Goal: Task Accomplishment & Management: Complete application form

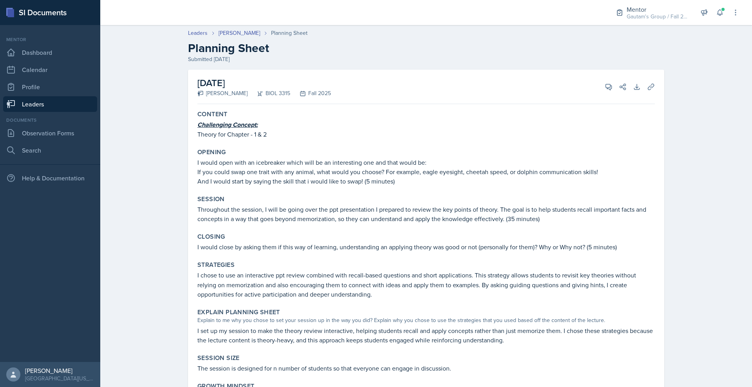
click at [67, 112] on link "Leaders" at bounding box center [50, 104] width 94 height 16
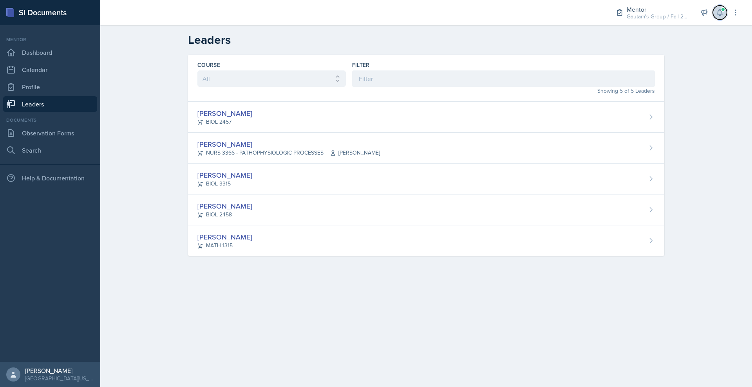
click at [717, 16] on button at bounding box center [719, 12] width 14 height 14
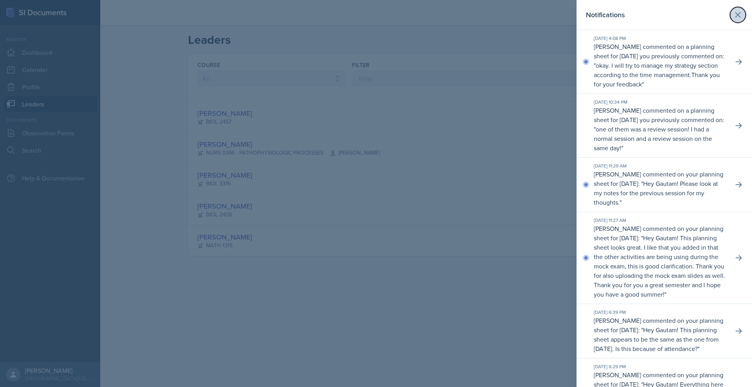
click at [730, 20] on button at bounding box center [738, 15] width 16 height 16
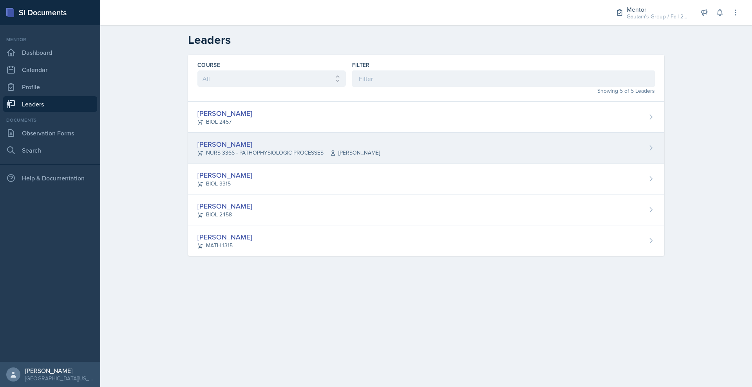
click at [197, 150] on div "[PERSON_NAME]" at bounding box center [288, 144] width 182 height 11
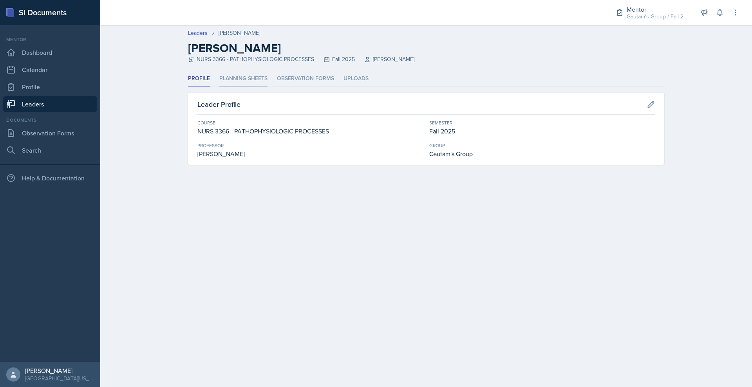
click at [219, 87] on li "Planning Sheets" at bounding box center [243, 78] width 48 height 15
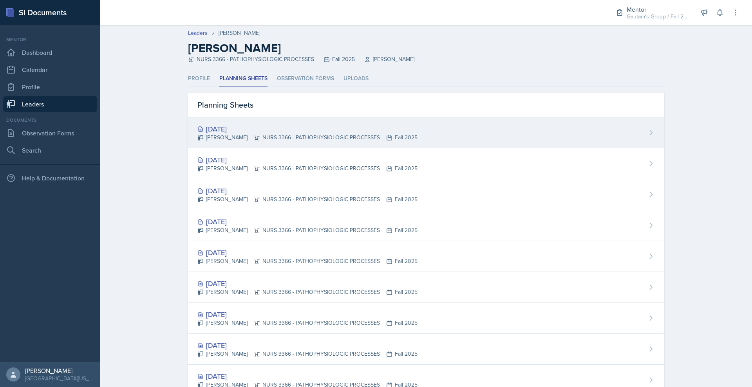
click at [199, 134] on div "[DATE]" at bounding box center [307, 129] width 220 height 11
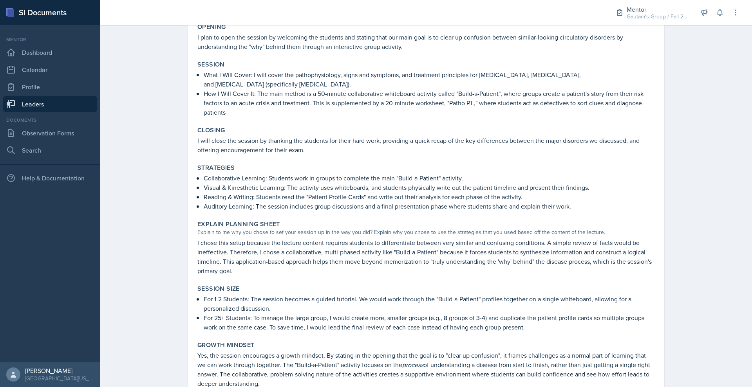
scroll to position [49, 0]
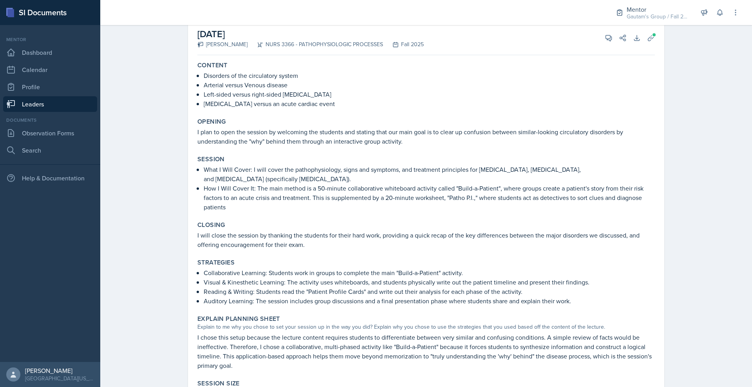
click at [197, 69] on label "Content" at bounding box center [212, 65] width 30 height 8
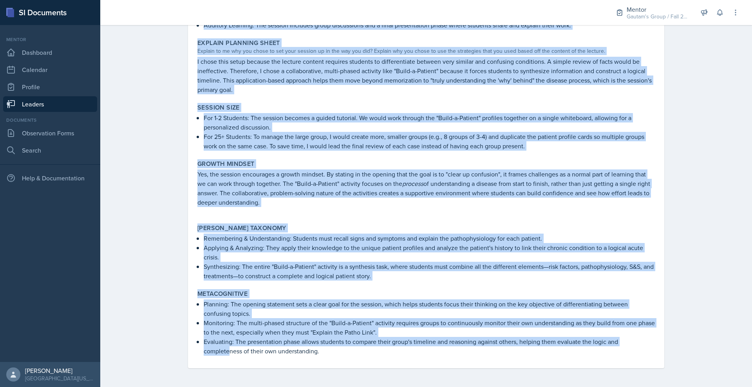
scroll to position [503, 0]
drag, startPoint x: 153, startPoint y: 94, endPoint x: 360, endPoint y: 409, distance: 377.6
click at [360, 387] on html "SI Documents Mentor Dashboard Calendar Profile Leaders Documents Observation Fo…" at bounding box center [376, 193] width 752 height 387
copy div "Loremip Dolorsita co adi elitseddoei tempor Incididu utlabo Etdolo magnaal Enim…"
click at [664, 67] on div "[DATE] [PERSON_NAME] NURS 3366 - PATHOPHYSIOLOGIC PROCESSES Fall 2025 View Comm…" at bounding box center [426, 57] width 476 height 624
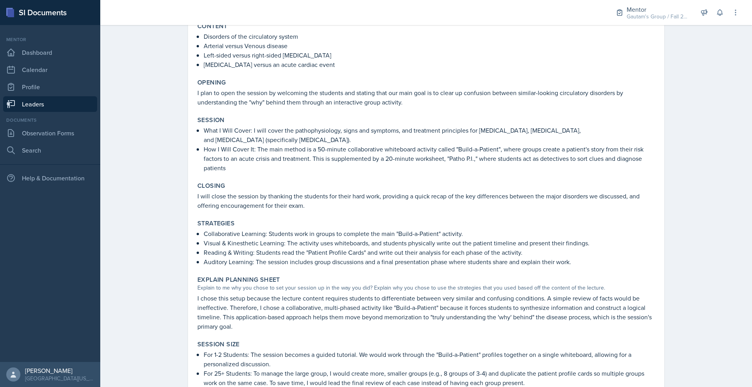
scroll to position [0, 0]
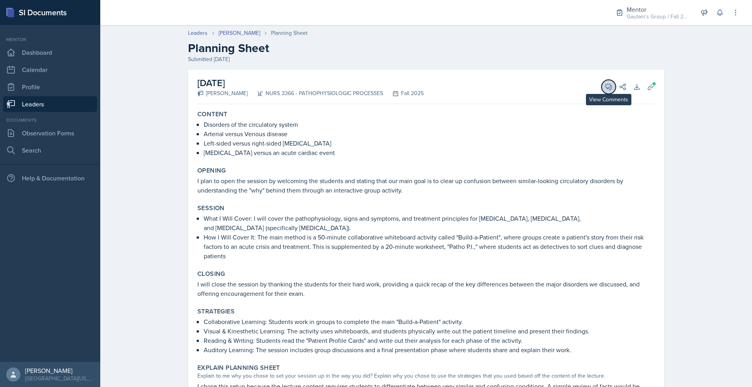
click at [615, 94] on button "View Comments" at bounding box center [608, 87] width 14 height 14
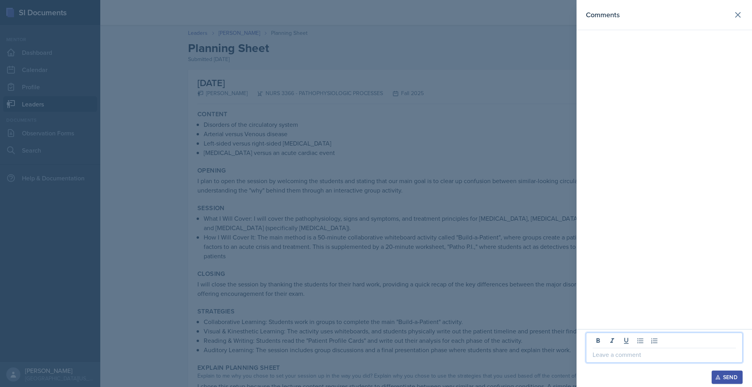
click at [592, 350] on p at bounding box center [663, 354] width 143 height 9
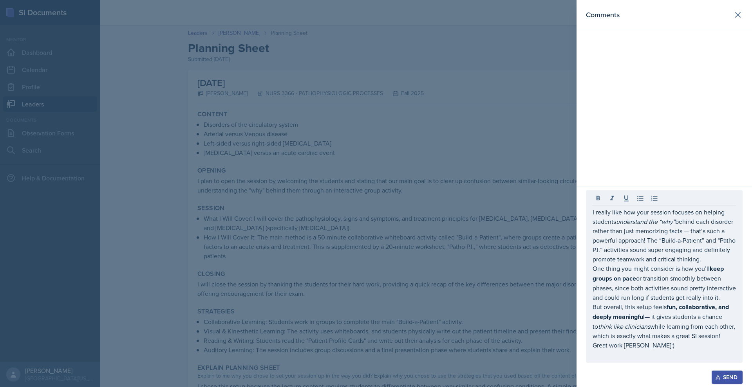
click at [726, 376] on div "Send" at bounding box center [726, 377] width 21 height 6
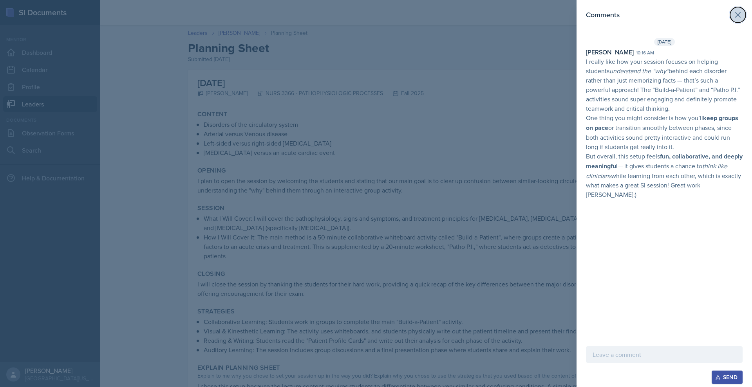
click at [737, 16] on icon at bounding box center [737, 14] width 9 height 9
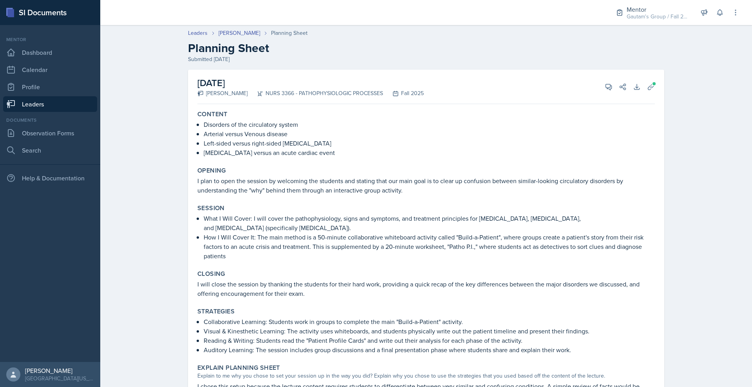
click at [50, 112] on link "Leaders" at bounding box center [50, 104] width 94 height 16
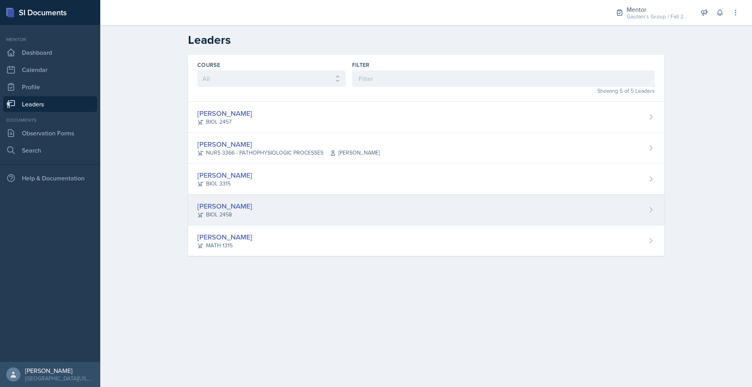
click at [197, 211] on div "[PERSON_NAME]" at bounding box center [224, 206] width 55 height 11
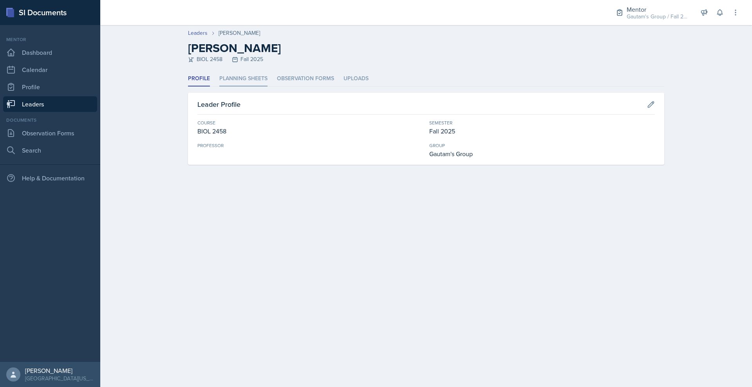
click at [219, 87] on li "Planning Sheets" at bounding box center [243, 78] width 48 height 15
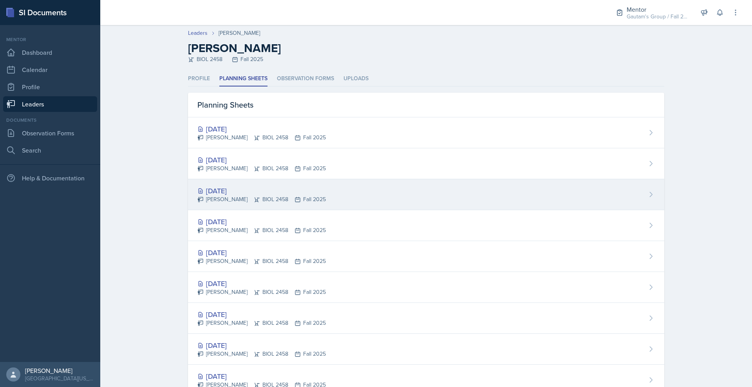
click at [197, 196] on div "[DATE]" at bounding box center [261, 191] width 128 height 11
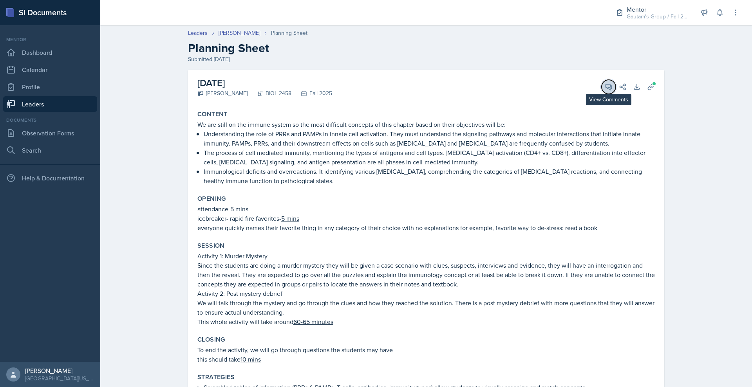
click at [612, 91] on icon at bounding box center [608, 87] width 8 height 8
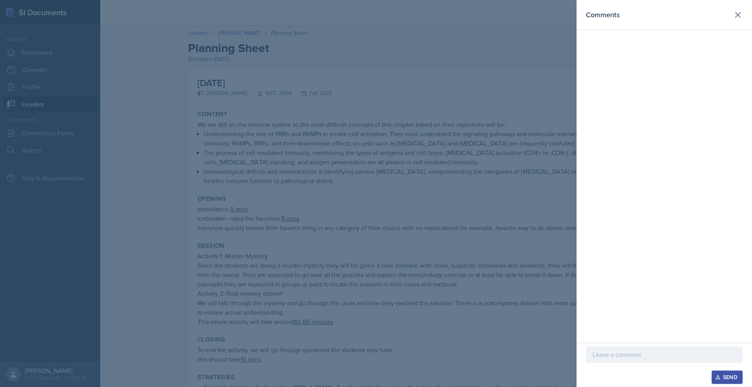
click at [385, 209] on div at bounding box center [376, 193] width 752 height 387
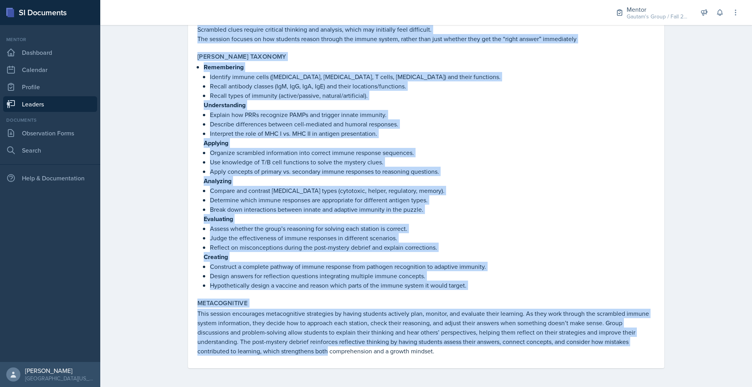
scroll to position [881, 0]
drag, startPoint x: 153, startPoint y: 143, endPoint x: 313, endPoint y: 391, distance: 294.3
click at [313, 387] on html "SI Documents Mentor Dashboard Calendar Profile Leaders Documents Observation Fo…" at bounding box center [376, 193] width 752 height 387
copy div "Loremip Do sit ametc ad eli seddoe tempor in utl etdo magnaaliq enimadmi ve qui…"
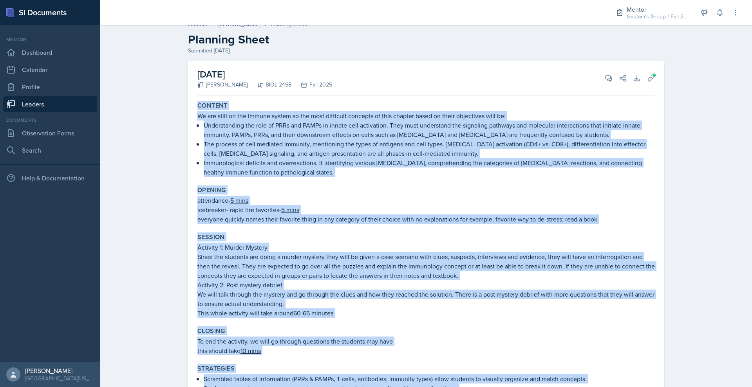
scroll to position [0, 0]
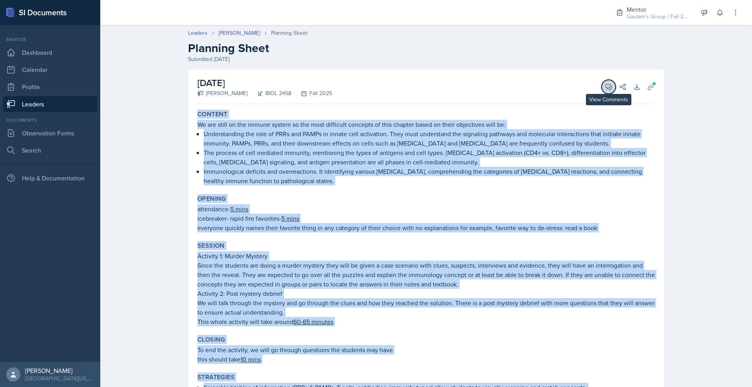
click at [612, 91] on icon at bounding box center [608, 87] width 8 height 8
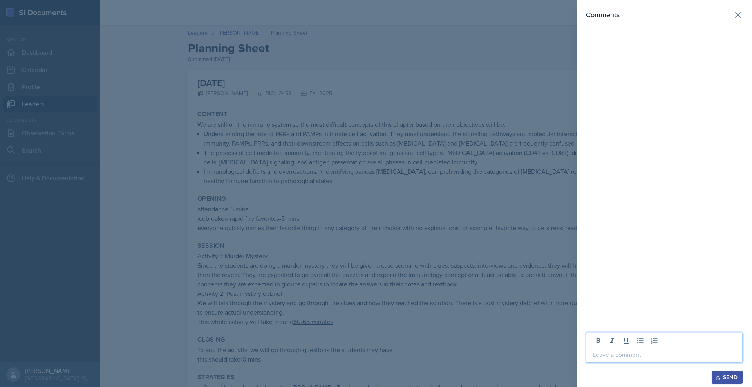
click at [592, 350] on p at bounding box center [663, 354] width 143 height 9
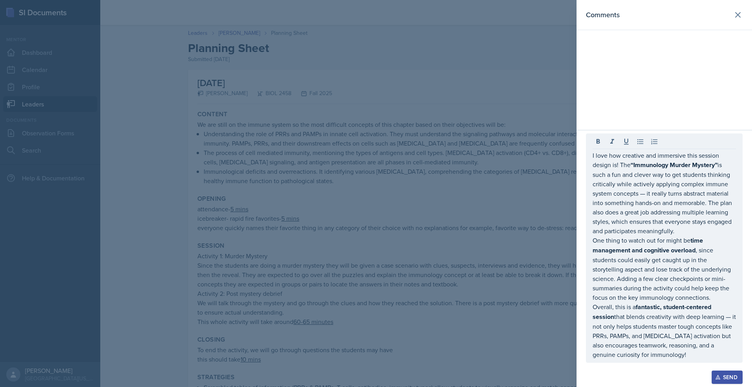
click at [716, 374] on div "Send" at bounding box center [726, 377] width 21 height 6
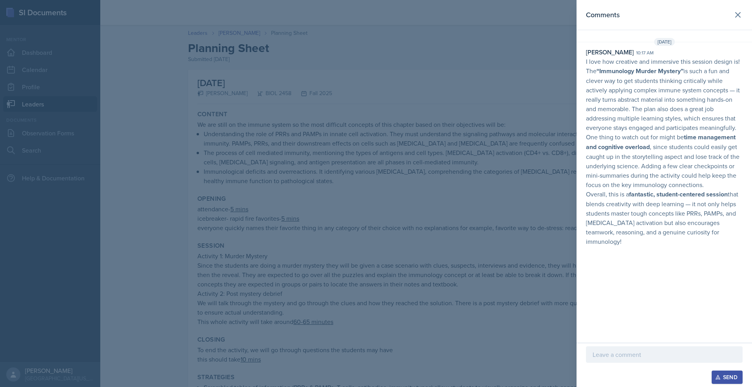
click at [386, 66] on div at bounding box center [376, 193] width 752 height 387
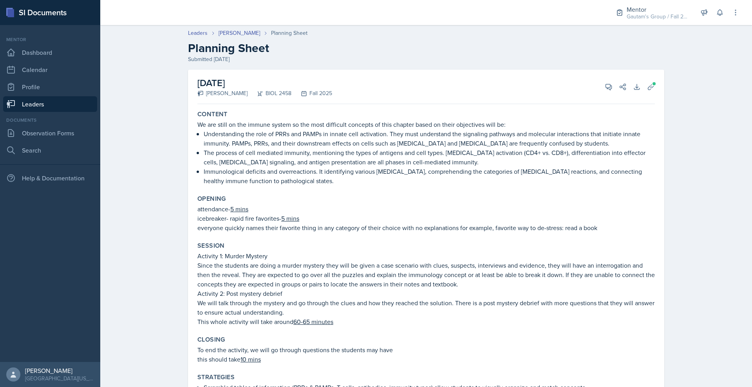
click at [79, 112] on link "Leaders" at bounding box center [50, 104] width 94 height 16
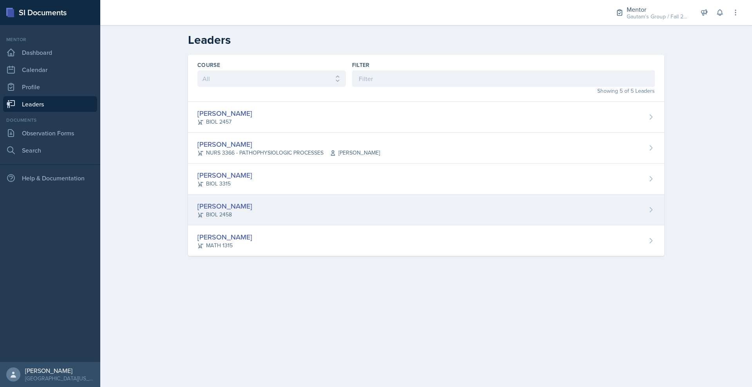
click at [197, 211] on div "[PERSON_NAME]" at bounding box center [224, 206] width 55 height 11
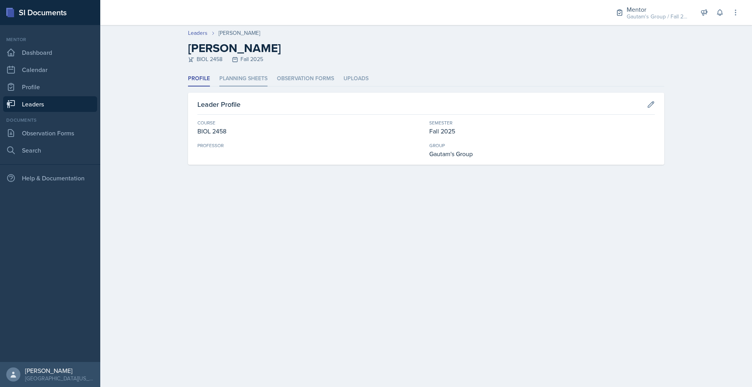
click at [220, 87] on li "Planning Sheets" at bounding box center [243, 78] width 48 height 15
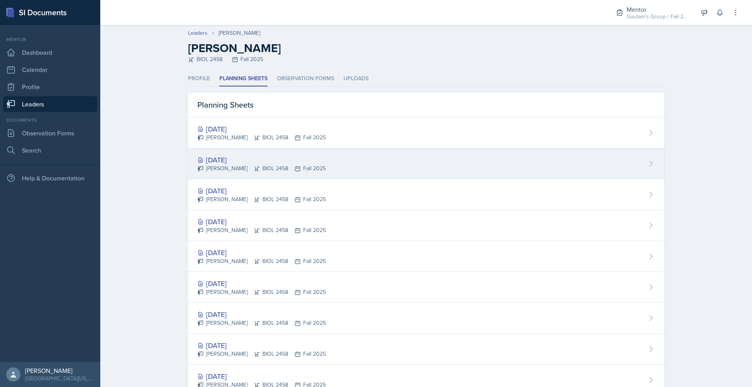
click at [197, 165] on div "[DATE]" at bounding box center [261, 160] width 128 height 11
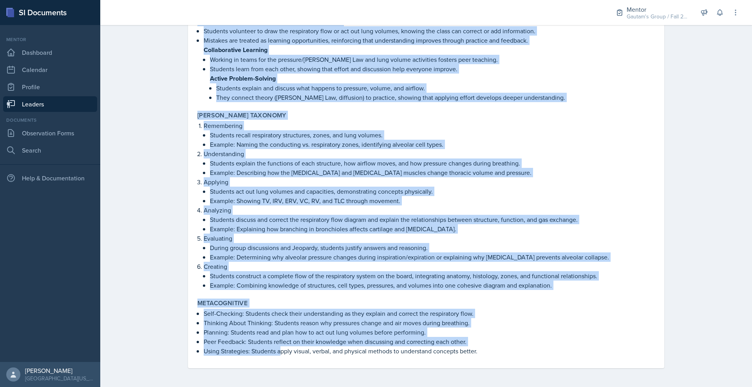
scroll to position [1204, 0]
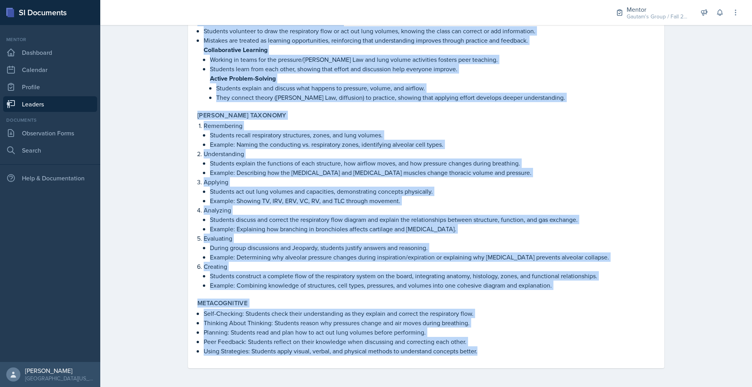
drag, startPoint x: 153, startPoint y: 138, endPoint x: 608, endPoint y: 405, distance: 526.7
click at [608, 387] on html "SI Documents Mentor Dashboard Calendar Profile Leaders Documents Observation Fo…" at bounding box center [376, 193] width 752 height 387
copy div "Loremip Dolo sitamet consectetu adi Elitseddoei tempor. Incid utlab etdolore ma…"
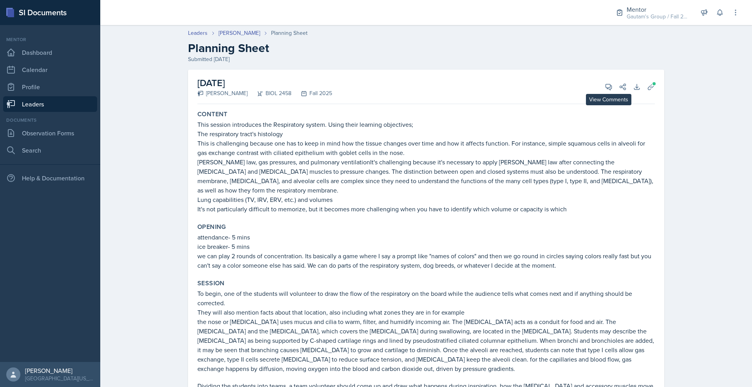
drag, startPoint x: 654, startPoint y: 121, endPoint x: 651, endPoint y: 126, distance: 5.3
click at [652, 104] on div "[DATE] [PERSON_NAME] BIOL 2458 Fall 2025 View Comments Comments Send Share Down…" at bounding box center [425, 87] width 457 height 34
click at [611, 90] on icon at bounding box center [609, 87] width 6 height 6
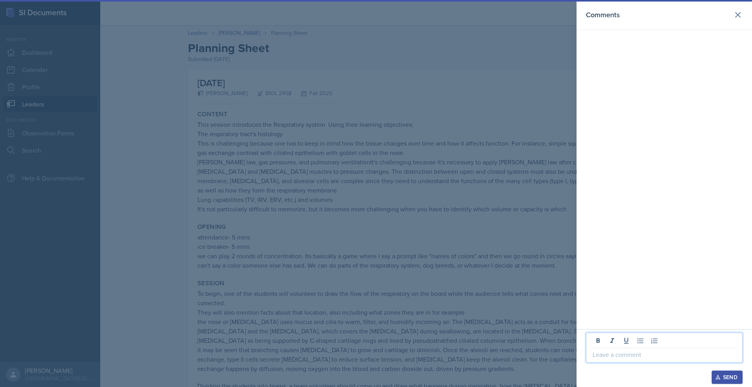
click at [601, 350] on p at bounding box center [663, 354] width 143 height 9
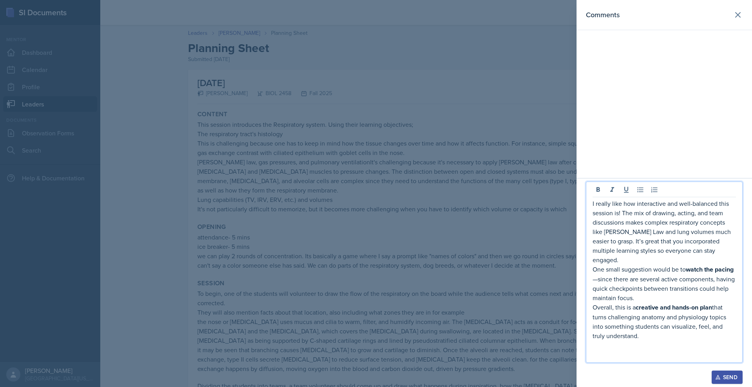
click at [728, 378] on div "Send" at bounding box center [726, 377] width 21 height 6
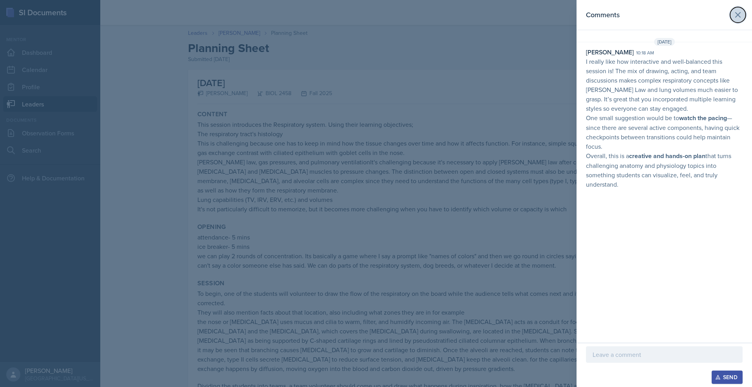
click at [736, 23] on button at bounding box center [738, 15] width 16 height 16
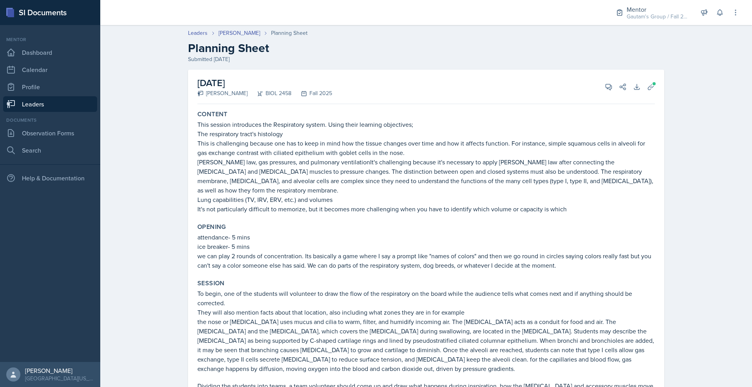
click at [47, 112] on link "Leaders" at bounding box center [50, 104] width 94 height 16
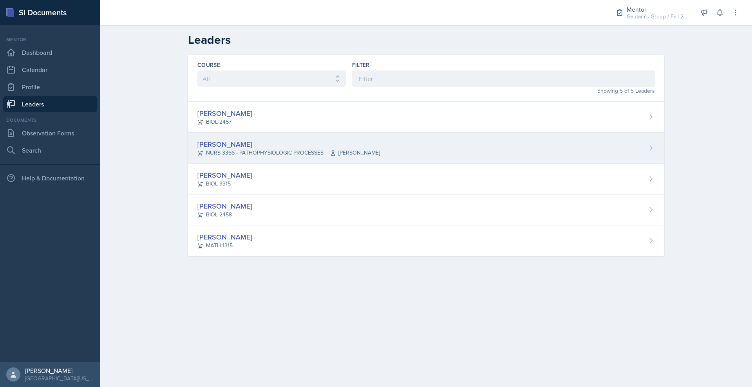
click at [197, 150] on div "[PERSON_NAME]" at bounding box center [288, 144] width 182 height 11
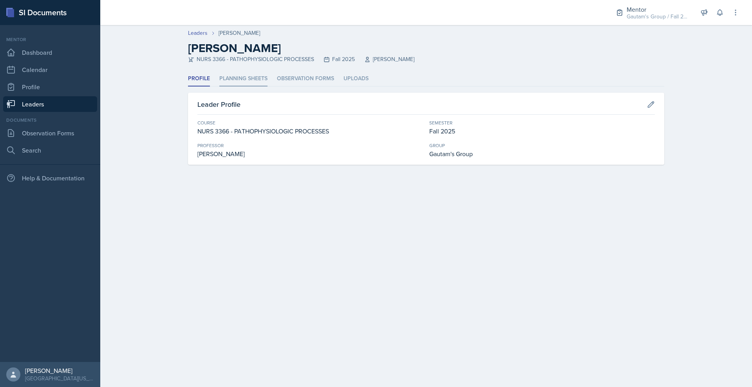
click at [219, 87] on li "Planning Sheets" at bounding box center [243, 78] width 48 height 15
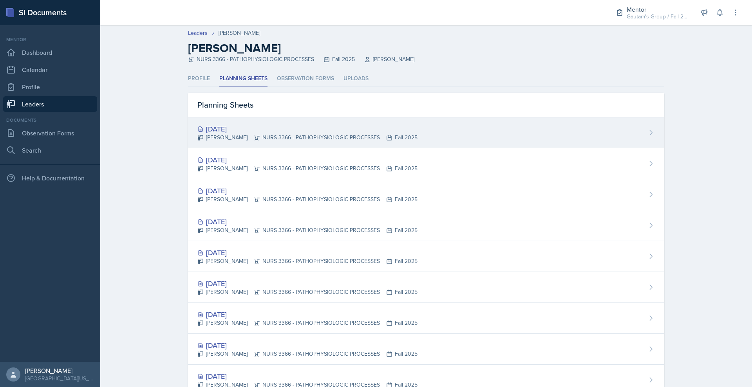
click at [197, 134] on div "[DATE]" at bounding box center [307, 129] width 220 height 11
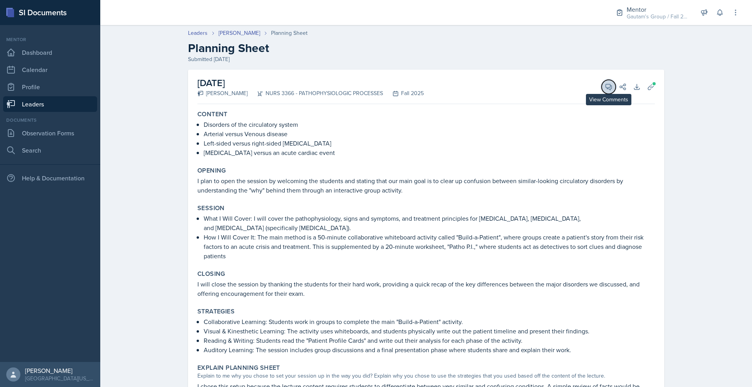
click at [612, 91] on icon at bounding box center [608, 87] width 8 height 8
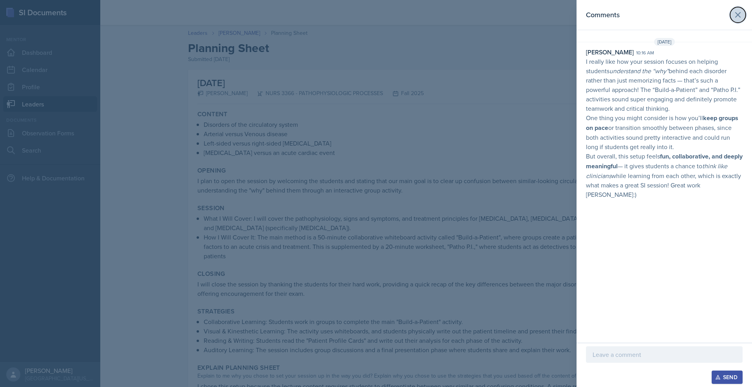
click at [738, 20] on icon at bounding box center [737, 14] width 9 height 9
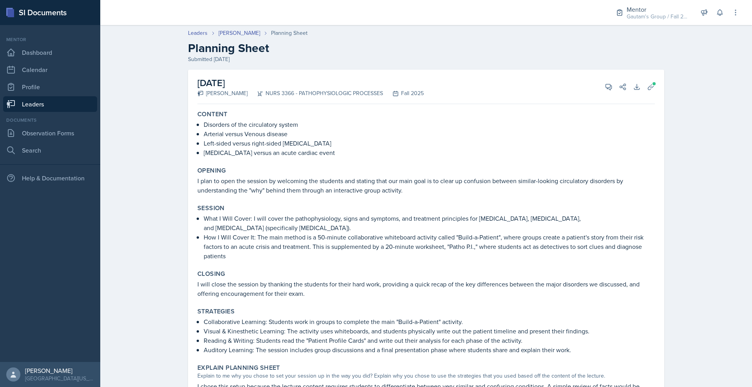
click at [72, 112] on link "Leaders" at bounding box center [50, 104] width 94 height 16
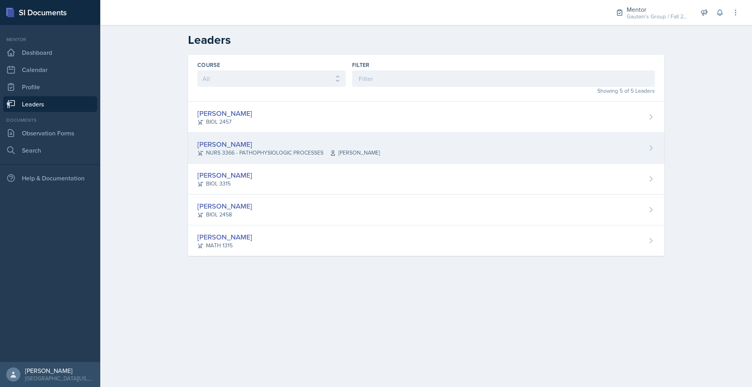
click at [197, 150] on div "[PERSON_NAME]" at bounding box center [288, 144] width 182 height 11
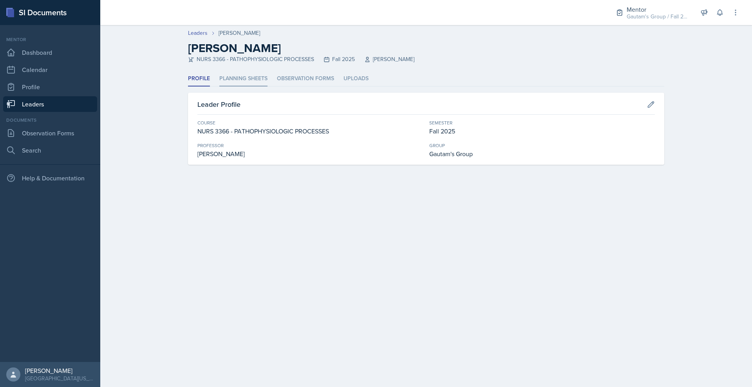
click at [219, 87] on li "Planning Sheets" at bounding box center [243, 78] width 48 height 15
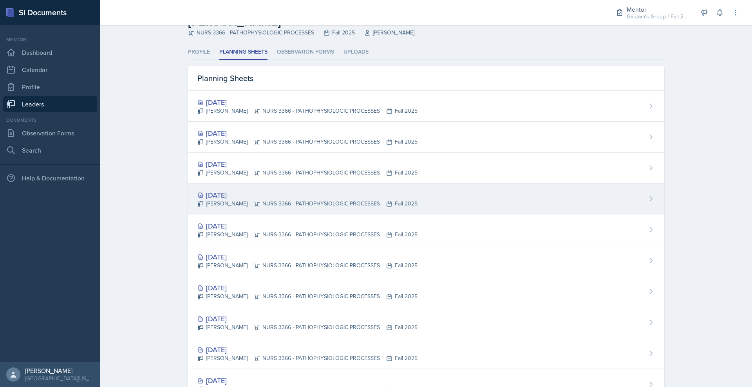
scroll to position [49, 0]
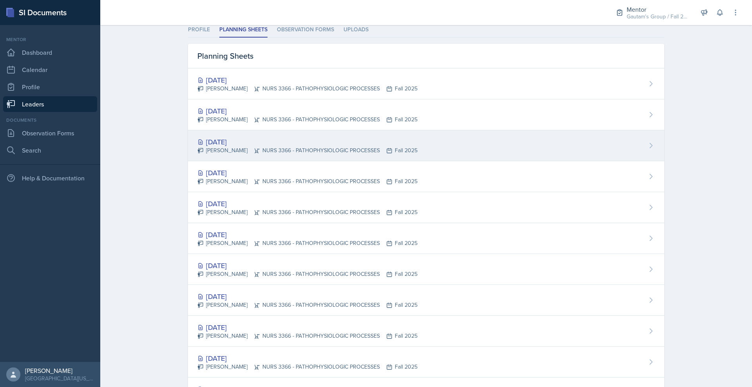
click at [197, 147] on div "[DATE]" at bounding box center [307, 142] width 220 height 11
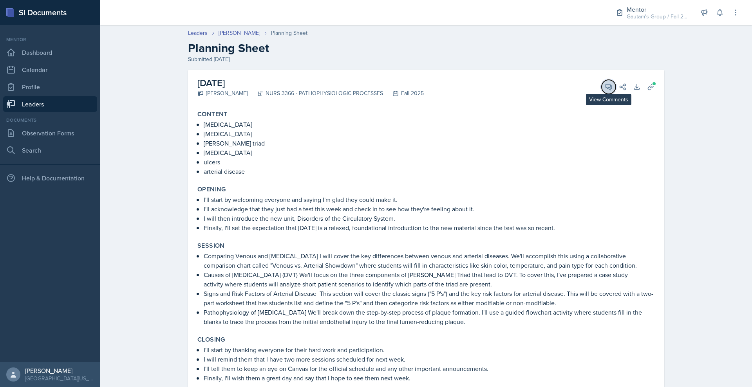
click at [615, 94] on button "View Comments" at bounding box center [608, 87] width 14 height 14
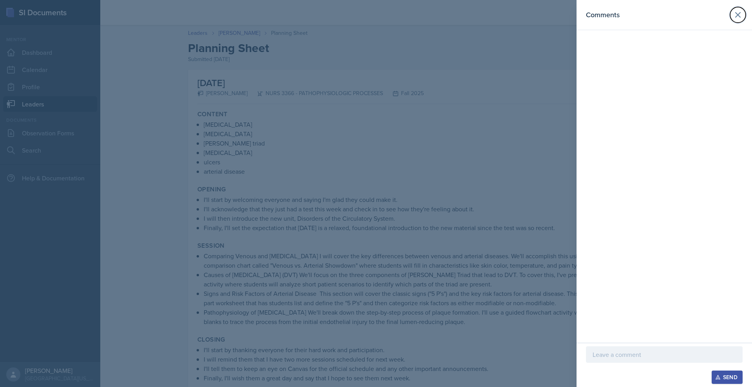
drag, startPoint x: 733, startPoint y: 19, endPoint x: 719, endPoint y: 31, distance: 18.0
click at [734, 20] on icon at bounding box center [737, 14] width 9 height 9
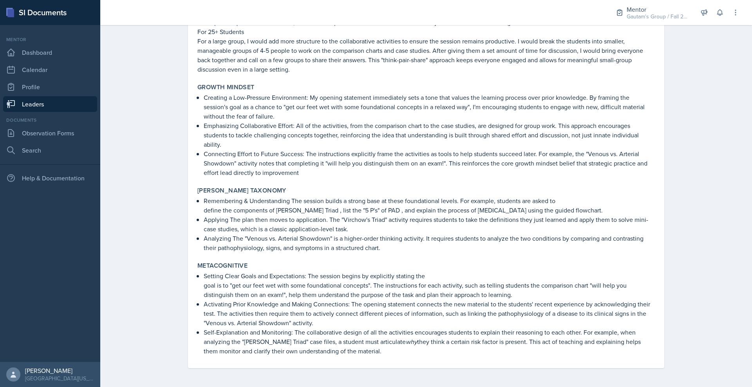
scroll to position [834, 0]
drag, startPoint x: 152, startPoint y: 142, endPoint x: 388, endPoint y: 396, distance: 346.5
click at [388, 387] on html "SI Documents Mentor Dashboard Calendar Profile Leaders Documents Observation Fo…" at bounding box center [376, 193] width 752 height 387
copy div "Loremip dolors ametconsectet adipisci elitseddoeius Tempori'u labor etdol magna…"
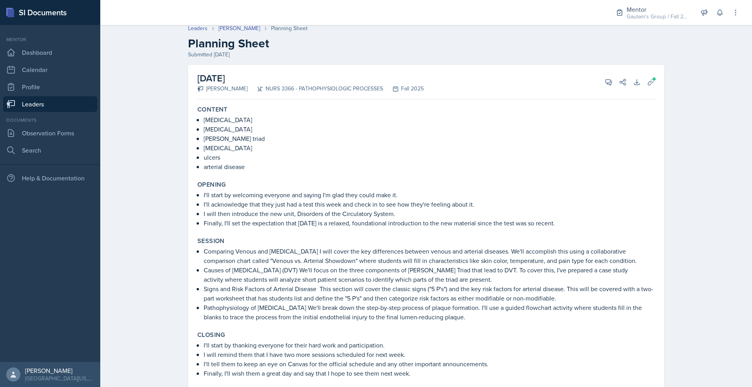
scroll to position [0, 0]
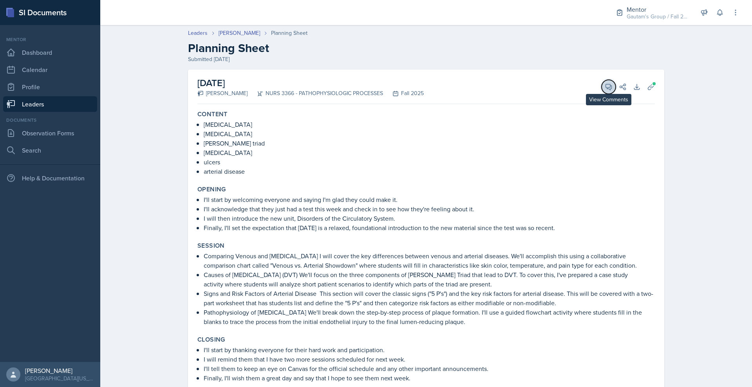
click at [612, 91] on icon at bounding box center [608, 87] width 8 height 8
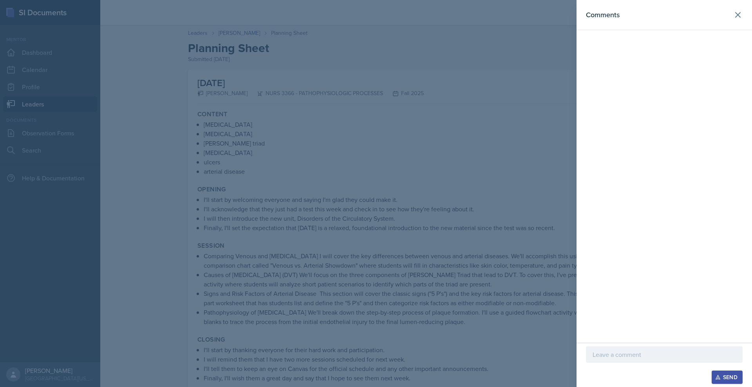
click at [592, 350] on p at bounding box center [663, 354] width 143 height 9
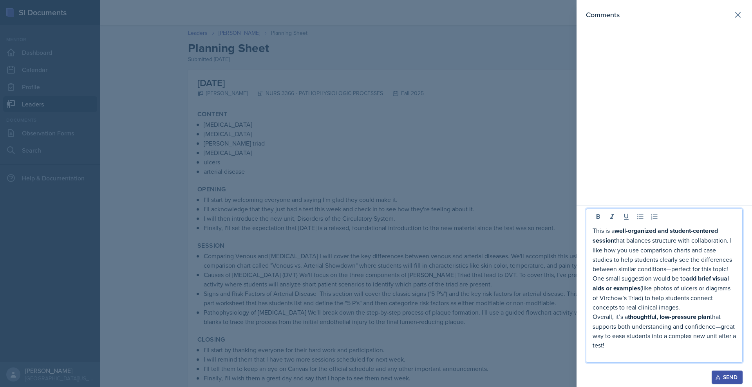
click at [713, 371] on button "Send" at bounding box center [726, 377] width 31 height 13
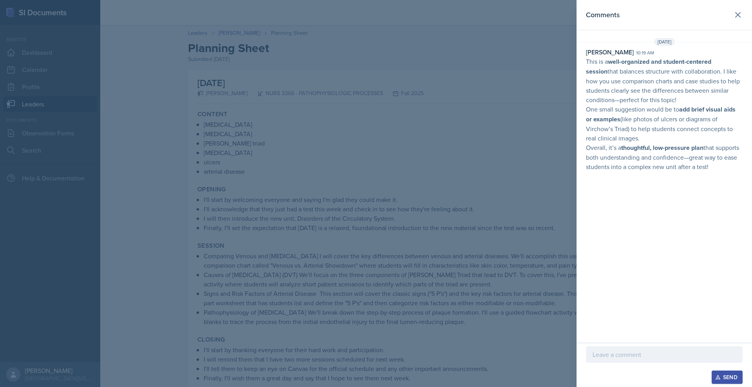
click at [510, 123] on div at bounding box center [376, 193] width 752 height 387
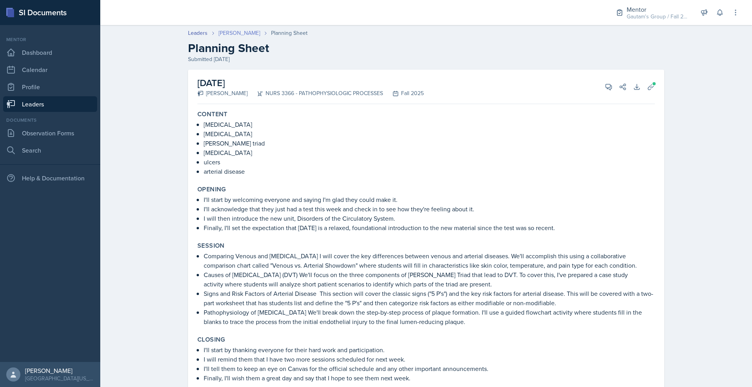
click at [218, 37] on link "[PERSON_NAME]" at bounding box center [238, 33] width 41 height 8
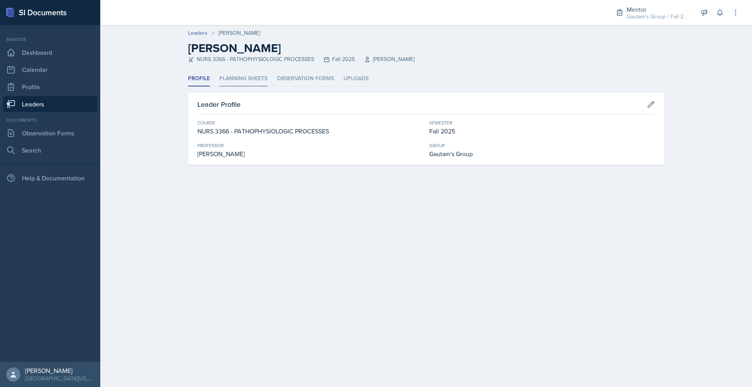
click at [219, 87] on li "Planning Sheets" at bounding box center [243, 78] width 48 height 15
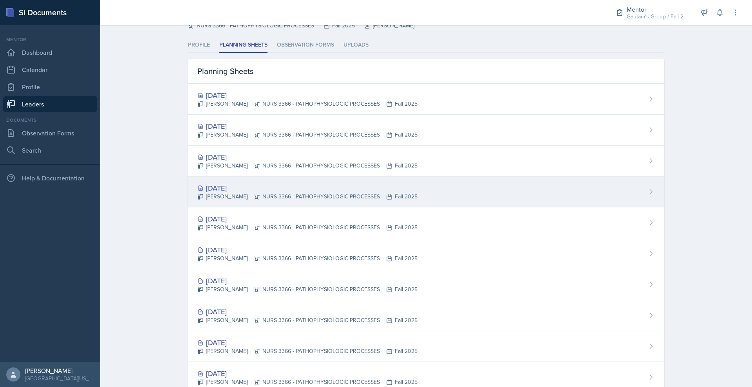
scroll to position [49, 0]
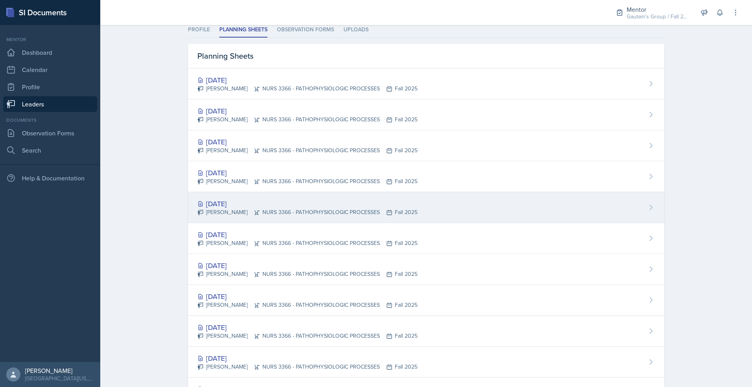
click at [197, 209] on div "[DATE]" at bounding box center [307, 203] width 220 height 11
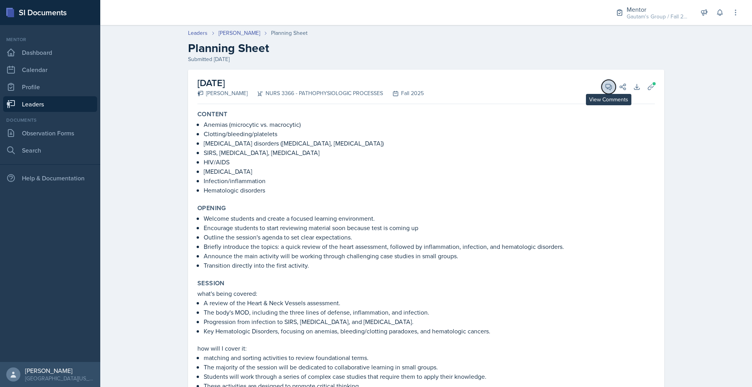
click at [612, 91] on icon at bounding box center [608, 87] width 8 height 8
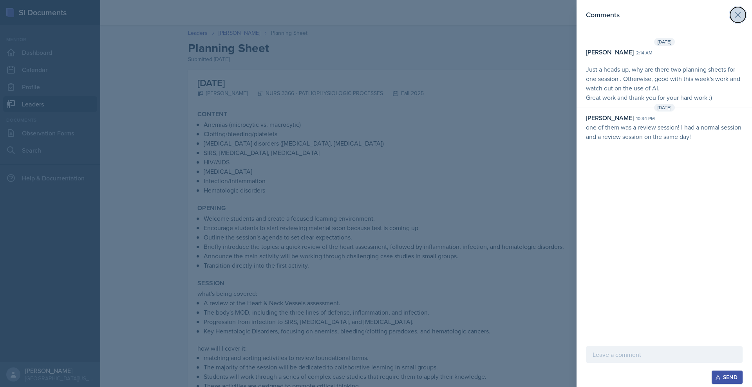
click at [733, 20] on icon at bounding box center [737, 14] width 9 height 9
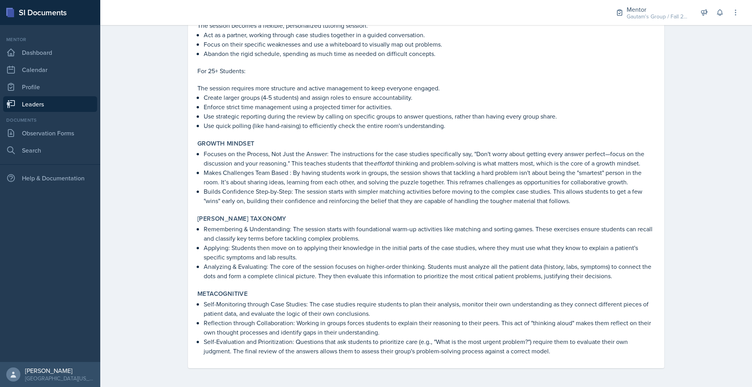
scroll to position [932, 0]
click at [263, 224] on p "Remembering & Understanding: The session starts with foundational warm-up activ…" at bounding box center [429, 233] width 451 height 19
click at [47, 112] on link "Leaders" at bounding box center [50, 104] width 94 height 16
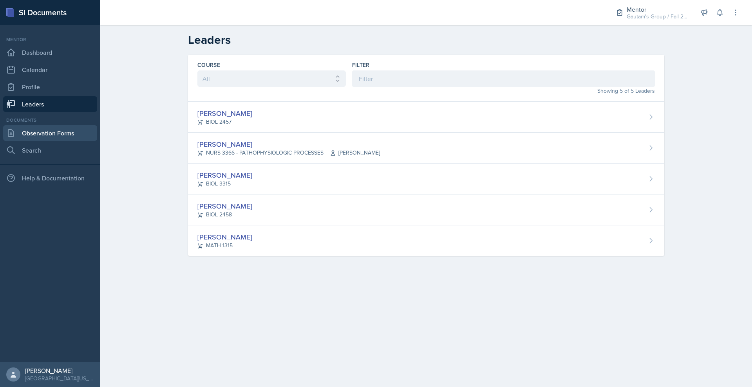
click at [61, 141] on link "Observation Forms" at bounding box center [50, 133] width 94 height 16
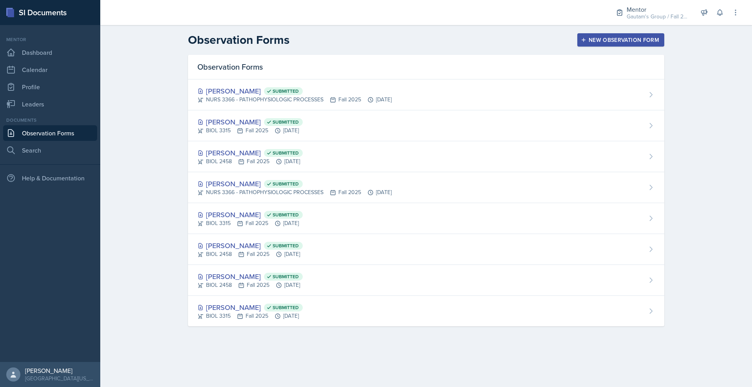
click at [659, 43] on div "New Observation Form" at bounding box center [620, 40] width 77 height 6
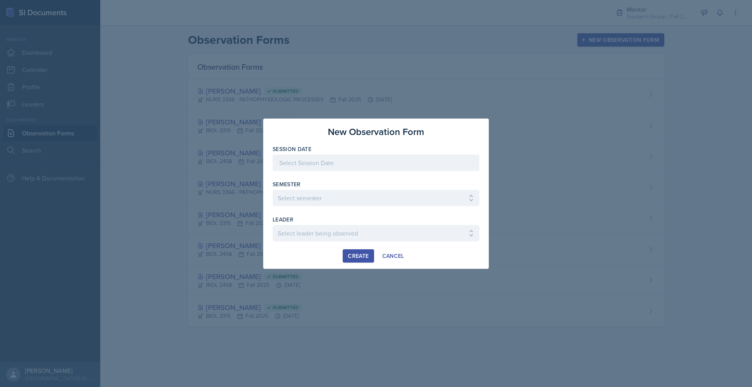
click at [308, 155] on div at bounding box center [375, 163] width 207 height 16
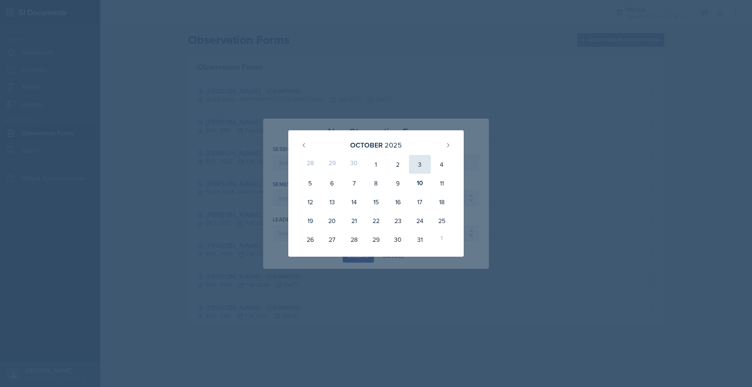
click at [420, 155] on div "3" at bounding box center [420, 164] width 22 height 19
type input "[DATE]"
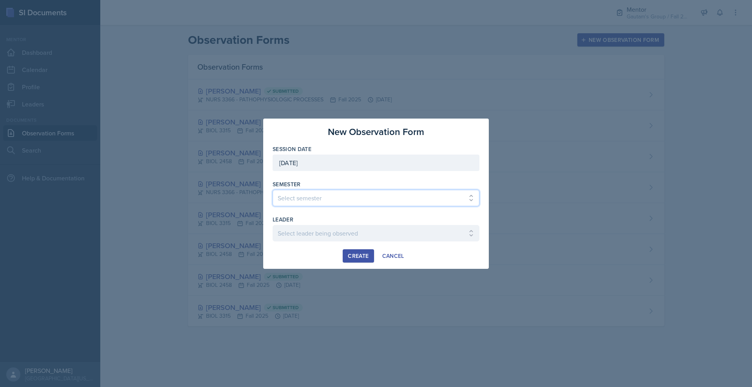
click at [290, 206] on select "Select semester All Fall 2024 Spring 2025 Fall 2025 Spring 2024 Fall 2023" at bounding box center [375, 198] width 207 height 16
select select "a8c40de0-d7eb-4f82-90ee-ac0c6ce45f71"
click at [272, 190] on select "Select semester All Fall 2024 Spring 2025 Fall 2025 Spring 2024 Fall 2023" at bounding box center [375, 198] width 207 height 16
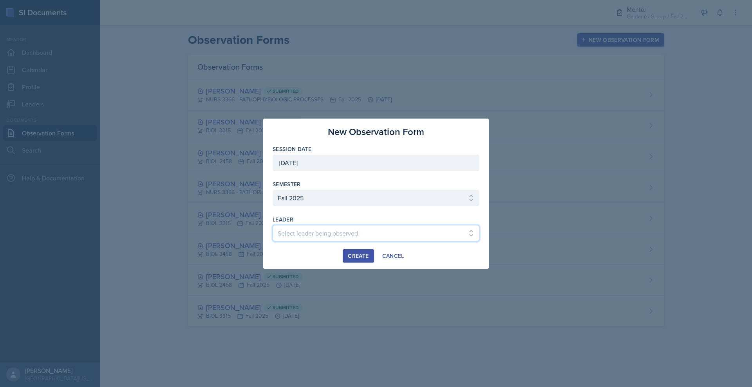
click at [303, 242] on select "Select leader being observed [PERSON_NAME] / NURS 3366 - PATHOPHYSIOLOGIC PROCE…" at bounding box center [375, 233] width 207 height 16
select select "7d189cf6-cf57-433e-a0e1-99f01b9f0f10"
click at [272, 233] on select "Select leader being observed [PERSON_NAME] / NURS 3366 - PATHOPHYSIOLOGIC PROCE…" at bounding box center [375, 233] width 207 height 16
click at [355, 259] on div "Create" at bounding box center [358, 256] width 21 height 6
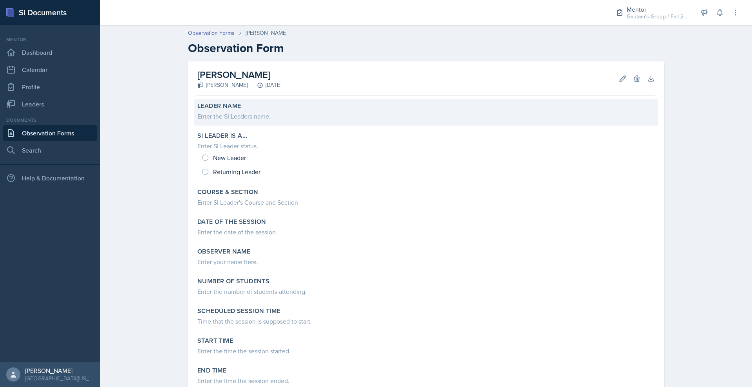
click at [195, 126] on div "Leader Name Enter the SI Leaders name." at bounding box center [425, 112] width 463 height 27
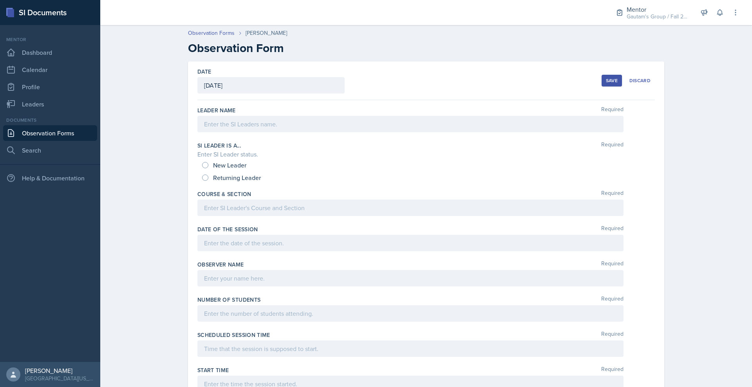
click at [197, 132] on div at bounding box center [410, 124] width 426 height 16
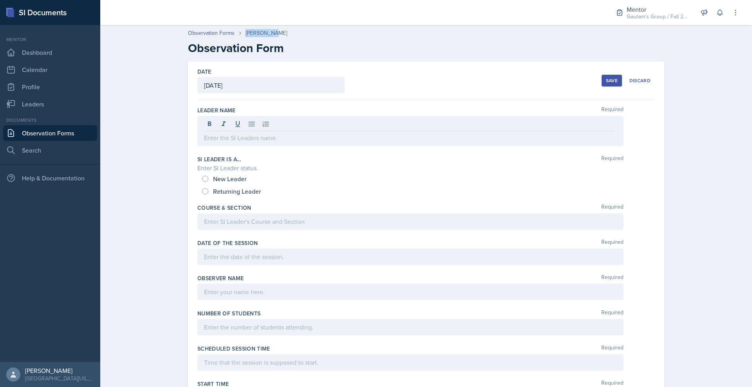
drag, startPoint x: 244, startPoint y: 41, endPoint x: 210, endPoint y: 43, distance: 34.1
click at [210, 37] on div "Observation Forms [PERSON_NAME]" at bounding box center [426, 33] width 476 height 8
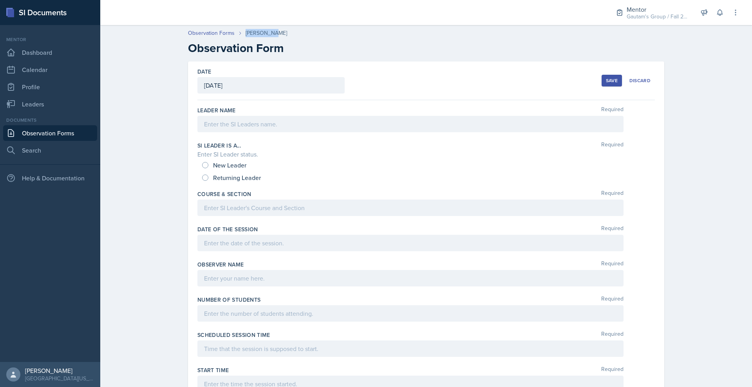
copy div "[PERSON_NAME]"
click at [197, 132] on div at bounding box center [410, 124] width 426 height 16
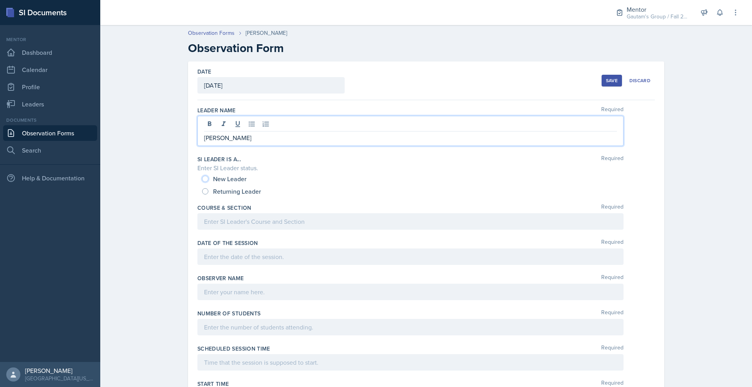
click at [202, 182] on input "New Leader" at bounding box center [205, 179] width 6 height 6
radio input "true"
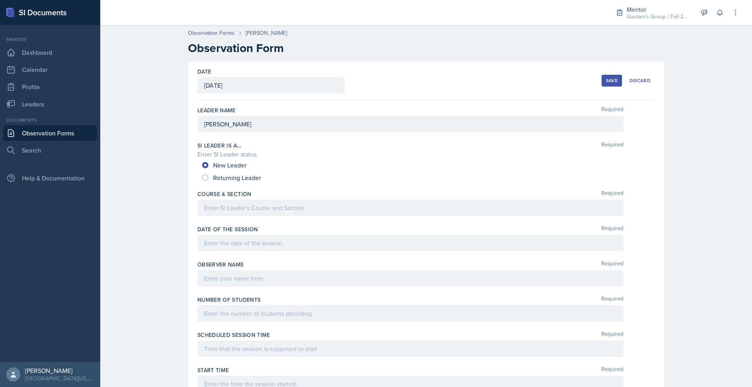
click at [197, 216] on div at bounding box center [410, 208] width 426 height 16
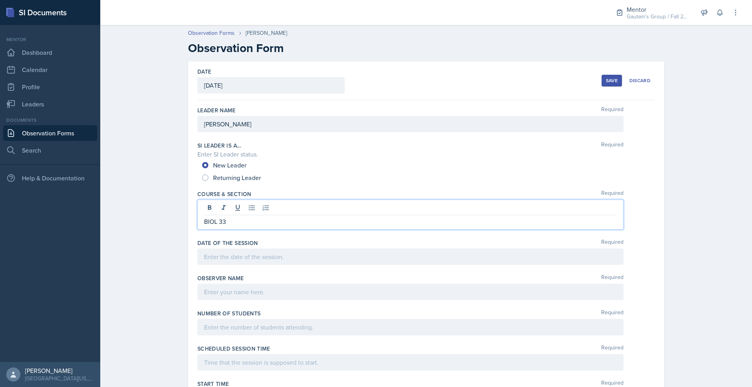
click at [211, 226] on p "BIOL 33" at bounding box center [410, 221] width 413 height 9
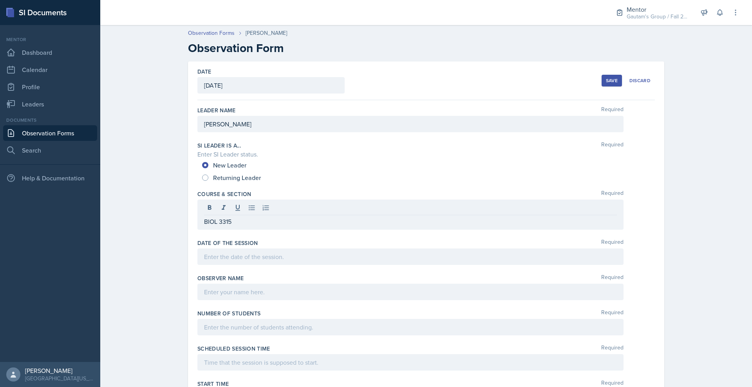
click at [238, 265] on div at bounding box center [410, 257] width 426 height 16
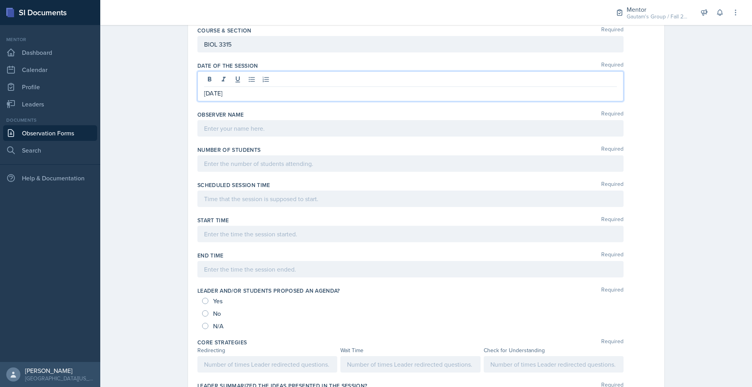
click at [224, 133] on p at bounding box center [410, 128] width 413 height 9
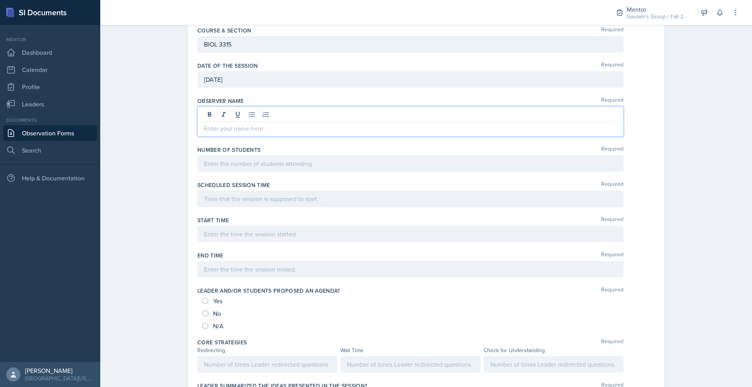
scroll to position [147, 0]
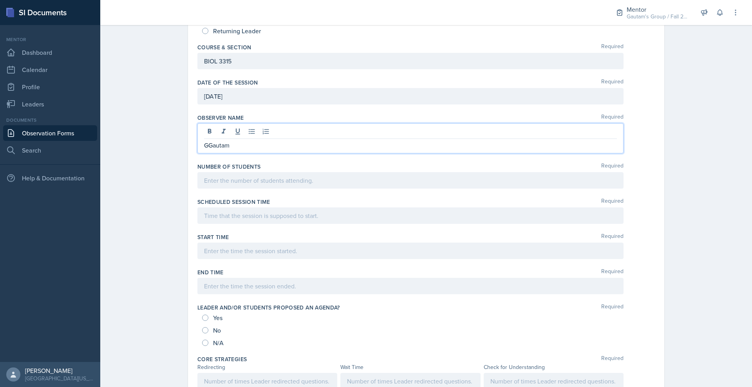
click at [204, 150] on p "GGautam" at bounding box center [410, 145] width 413 height 9
click at [223, 150] on p "Gautam" at bounding box center [410, 145] width 413 height 9
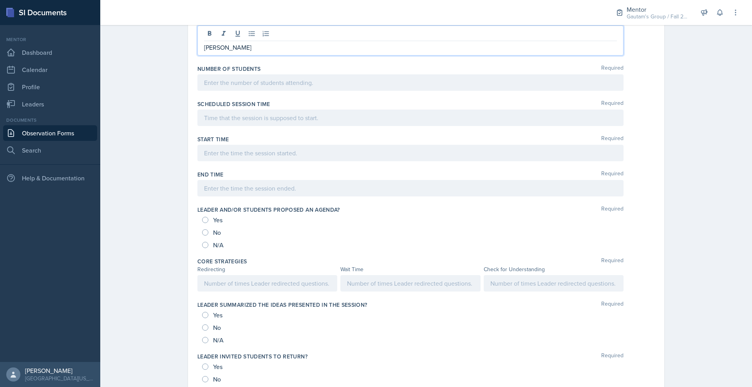
click at [225, 87] on p at bounding box center [410, 82] width 413 height 9
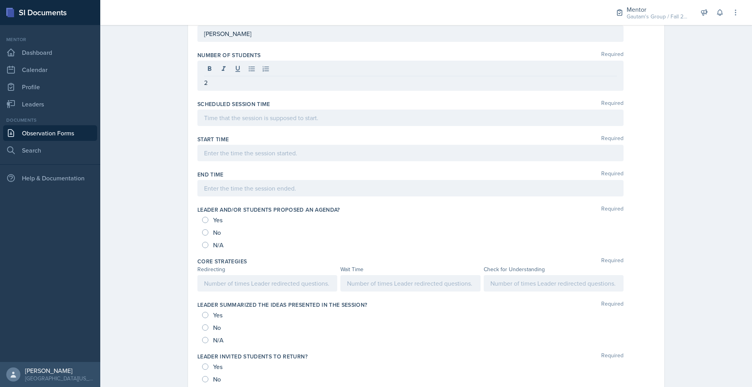
click at [215, 126] on div at bounding box center [410, 118] width 426 height 16
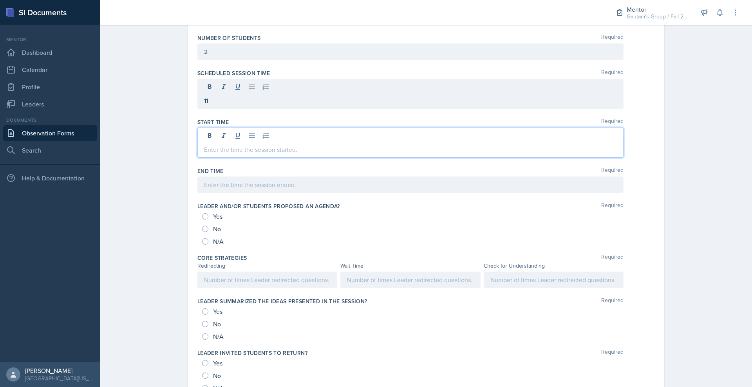
click at [206, 158] on div at bounding box center [410, 143] width 426 height 30
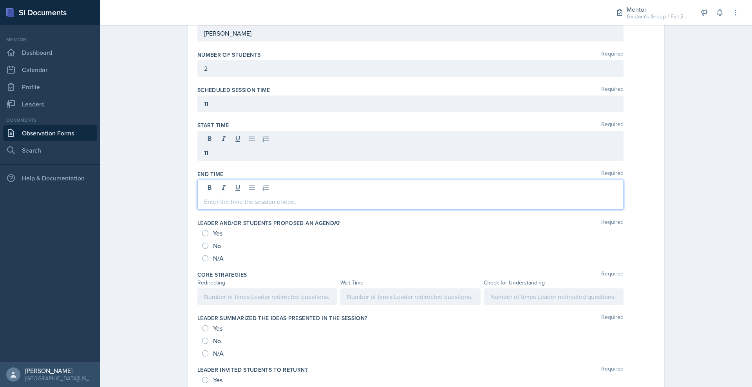
click at [197, 210] on div at bounding box center [410, 195] width 426 height 30
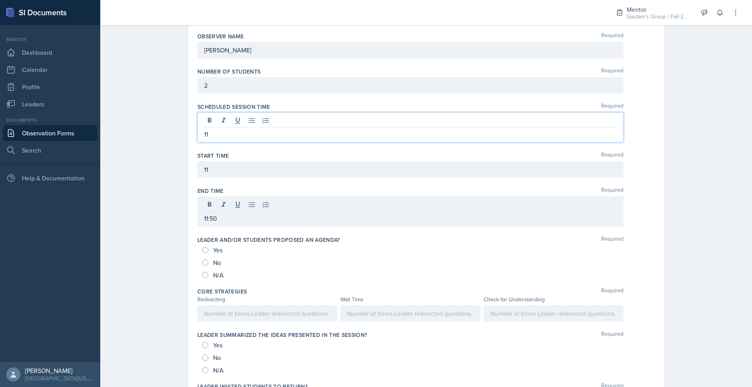
click at [204, 139] on p "11" at bounding box center [410, 134] width 413 height 9
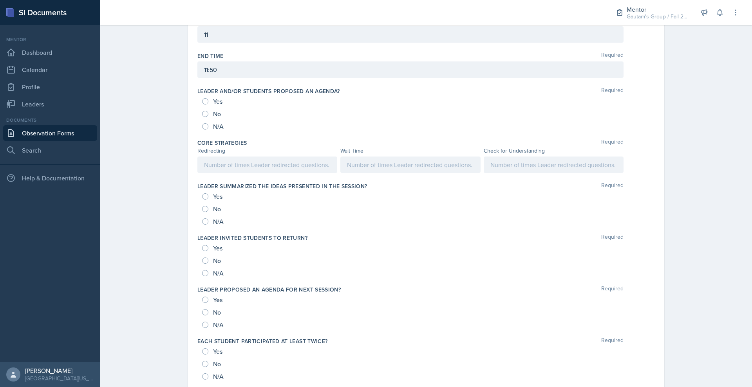
scroll to position [392, 0]
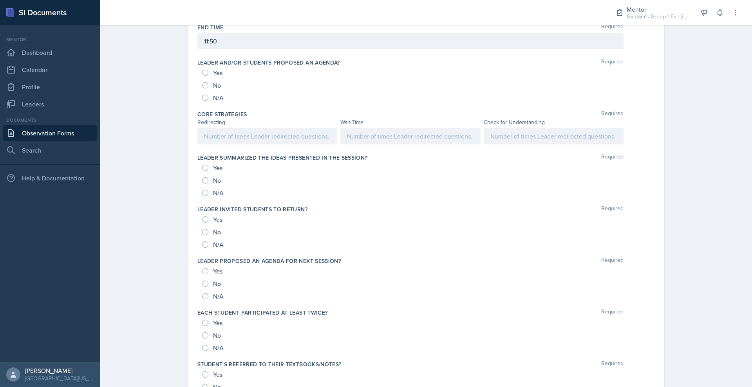
click at [197, 104] on div "Yes No N/A" at bounding box center [425, 86] width 457 height 38
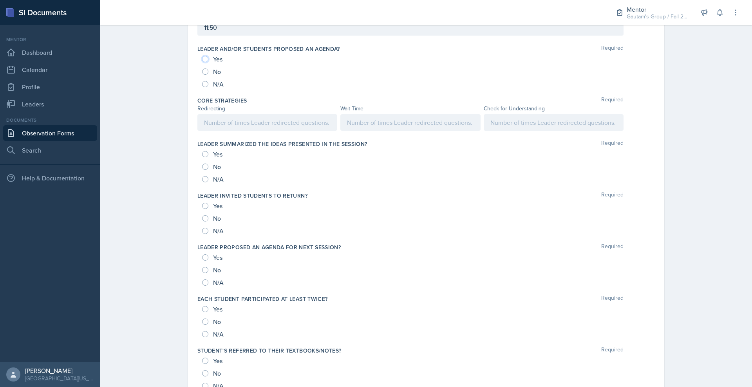
click at [202, 62] on input "Yes" at bounding box center [205, 59] width 6 height 6
radio input "true"
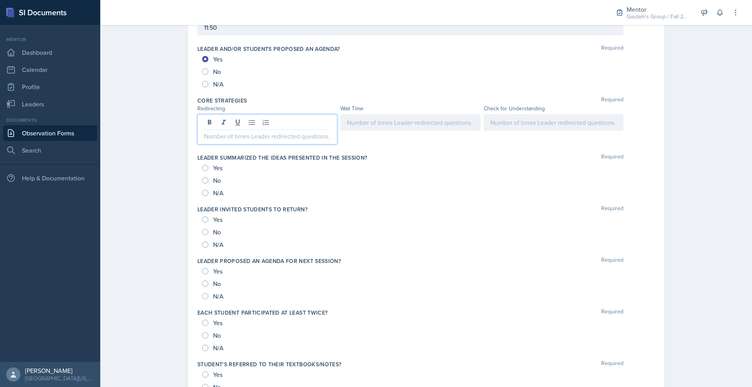
scroll to position [409, 0]
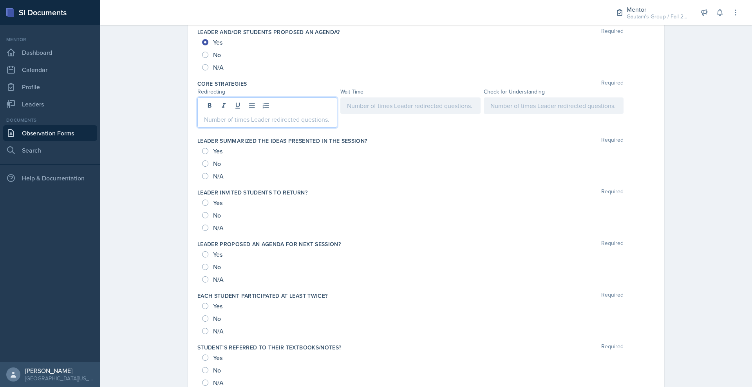
click at [204, 124] on p at bounding box center [267, 119] width 126 height 9
click at [400, 128] on div at bounding box center [410, 112] width 140 height 30
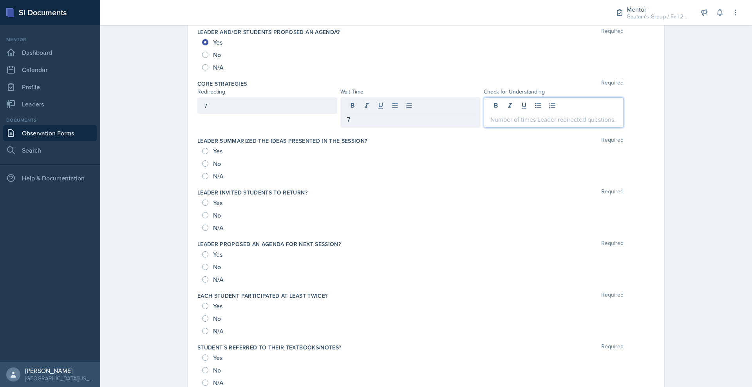
click at [544, 128] on div at bounding box center [553, 112] width 140 height 30
click at [202, 154] on input "Yes" at bounding box center [205, 151] width 6 height 6
radio input "true"
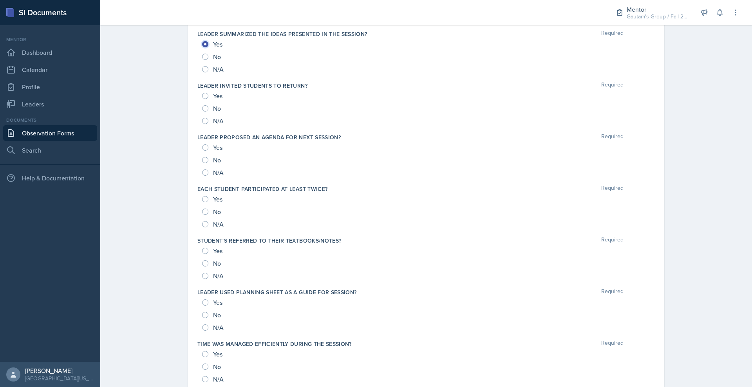
scroll to position [507, 0]
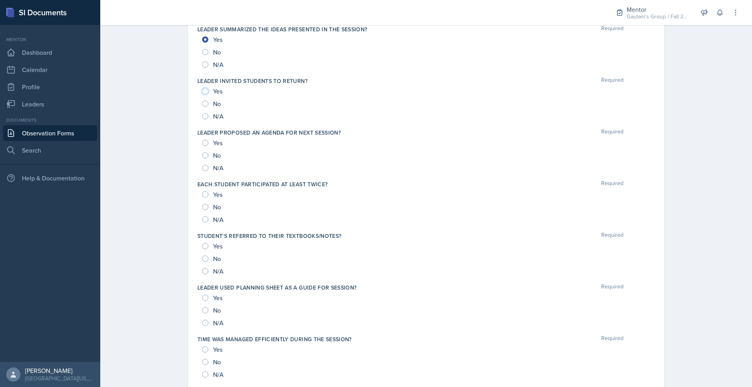
click at [202, 94] on input "Yes" at bounding box center [205, 91] width 6 height 6
radio input "true"
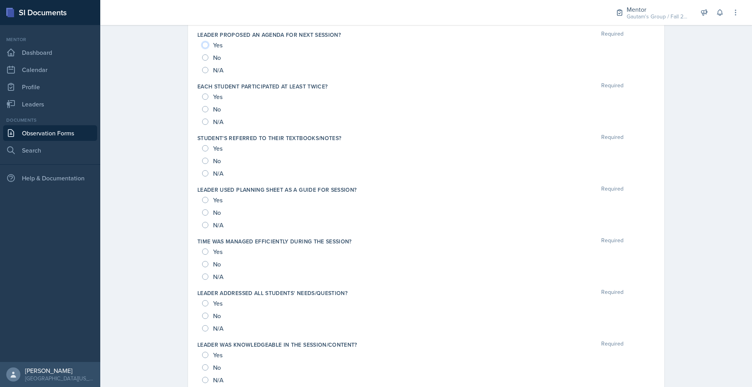
click at [202, 48] on input "Yes" at bounding box center [205, 45] width 6 height 6
radio input "true"
click at [202, 100] on input "Yes" at bounding box center [205, 97] width 6 height 6
radio input "true"
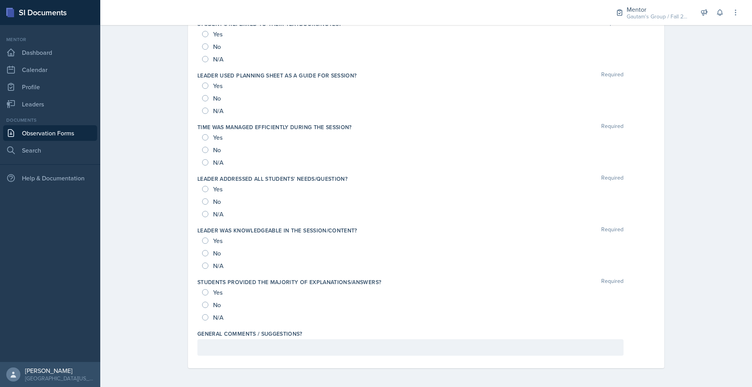
scroll to position [751, 0]
click at [202, 37] on input "Yes" at bounding box center [205, 34] width 6 height 6
radio input "true"
click at [197, 117] on div "Yes No N/A" at bounding box center [425, 98] width 457 height 38
click at [202, 89] on input "Yes" at bounding box center [205, 86] width 6 height 6
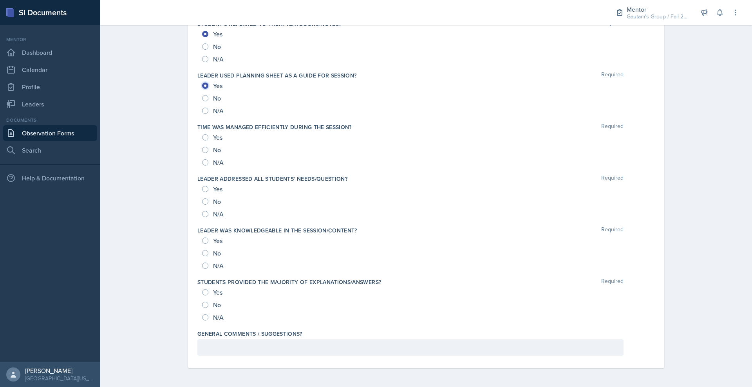
radio input "true"
click at [202, 101] on input "No" at bounding box center [205, 98] width 6 height 6
radio input "true"
click at [202, 156] on div "No" at bounding box center [212, 150] width 20 height 13
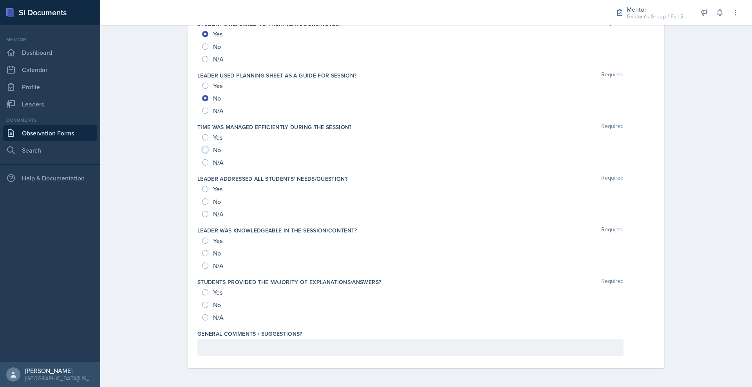
click at [202, 153] on input "No" at bounding box center [205, 150] width 6 height 6
radio input "true"
click at [202, 192] on input "Yes" at bounding box center [205, 189] width 6 height 6
radio input "true"
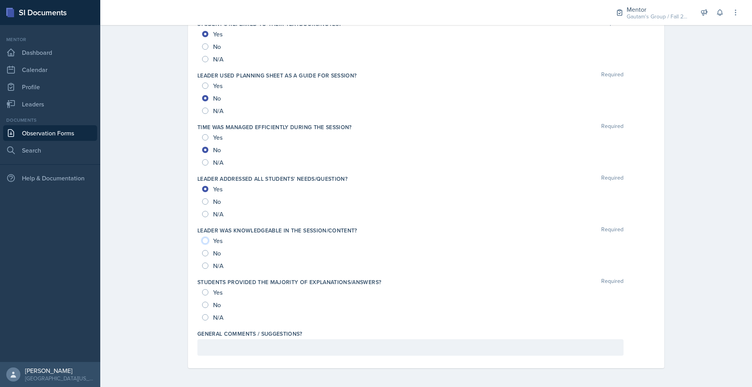
click at [202, 238] on input "Yes" at bounding box center [205, 241] width 6 height 6
radio input "true"
click at [202, 289] on input "Yes" at bounding box center [205, 292] width 6 height 6
radio input "true"
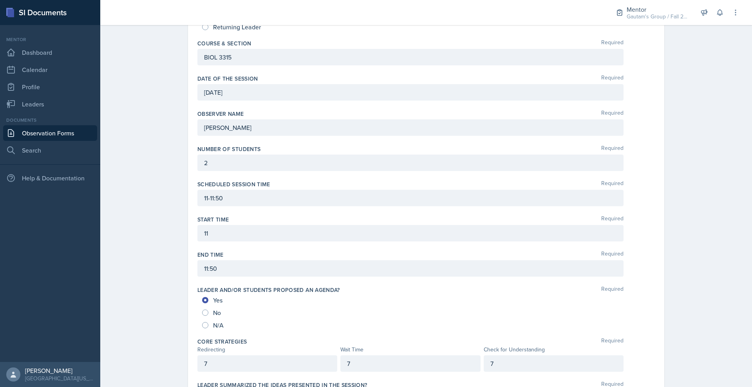
scroll to position [0, 0]
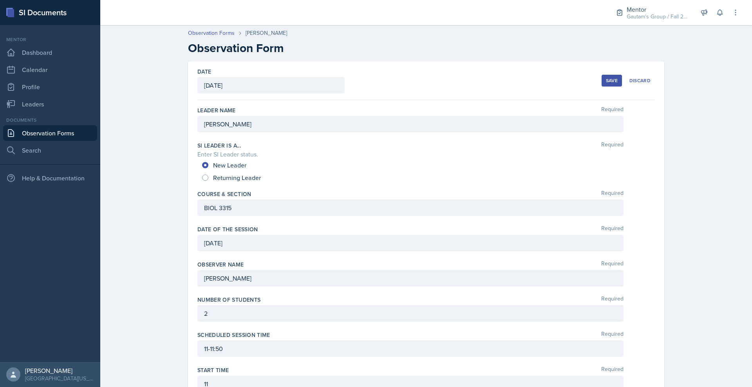
click at [617, 84] on div "Save" at bounding box center [612, 81] width 12 height 6
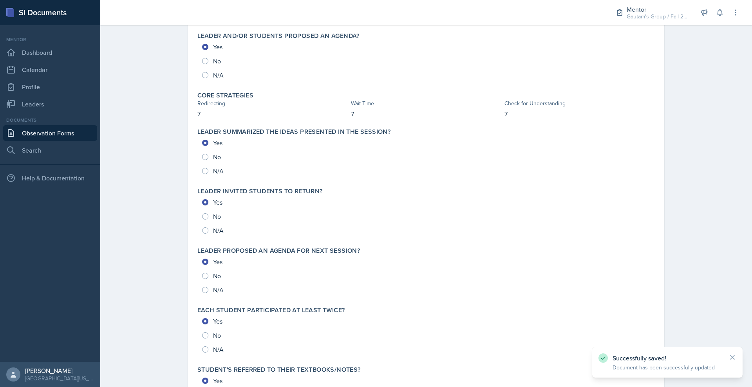
scroll to position [1022, 0]
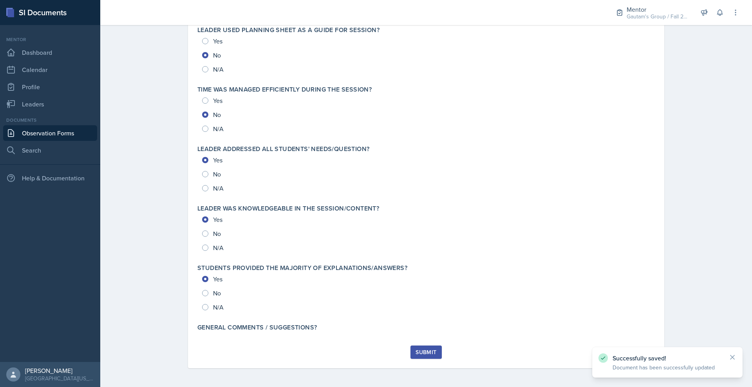
click at [431, 349] on div "Submit" at bounding box center [425, 352] width 21 height 6
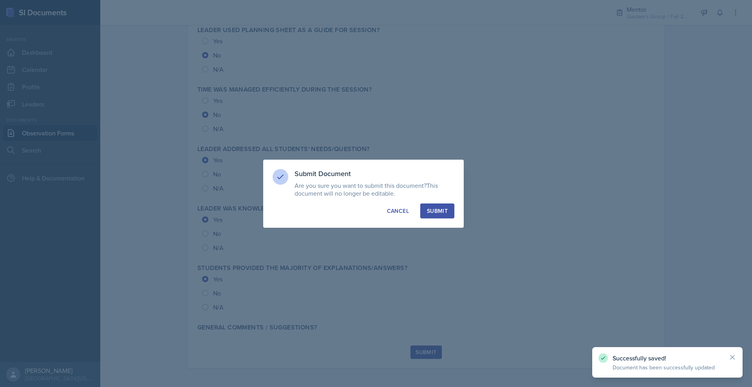
click at [447, 211] on div "Submit" at bounding box center [437, 211] width 21 height 8
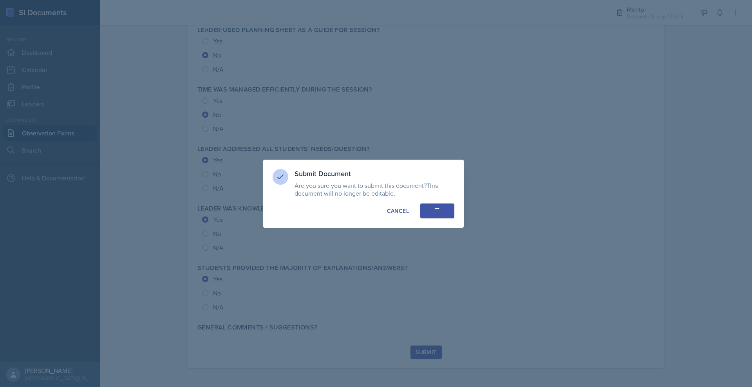
radio input "true"
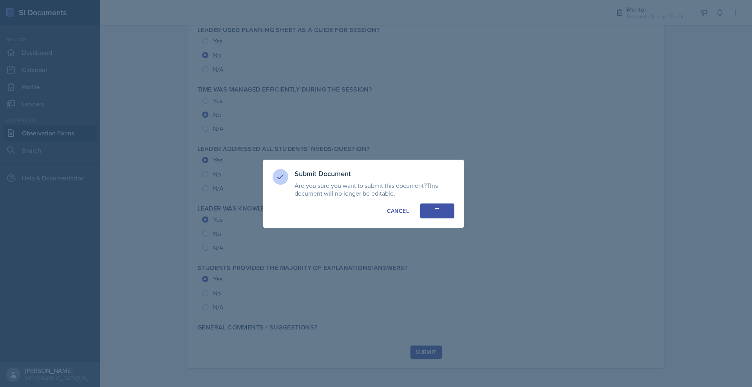
radio input "true"
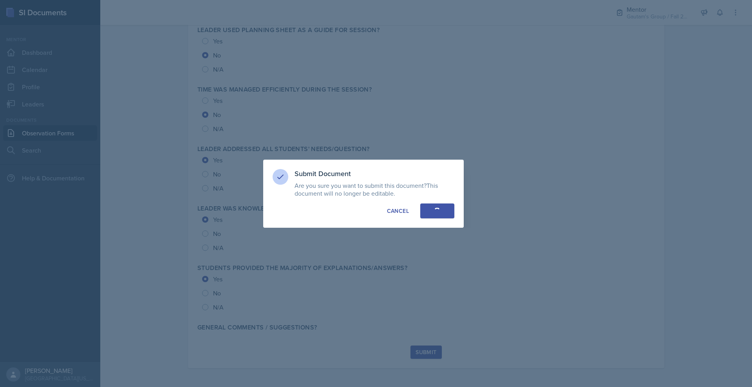
radio input "true"
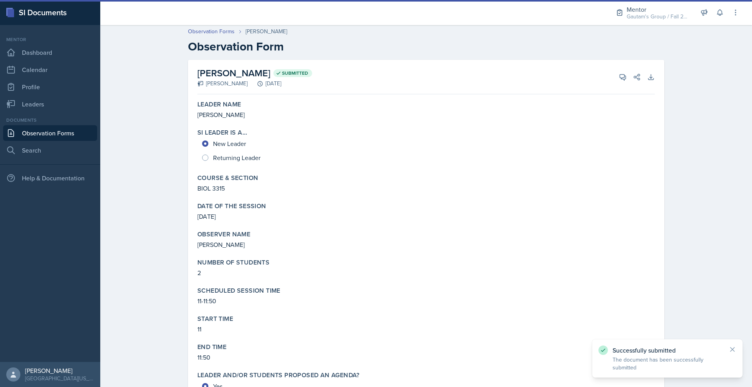
scroll to position [0, 0]
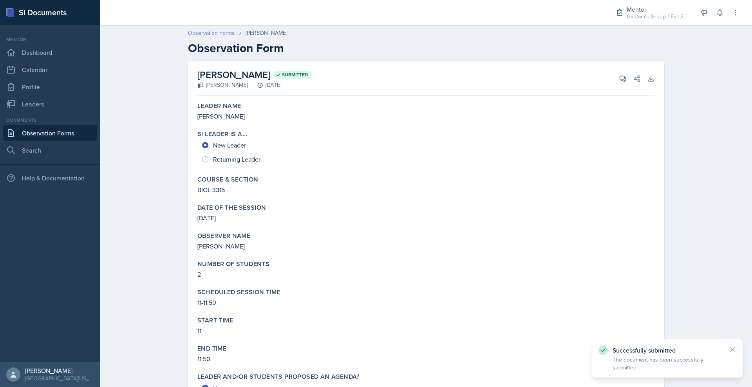
click at [188, 37] on link "Observation Forms" at bounding box center [211, 33] width 47 height 8
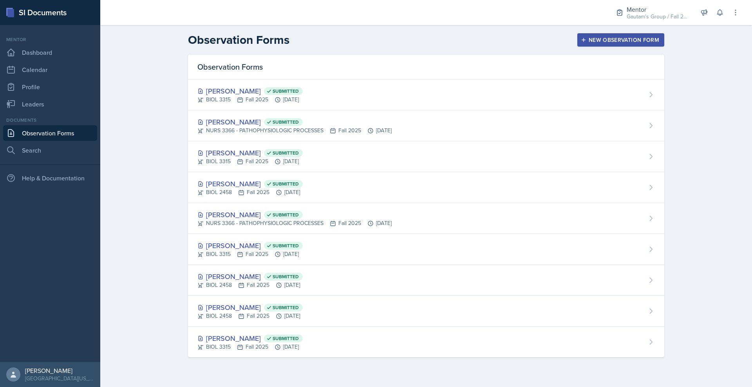
click at [636, 43] on div "New Observation Form" at bounding box center [620, 40] width 77 height 6
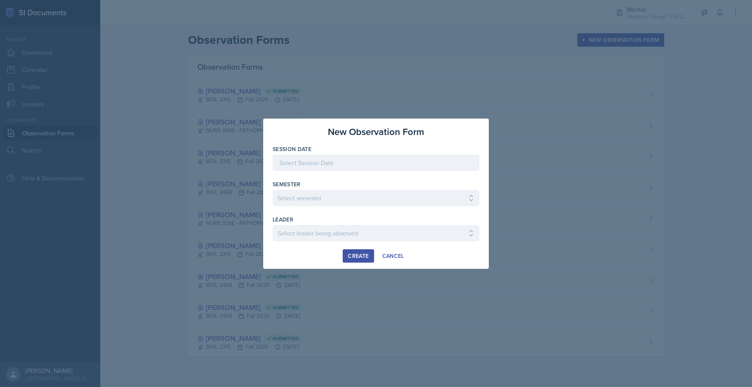
click at [272, 155] on div at bounding box center [375, 163] width 207 height 16
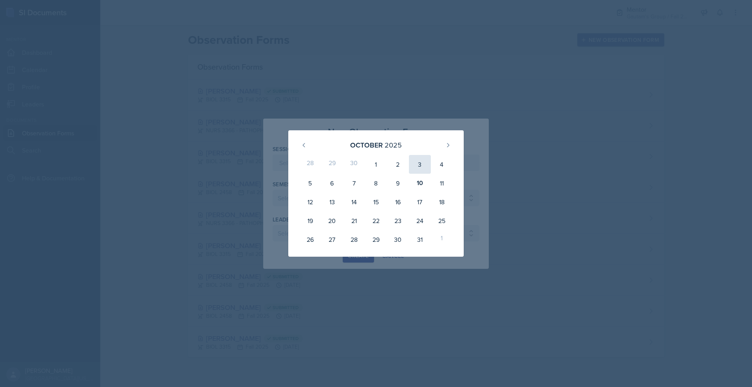
click at [426, 155] on div "3" at bounding box center [420, 164] width 22 height 19
type input "[DATE]"
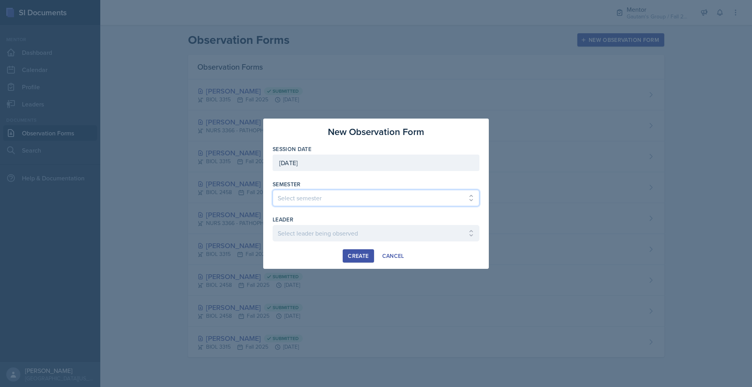
click at [272, 198] on select "Select semester All Fall 2024 Spring 2025 Fall 2025 Spring 2024 Fall 2023" at bounding box center [375, 198] width 207 height 16
select select "a8c40de0-d7eb-4f82-90ee-ac0c6ce45f71"
click at [272, 190] on select "Select semester All Fall 2024 Spring 2025 Fall 2025 Spring 2024 Fall 2023" at bounding box center [375, 198] width 207 height 16
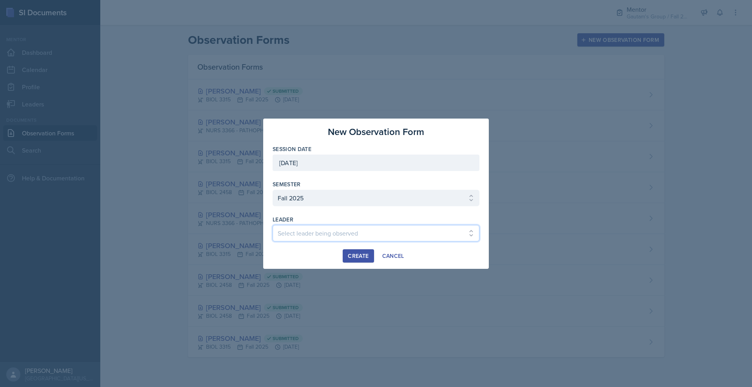
click at [328, 242] on select "Select leader being observed [PERSON_NAME] / NURS 3366 - PATHOPHYSIOLOGIC PROCE…" at bounding box center [375, 233] width 207 height 16
select select "46231274-948a-4cf0-961c-7c1285d612e1"
click at [272, 233] on select "Select leader being observed [PERSON_NAME] / NURS 3366 - PATHOPHYSIOLOGIC PROCE…" at bounding box center [375, 233] width 207 height 16
click at [354, 259] on div "Create" at bounding box center [358, 256] width 21 height 6
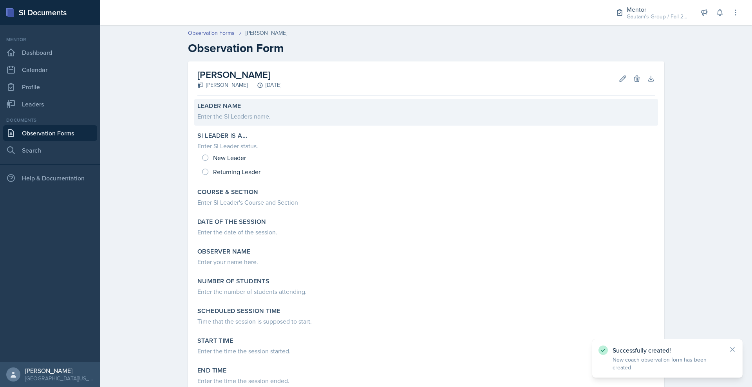
click at [197, 121] on div "Enter the SI Leaders name." at bounding box center [425, 116] width 457 height 9
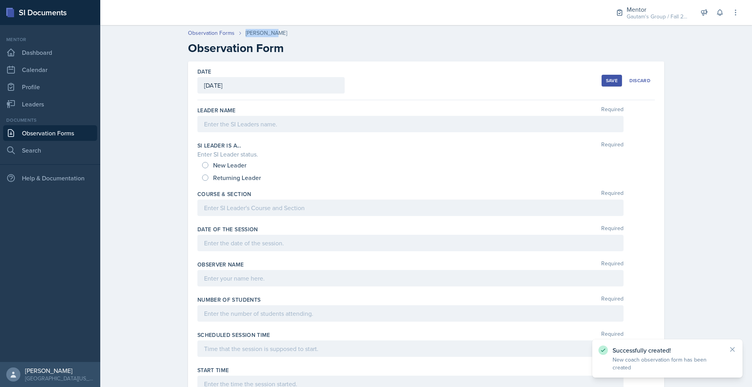
drag, startPoint x: 248, startPoint y: 40, endPoint x: 208, endPoint y: 43, distance: 40.0
click at [208, 37] on div "Observation Forms [PERSON_NAME]" at bounding box center [426, 33] width 476 height 8
copy div "[PERSON_NAME]"
click at [199, 132] on div at bounding box center [410, 124] width 426 height 16
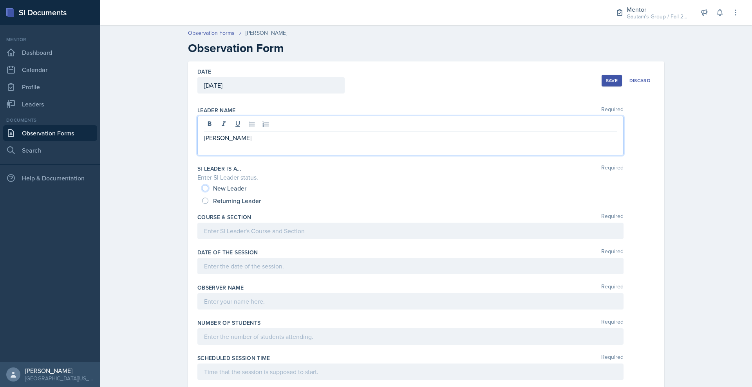
click at [202, 191] on input "New Leader" at bounding box center [205, 188] width 6 height 6
radio input "true"
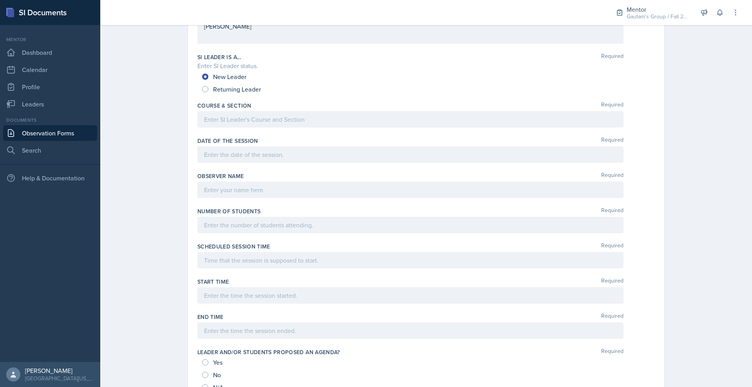
click at [204, 124] on p at bounding box center [410, 119] width 413 height 9
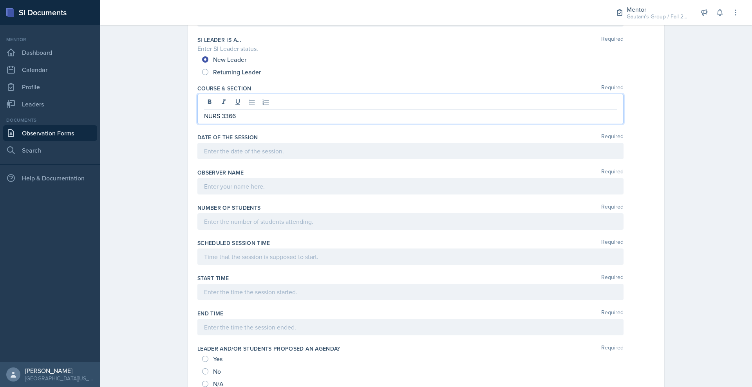
click at [205, 156] on p at bounding box center [410, 150] width 413 height 9
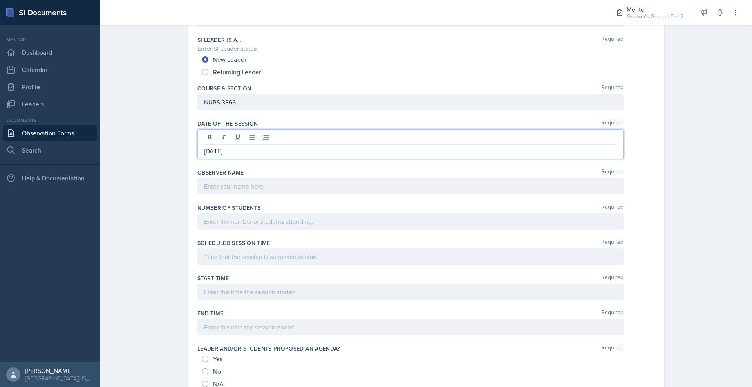
click at [208, 195] on div at bounding box center [410, 186] width 426 height 16
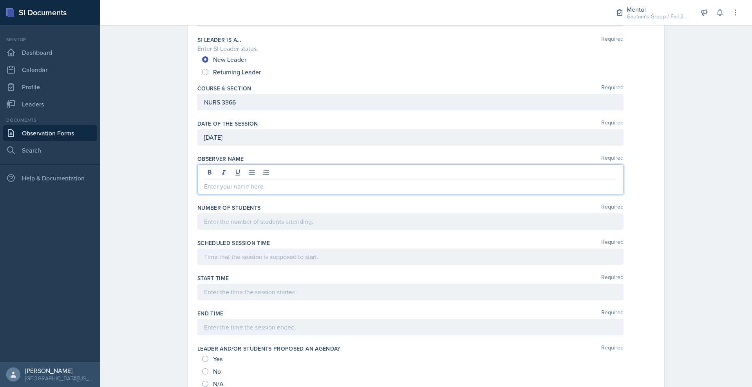
scroll to position [98, 0]
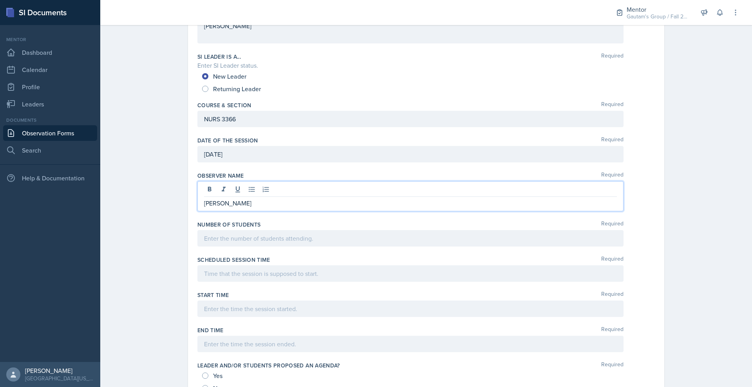
click at [274, 247] on div at bounding box center [410, 238] width 426 height 16
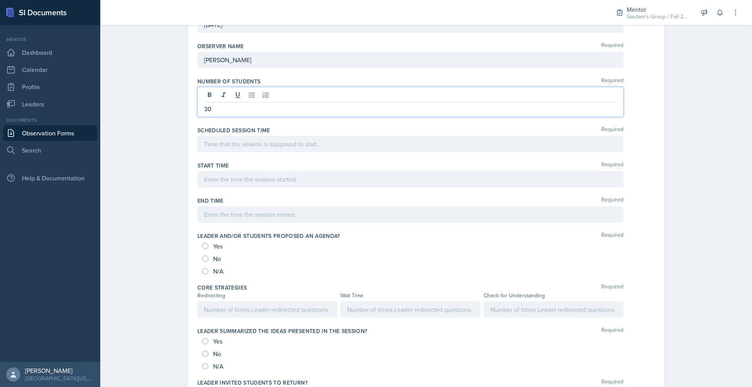
scroll to position [228, 0]
click at [249, 148] on p at bounding box center [410, 143] width 413 height 9
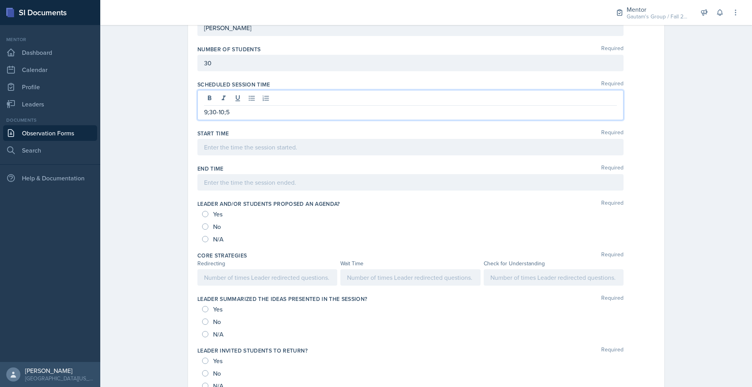
scroll to position [277, 0]
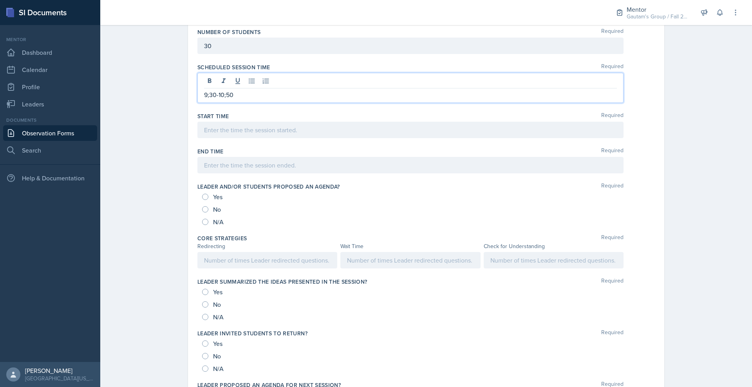
click at [208, 138] on div at bounding box center [410, 130] width 426 height 16
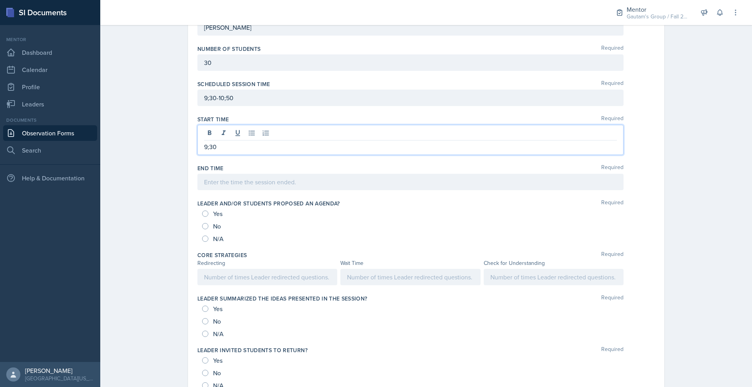
click at [197, 190] on div at bounding box center [410, 182] width 426 height 16
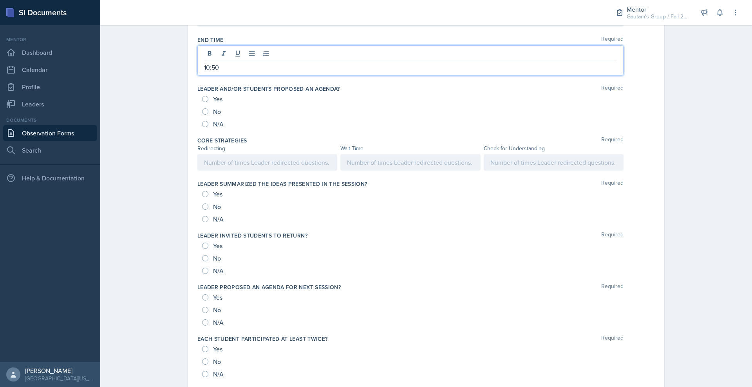
scroll to position [390, 0]
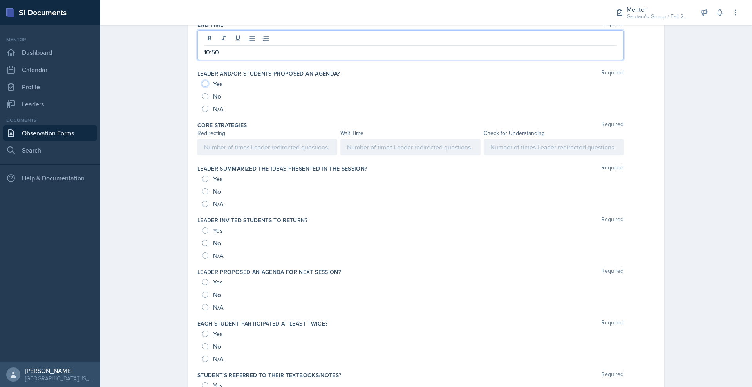
click at [202, 87] on input "Yes" at bounding box center [205, 84] width 6 height 6
radio input "true"
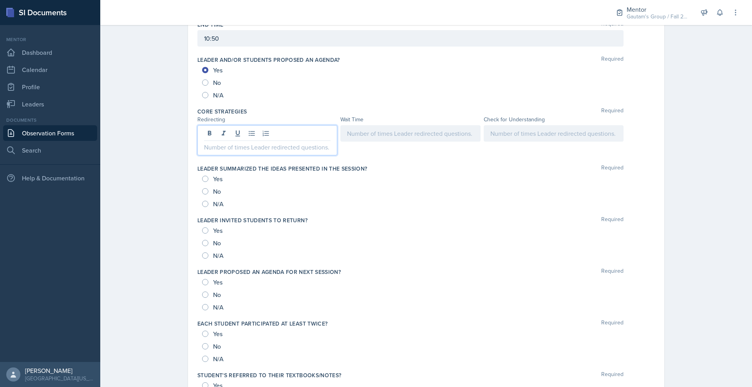
click at [234, 155] on div at bounding box center [267, 140] width 140 height 30
click at [410, 142] on div at bounding box center [410, 133] width 140 height 16
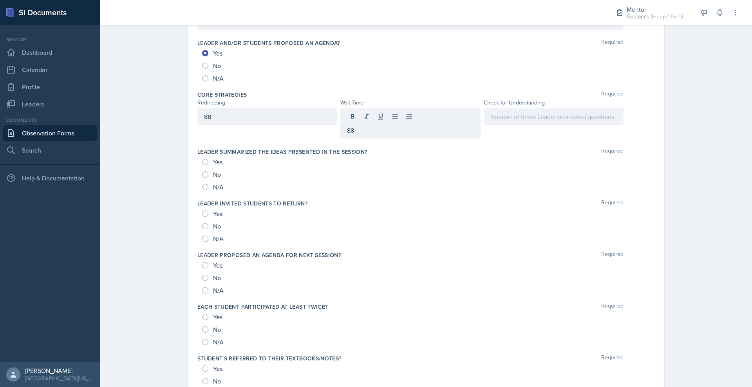
drag, startPoint x: 548, startPoint y: 229, endPoint x: 551, endPoint y: 239, distance: 10.3
click at [551, 145] on div "Core Strategies Required Redirecting Wait Time Check for Understanding 88 88" at bounding box center [425, 116] width 457 height 57
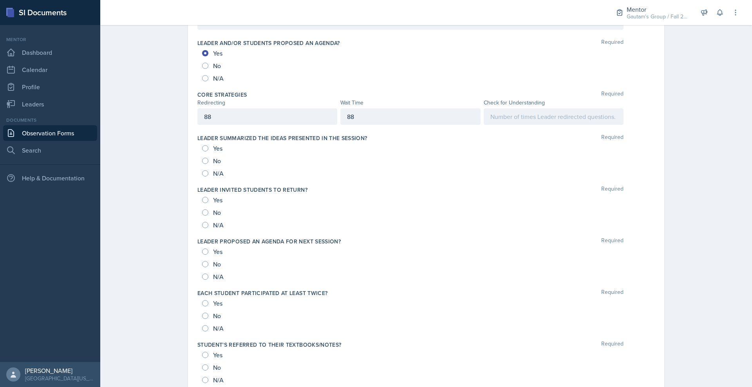
click at [551, 125] on div at bounding box center [553, 116] width 140 height 16
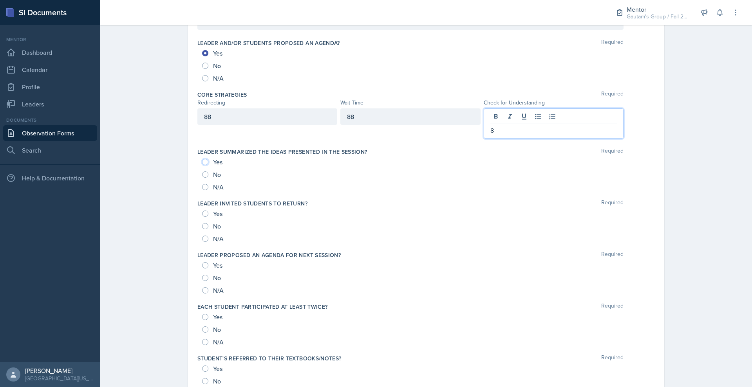
click at [202, 165] on input "Yes" at bounding box center [205, 162] width 6 height 6
radio input "true"
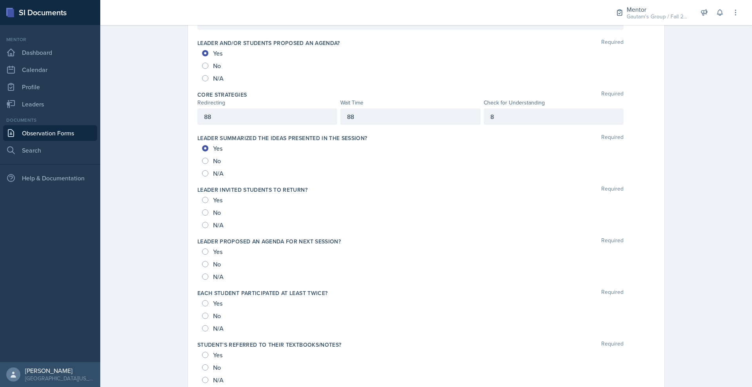
click at [197, 125] on div "88" at bounding box center [267, 116] width 140 height 16
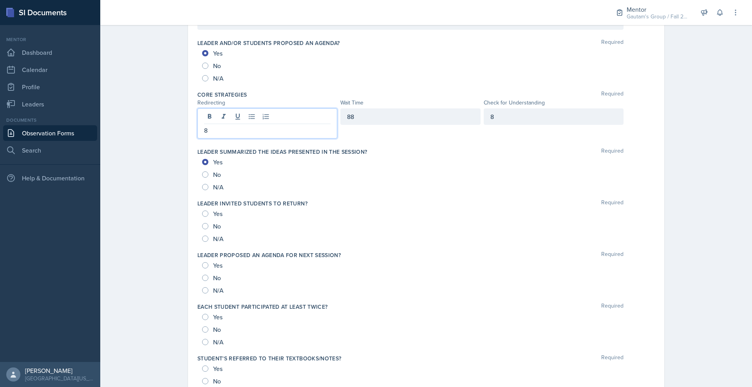
click at [397, 125] on div "88" at bounding box center [410, 116] width 140 height 16
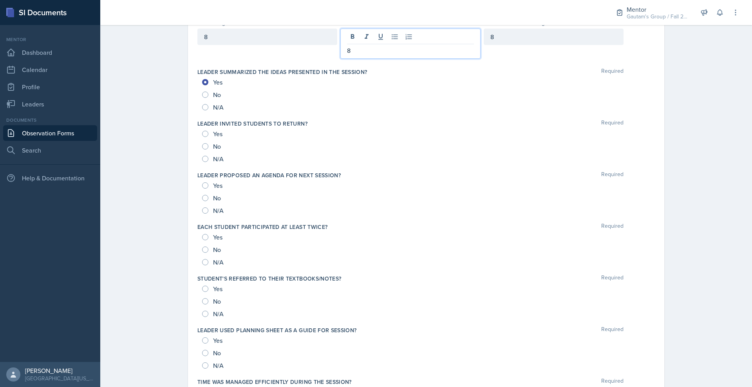
scroll to position [505, 0]
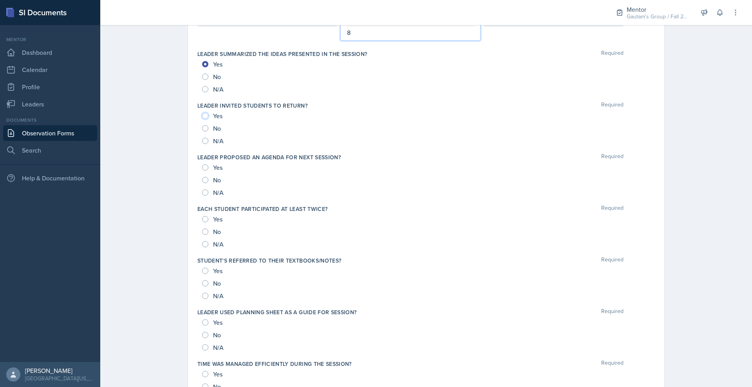
click at [202, 119] on input "Yes" at bounding box center [205, 116] width 6 height 6
radio input "true"
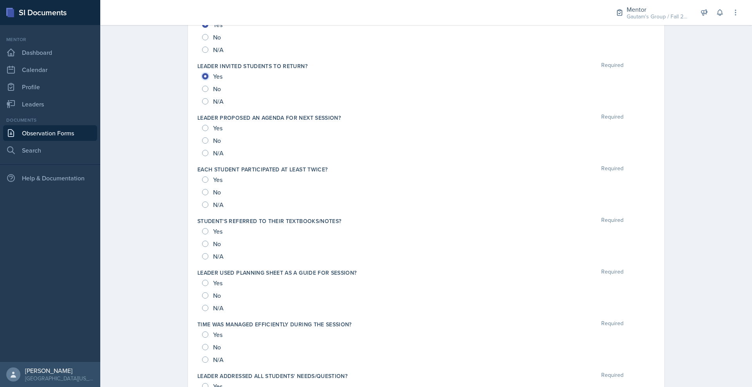
scroll to position [554, 0]
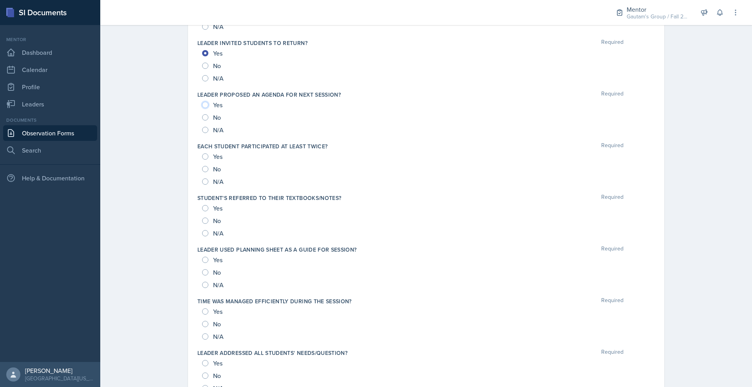
click at [202, 108] on input "Yes" at bounding box center [205, 105] width 6 height 6
radio input "true"
click at [202, 160] on input "Yes" at bounding box center [205, 156] width 6 height 6
radio input "true"
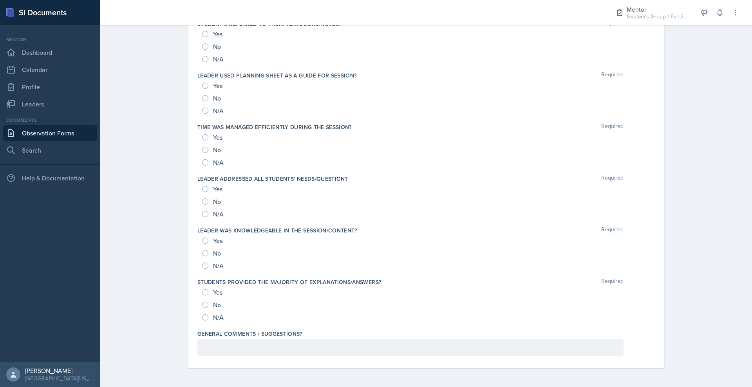
scroll to position [750, 0]
click at [202, 40] on div "Yes" at bounding box center [213, 34] width 22 height 13
click at [202, 50] on input "No" at bounding box center [205, 46] width 6 height 6
radio input "true"
click at [202, 117] on div "N/A" at bounding box center [213, 111] width 23 height 13
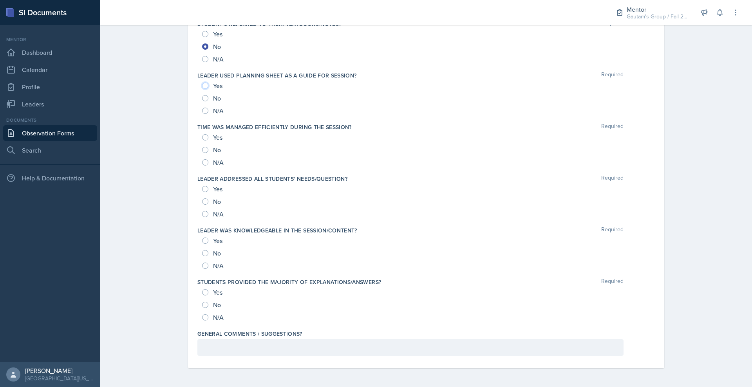
click at [202, 89] on input "Yes" at bounding box center [205, 86] width 6 height 6
radio input "true"
click at [202, 192] on input "Yes" at bounding box center [205, 189] width 6 height 6
radio input "true"
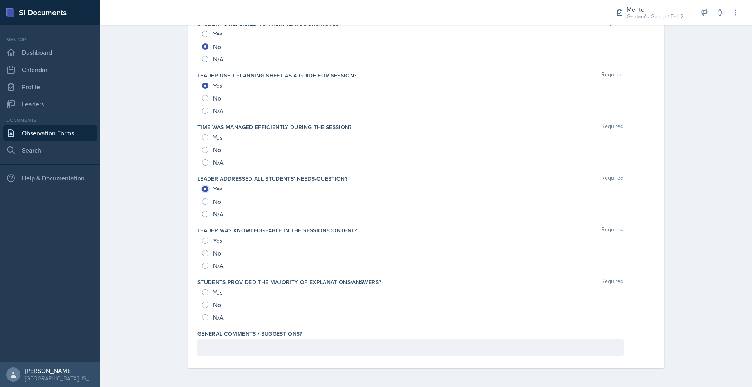
scroll to position [994, 0]
click at [202, 238] on input "Yes" at bounding box center [205, 241] width 6 height 6
radio input "true"
click at [202, 289] on input "Yes" at bounding box center [205, 292] width 6 height 6
radio input "true"
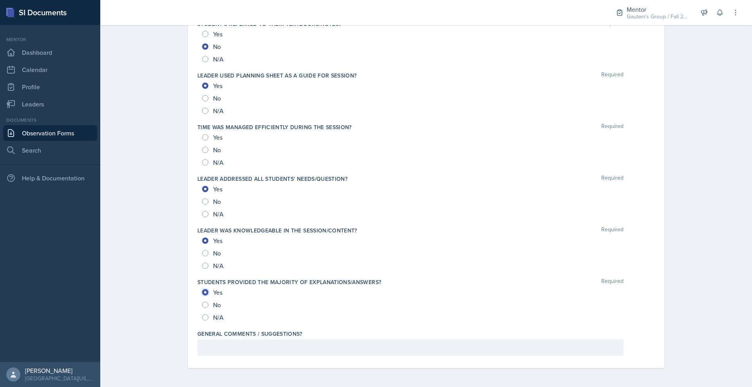
scroll to position [956, 0]
click at [202, 308] on input "No" at bounding box center [205, 305] width 6 height 6
radio input "true"
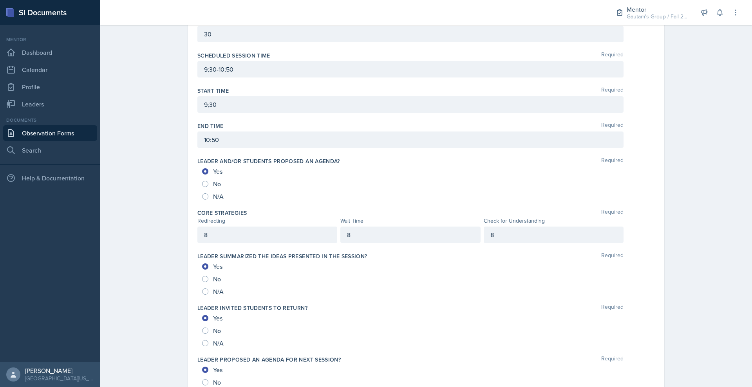
scroll to position [0, 0]
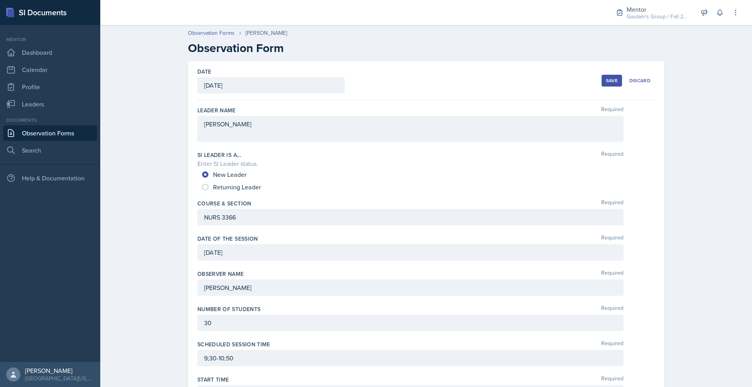
click at [617, 84] on div "Save" at bounding box center [612, 81] width 12 height 6
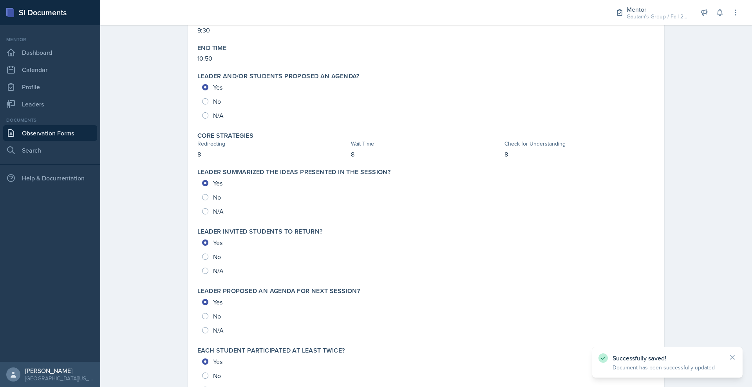
scroll to position [1031, 0]
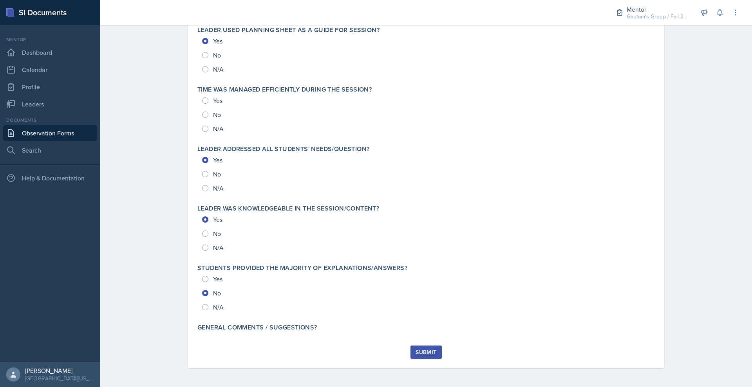
click at [436, 349] on div "Submit" at bounding box center [425, 352] width 21 height 6
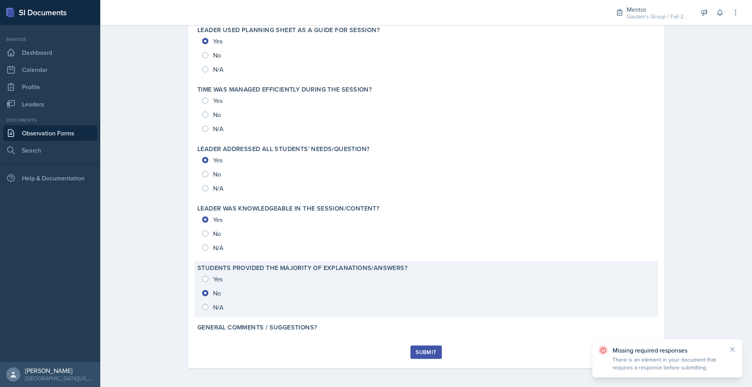
scroll to position [836, 0]
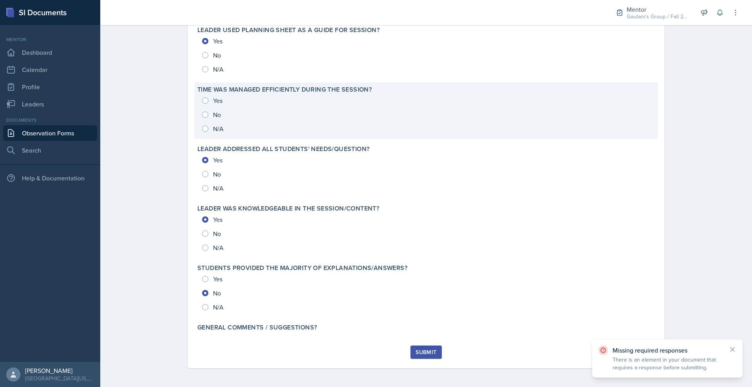
click at [197, 136] on div "Yes No N/A" at bounding box center [425, 115] width 457 height 42
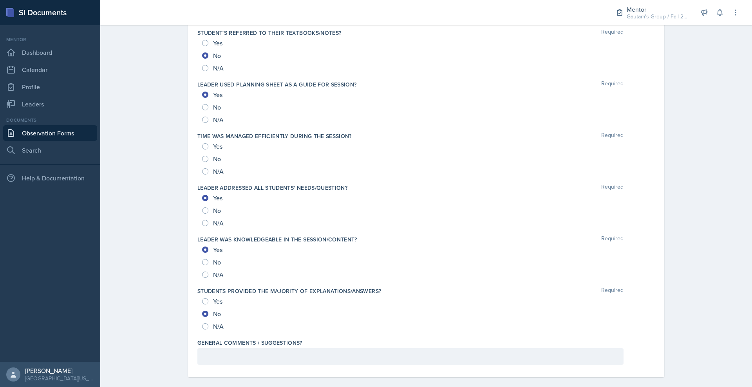
scroll to position [0, 0]
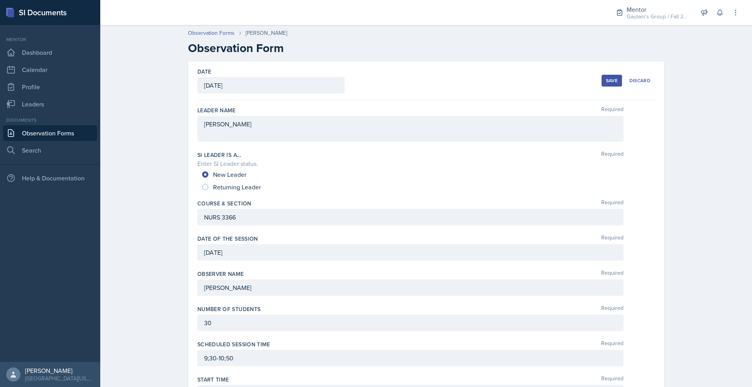
click at [617, 84] on div "Save" at bounding box center [612, 81] width 12 height 6
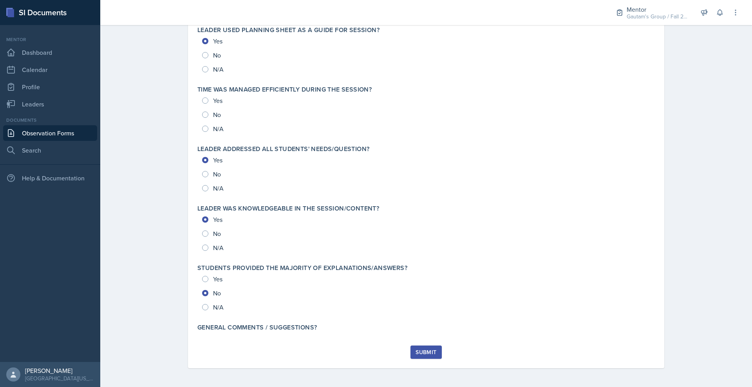
scroll to position [1031, 0]
click at [424, 346] on button "Submit" at bounding box center [425, 352] width 31 height 13
click at [433, 349] on div "Submit" at bounding box center [425, 352] width 21 height 6
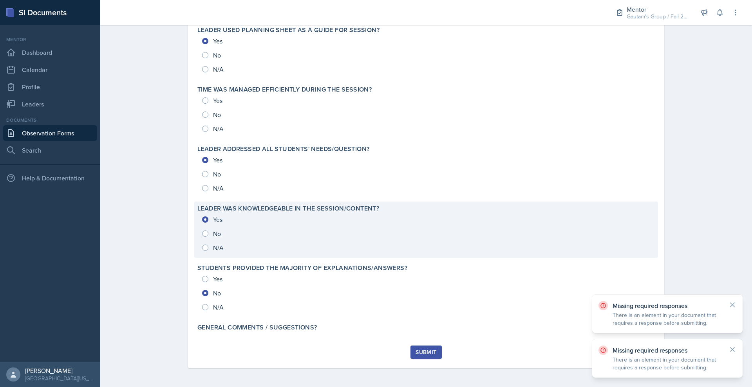
scroll to position [885, 0]
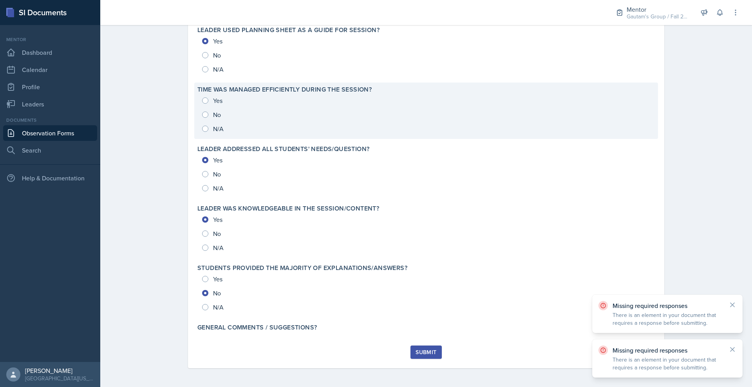
click at [197, 136] on div "Yes No N/A" at bounding box center [425, 115] width 457 height 42
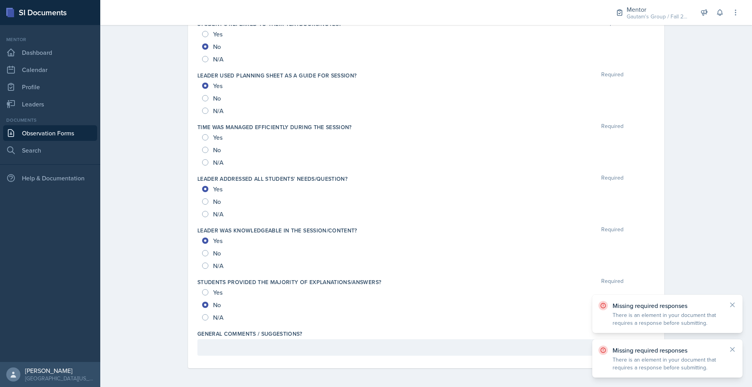
scroll to position [969, 0]
click at [202, 134] on input "Yes" at bounding box center [205, 137] width 6 height 6
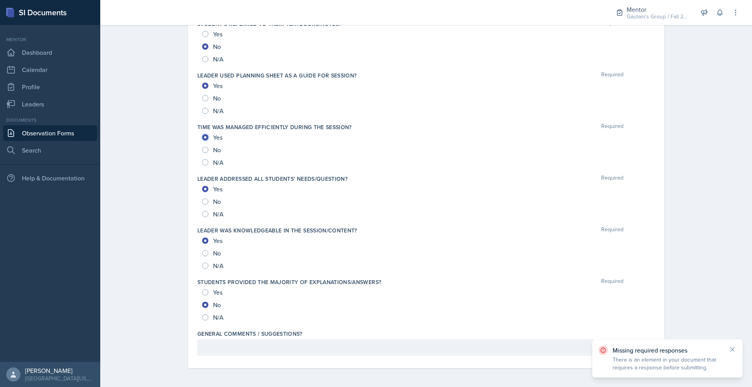
radio input "true"
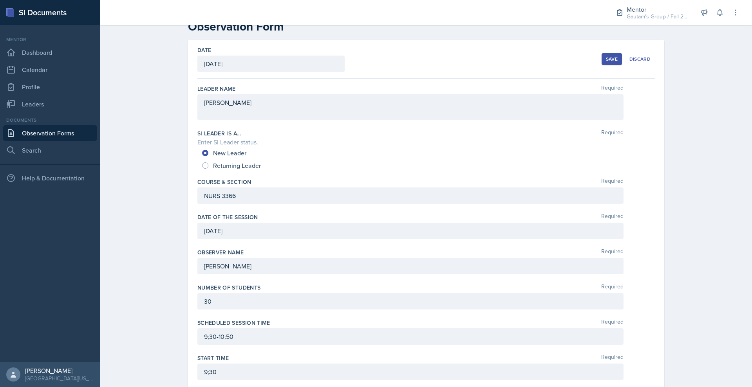
scroll to position [0, 0]
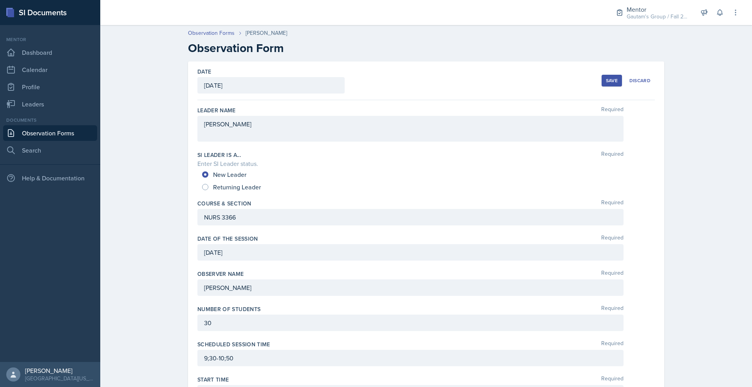
click at [617, 84] on div "Save" at bounding box center [612, 81] width 12 height 6
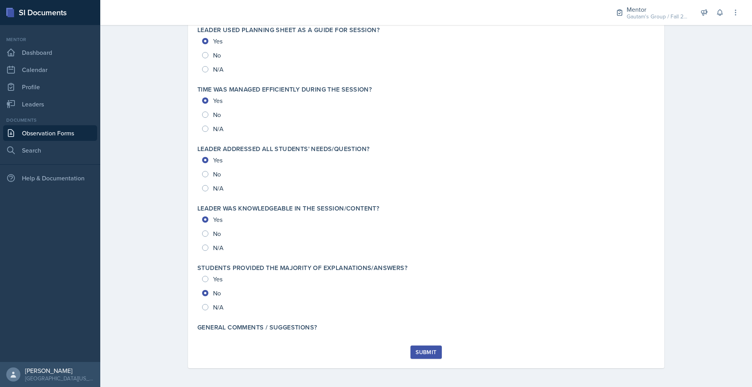
scroll to position [1031, 0]
click at [436, 349] on div "Submit" at bounding box center [425, 352] width 21 height 6
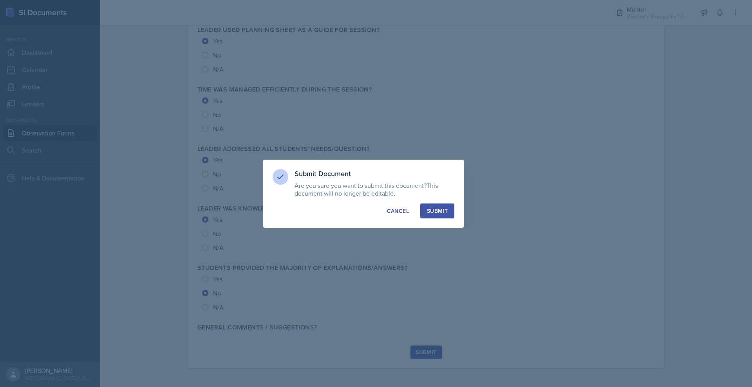
click at [447, 215] on div "Submit" at bounding box center [437, 211] width 21 height 8
radio input "true"
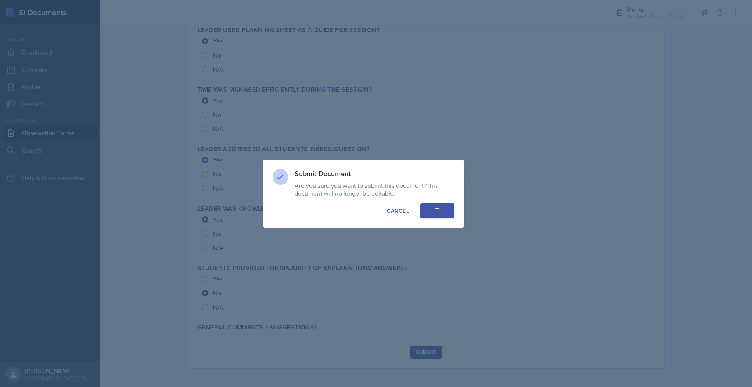
radio input "true"
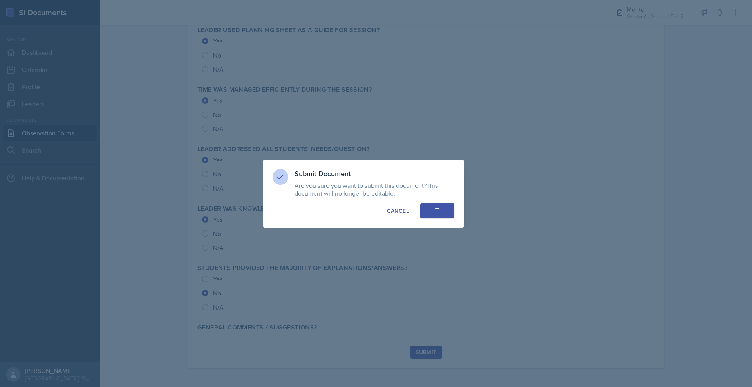
radio input "true"
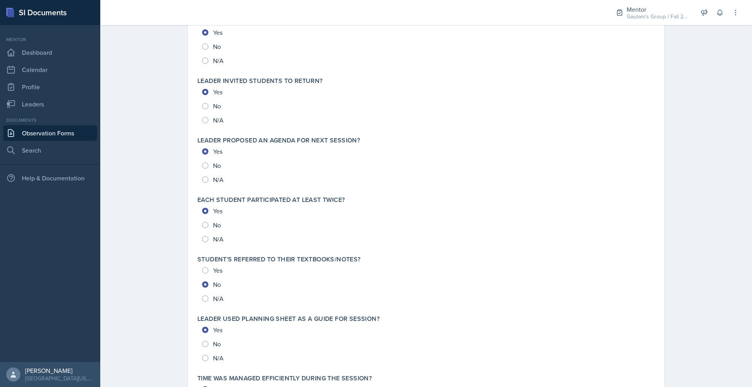
scroll to position [1003, 0]
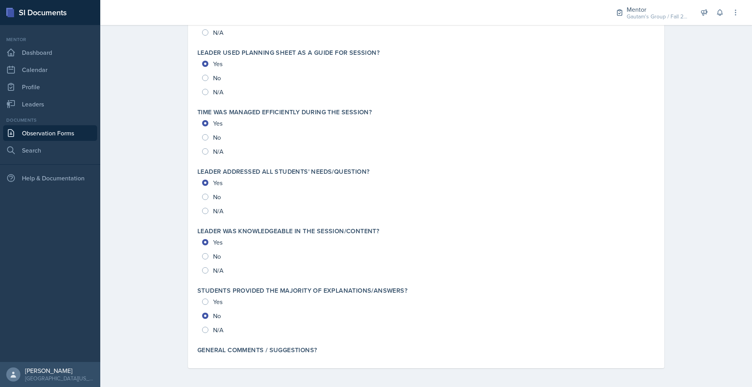
click at [63, 141] on link "Observation Forms" at bounding box center [50, 133] width 94 height 16
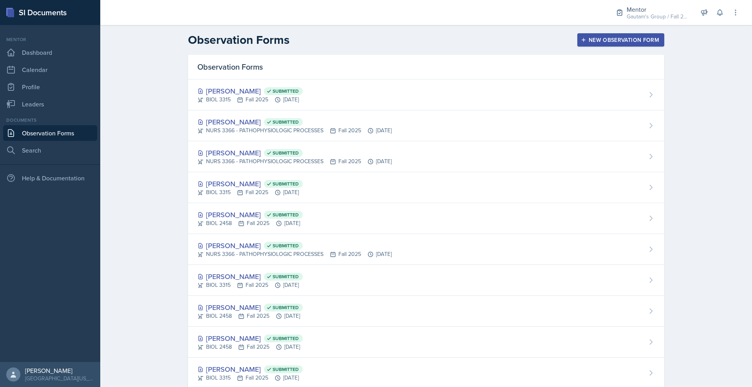
click at [659, 43] on div "New Observation Form" at bounding box center [620, 40] width 77 height 6
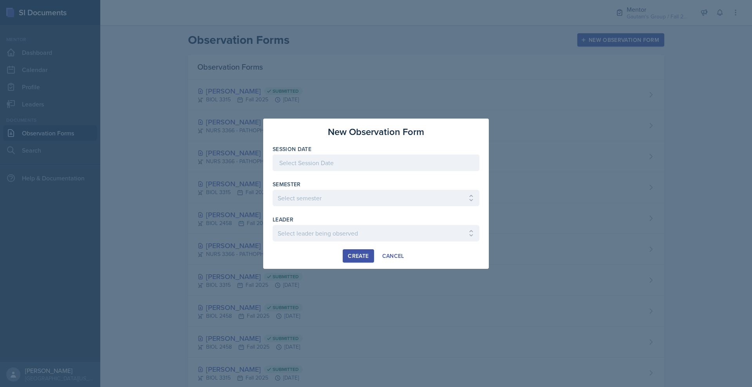
click at [326, 157] on div at bounding box center [375, 163] width 207 height 16
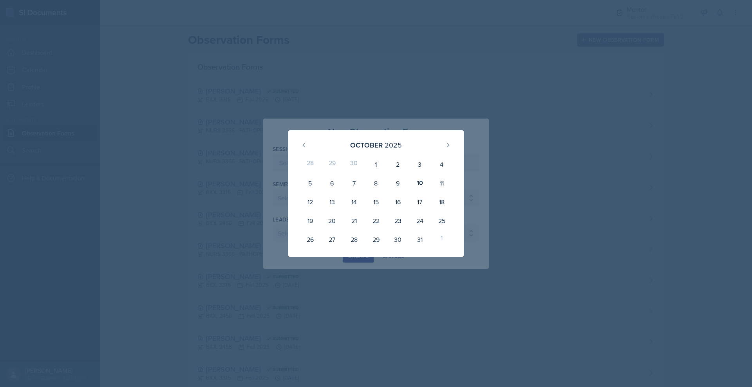
click at [487, 71] on div at bounding box center [376, 193] width 752 height 387
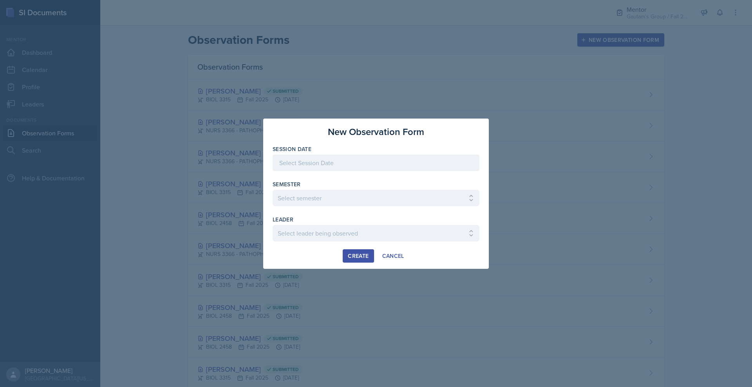
click at [303, 157] on div at bounding box center [375, 163] width 207 height 16
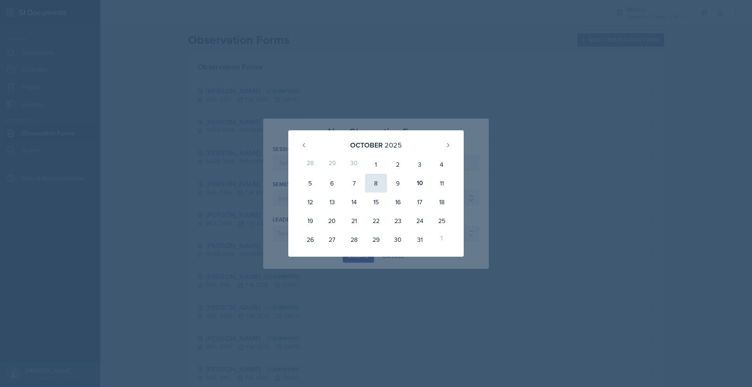
click at [380, 182] on div "8" at bounding box center [376, 183] width 22 height 19
type input "[DATE]"
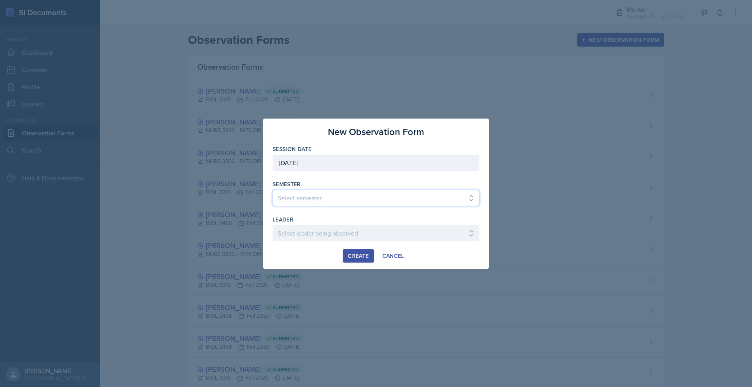
click at [305, 196] on select "Select semester All Fall 2024 Spring 2025 Fall 2025 Spring 2024 Fall 2023" at bounding box center [375, 198] width 207 height 16
select select "a8c40de0-d7eb-4f82-90ee-ac0c6ce45f71"
click at [272, 190] on select "Select semester All Fall 2024 Spring 2025 Fall 2025 Spring 2024 Fall 2023" at bounding box center [375, 198] width 207 height 16
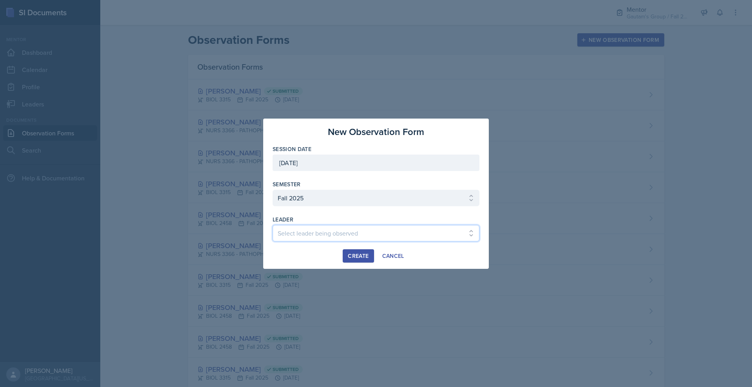
click at [297, 242] on select "Select leader being observed [PERSON_NAME] / NURS 3366 - PATHOPHYSIOLOGIC PROCE…" at bounding box center [375, 233] width 207 height 16
click at [272, 233] on select "Select leader being observed [PERSON_NAME] / NURS 3366 - PATHOPHYSIOLOGIC PROCE…" at bounding box center [375, 233] width 207 height 16
click at [304, 242] on select "Select leader being observed [PERSON_NAME] / NURS 3366 - PATHOPHYSIOLOGIC PROCE…" at bounding box center [375, 233] width 207 height 16
select select "c51b5844-1027-469b-b168-c77f7cf6aa15"
click at [272, 233] on select "Select leader being observed [PERSON_NAME] / NURS 3366 - PATHOPHYSIOLOGIC PROCE…" at bounding box center [375, 233] width 207 height 16
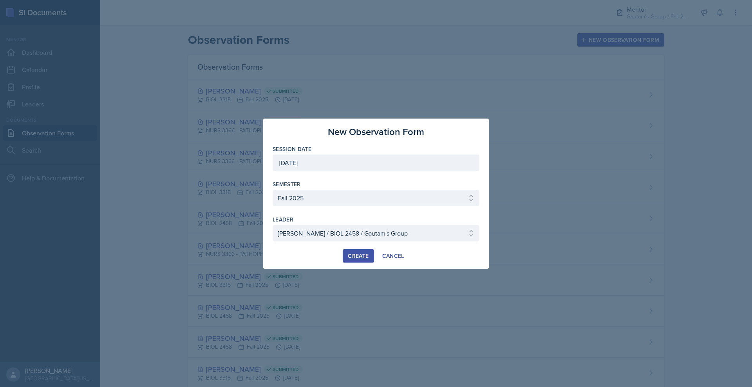
click at [354, 259] on div "Create" at bounding box center [358, 256] width 21 height 6
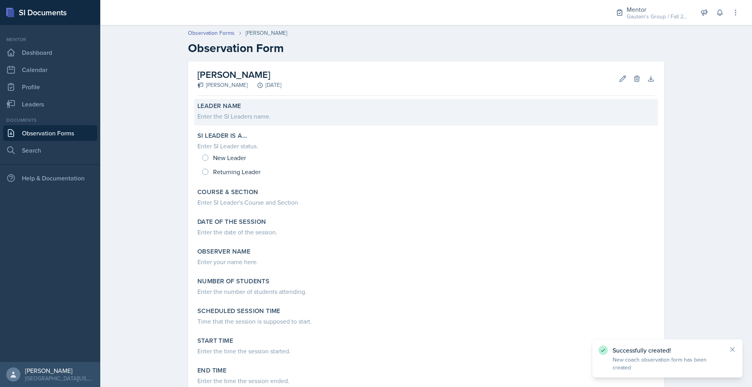
click at [225, 121] on div "Enter the SI Leaders name." at bounding box center [425, 116] width 457 height 9
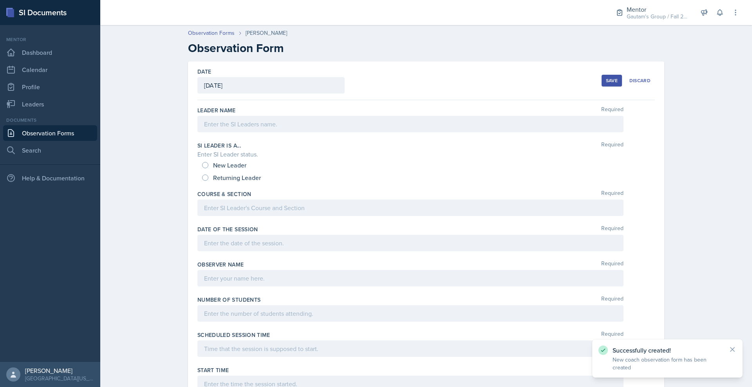
drag, startPoint x: 274, startPoint y: 41, endPoint x: 200, endPoint y: 44, distance: 74.0
click at [200, 37] on div "Observation Forms [PERSON_NAME]" at bounding box center [426, 33] width 476 height 8
copy div "[PERSON_NAME]"
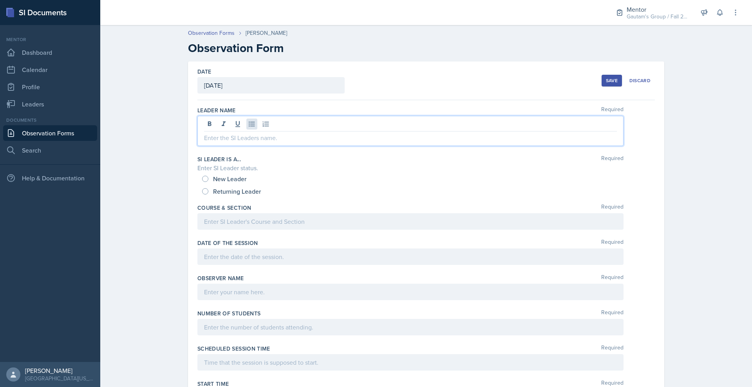
click at [227, 146] on div at bounding box center [410, 131] width 426 height 30
click at [213, 183] on span "New Leader" at bounding box center [229, 179] width 33 height 8
click at [202, 182] on input "New Leader" at bounding box center [205, 179] width 6 height 6
radio input "true"
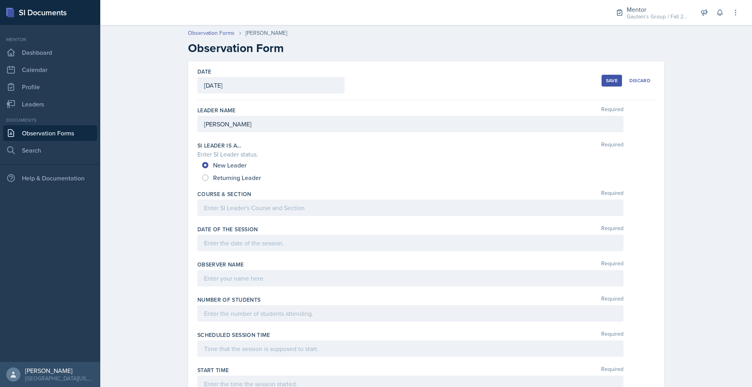
click at [197, 184] on div "New Leader Returning Leader" at bounding box center [425, 171] width 457 height 25
click at [202, 181] on input "Returning Leader" at bounding box center [205, 178] width 6 height 6
radio input "true"
click at [197, 216] on div at bounding box center [410, 208] width 426 height 16
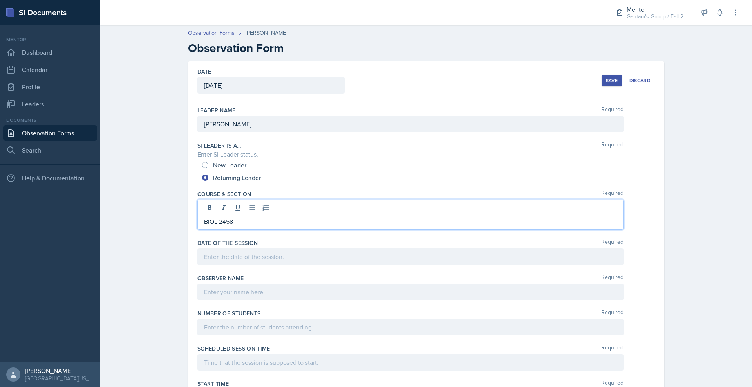
click at [233, 265] on div at bounding box center [410, 257] width 426 height 16
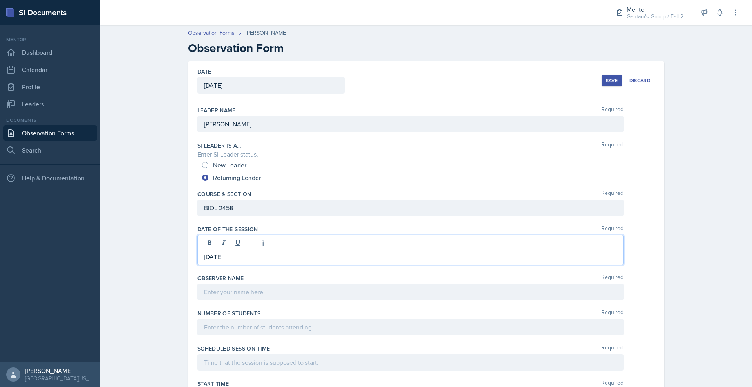
click at [233, 300] on div at bounding box center [410, 292] width 426 height 16
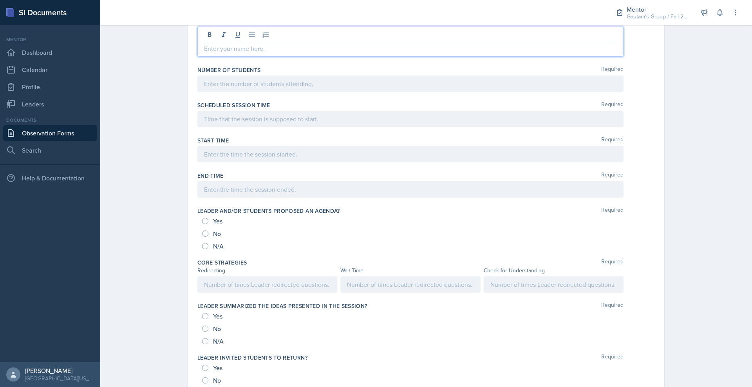
scroll to position [245, 0]
click at [256, 91] on div at bounding box center [410, 82] width 426 height 16
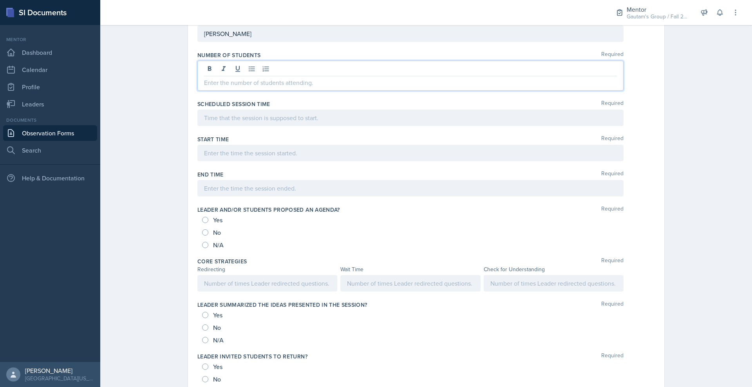
scroll to position [228, 0]
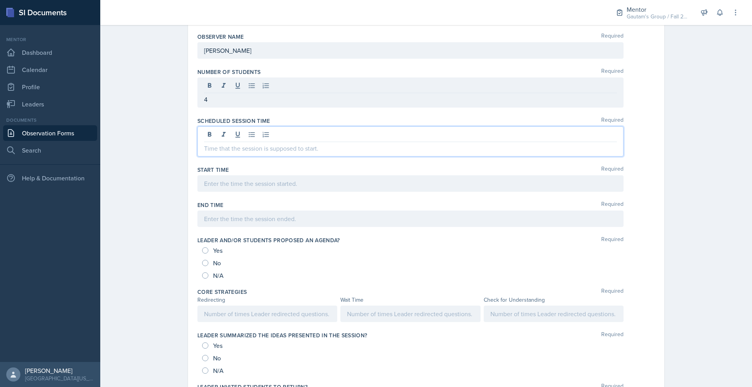
click at [242, 157] on div at bounding box center [410, 141] width 426 height 30
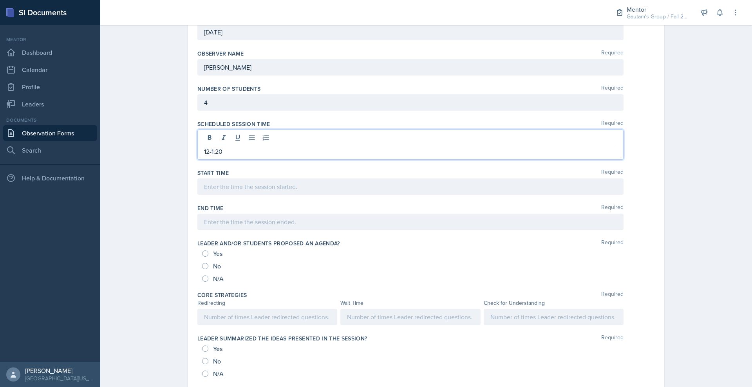
click at [215, 195] on div at bounding box center [410, 186] width 426 height 16
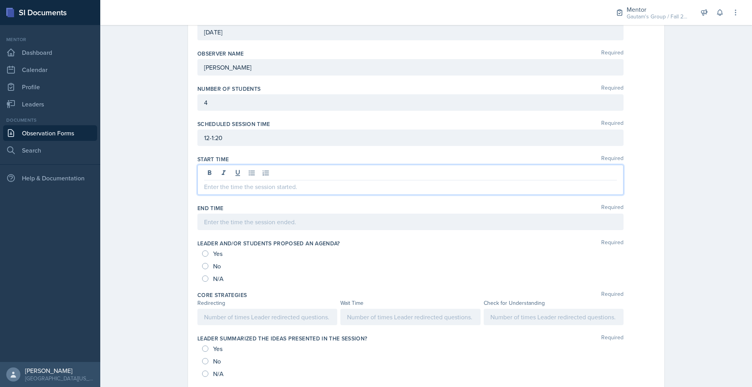
scroll to position [194, 0]
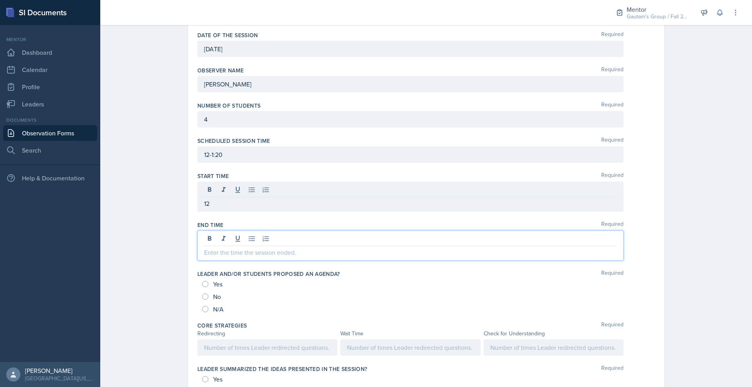
click at [207, 261] on div at bounding box center [410, 246] width 426 height 30
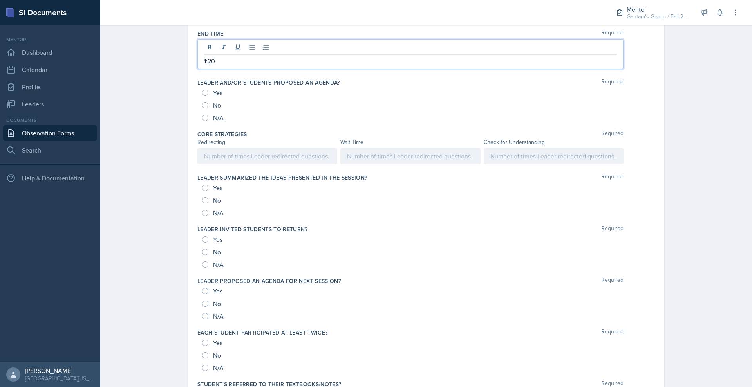
scroll to position [373, 0]
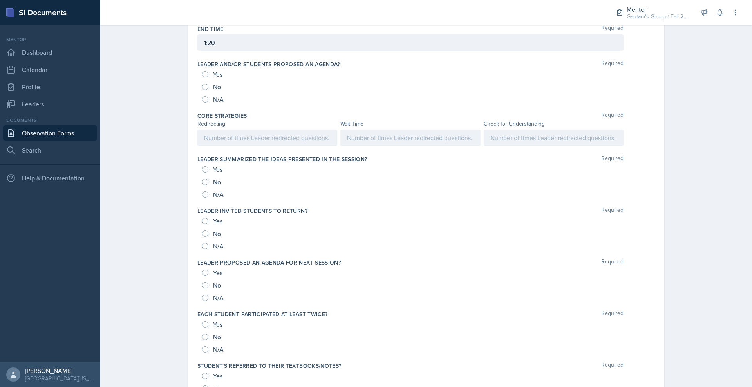
scroll to position [488, 0]
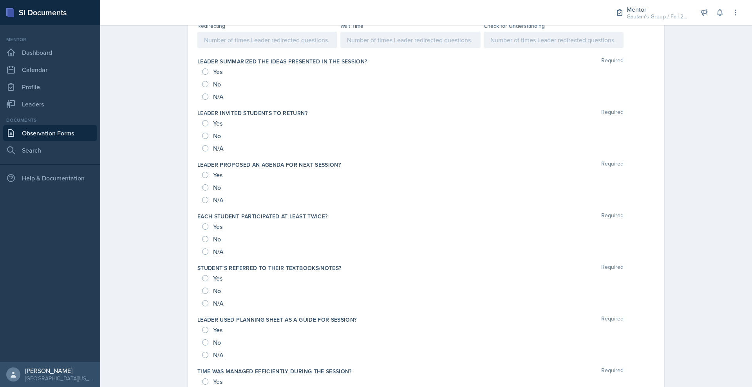
radio input "true"
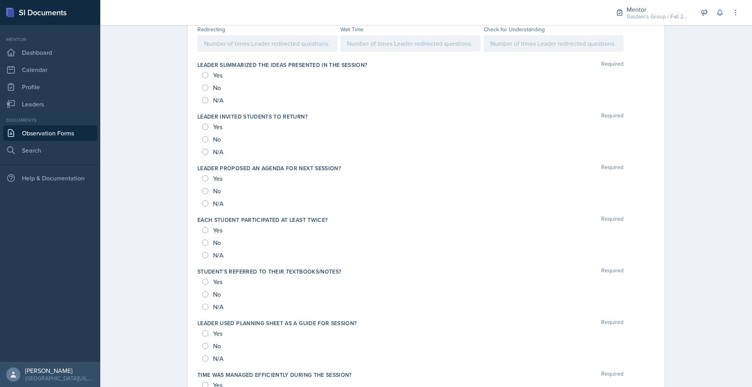
click at [205, 52] on div at bounding box center [267, 43] width 140 height 16
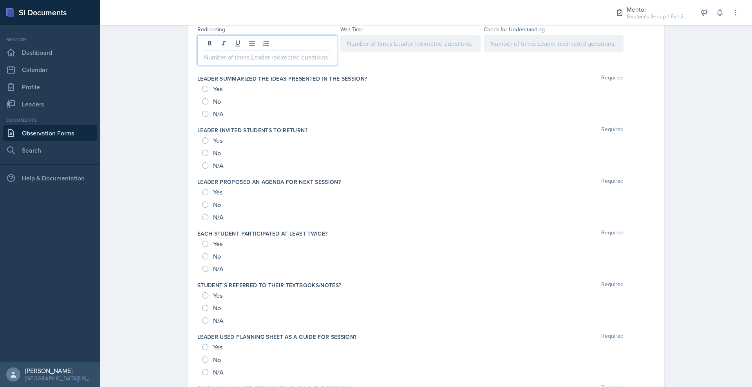
scroll to position [488, 0]
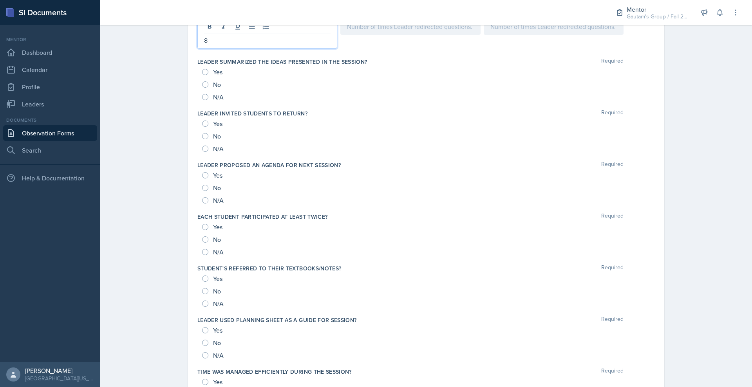
click at [381, 35] on div at bounding box center [410, 26] width 140 height 16
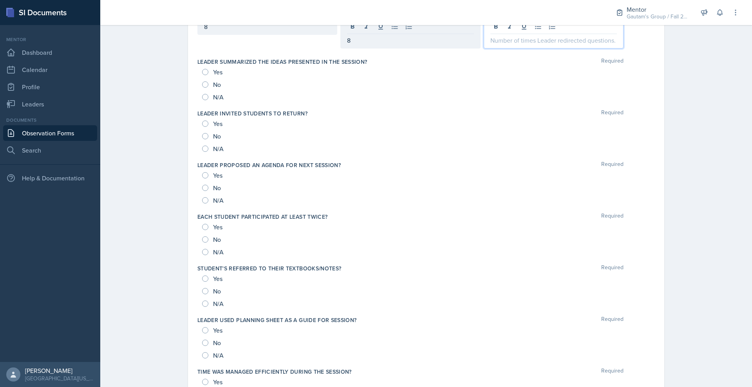
click at [547, 49] on div at bounding box center [553, 33] width 140 height 30
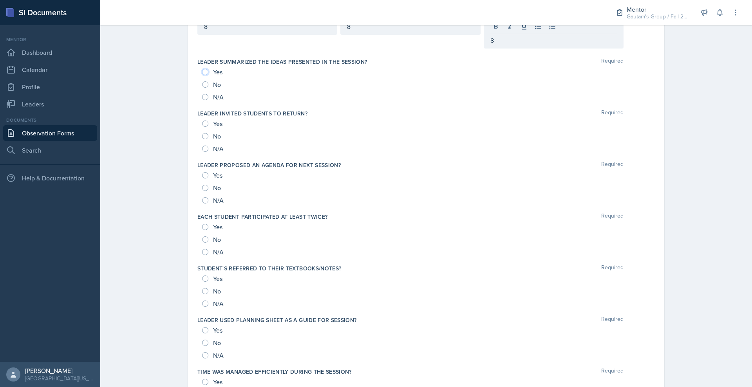
click at [202, 75] on input "Yes" at bounding box center [205, 72] width 6 height 6
radio input "true"
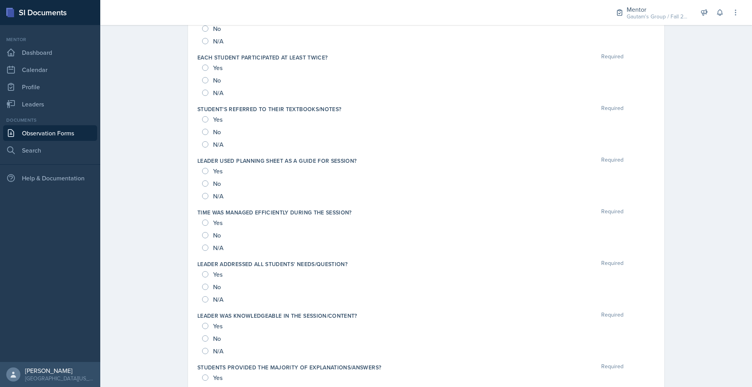
scroll to position [635, 0]
radio input "true"
click at [202, 18] on input "Yes" at bounding box center [205, 15] width 6 height 6
radio input "true"
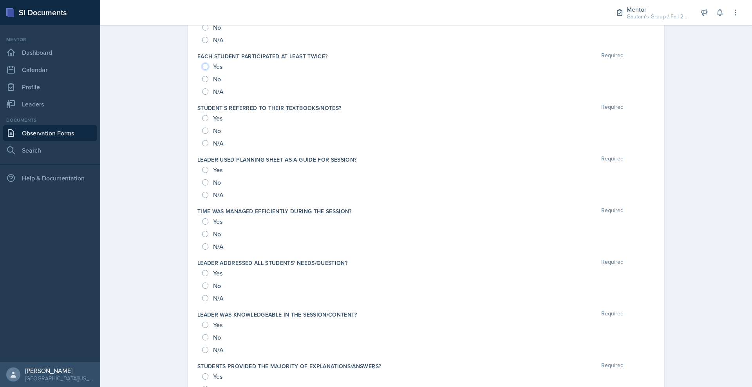
click at [202, 70] on input "Yes" at bounding box center [205, 66] width 6 height 6
radio input "true"
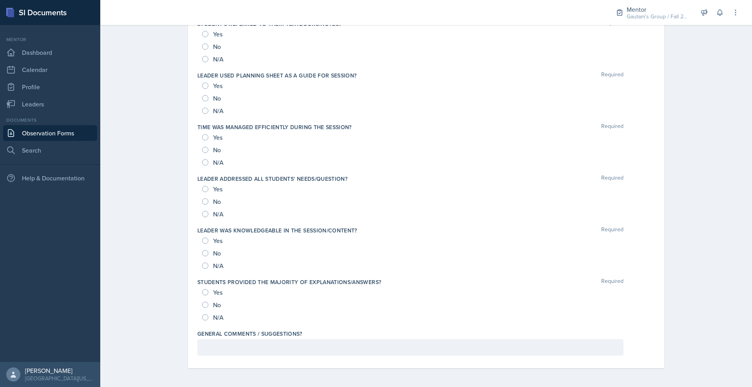
scroll to position [781, 0]
click at [202, 37] on input "Yes" at bounding box center [205, 34] width 6 height 6
radio input "true"
click at [202, 89] on input "Yes" at bounding box center [205, 86] width 6 height 6
radio input "true"
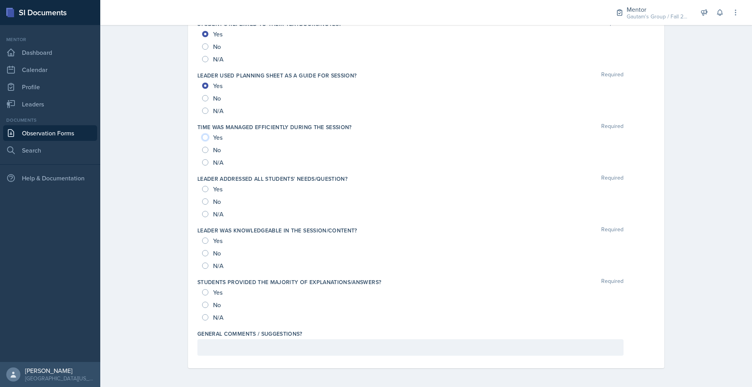
click at [202, 141] on input "Yes" at bounding box center [205, 137] width 6 height 6
radio input "true"
click at [202, 186] on input "Yes" at bounding box center [205, 189] width 6 height 6
radio input "true"
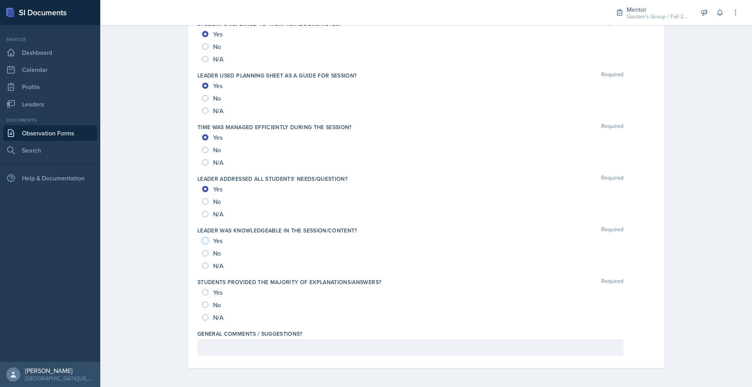
click at [202, 238] on input "Yes" at bounding box center [205, 241] width 6 height 6
radio input "true"
click at [202, 289] on input "Yes" at bounding box center [205, 292] width 6 height 6
radio input "true"
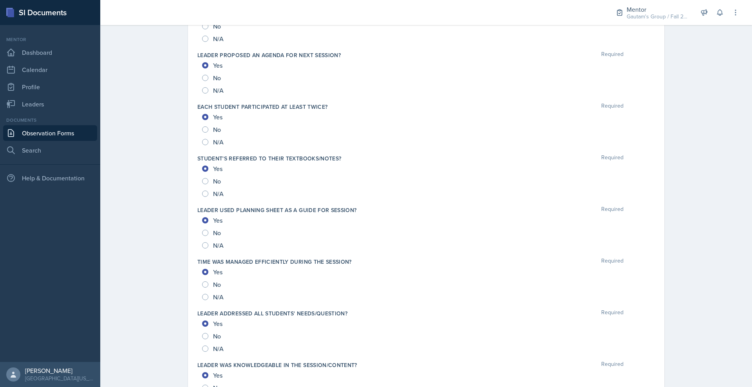
scroll to position [0, 0]
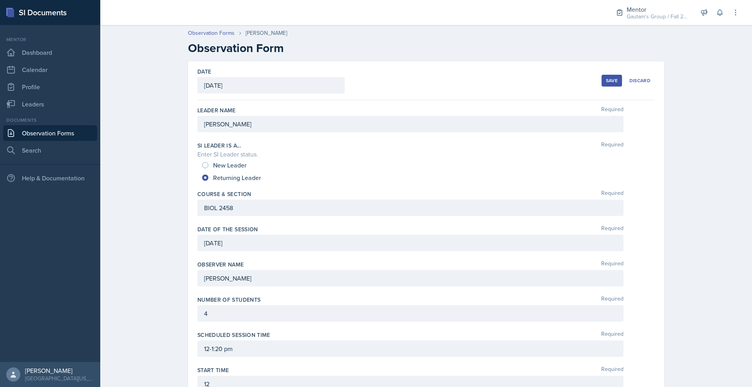
click at [622, 87] on button "Save" at bounding box center [611, 81] width 20 height 12
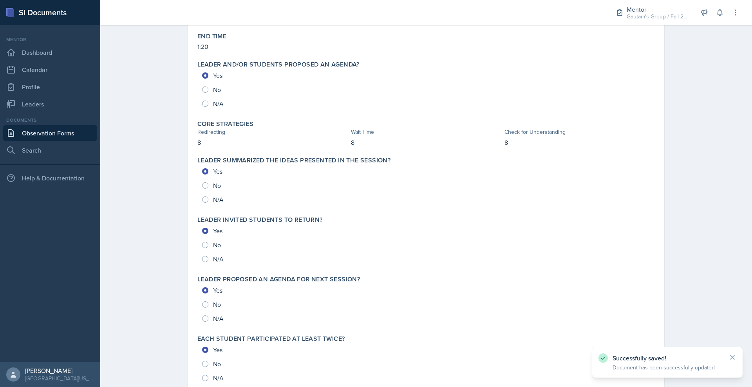
scroll to position [1022, 0]
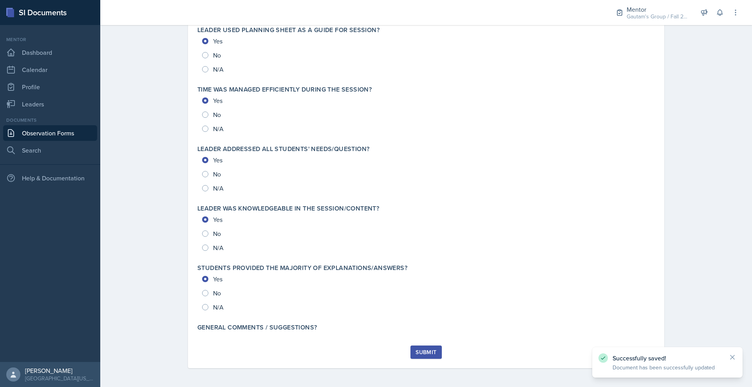
click at [431, 349] on div "Submit" at bounding box center [425, 352] width 21 height 6
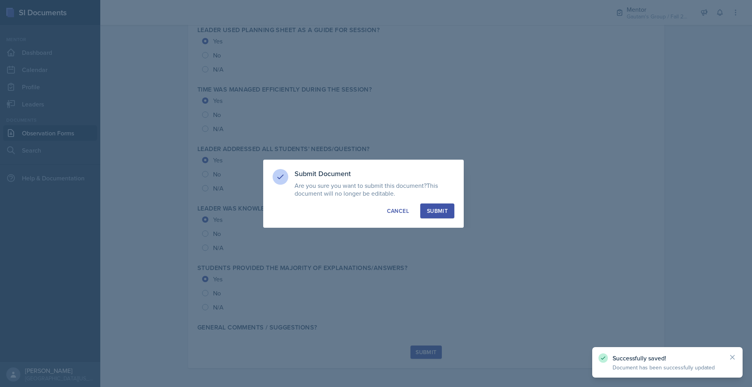
click at [442, 212] on div "Submit" at bounding box center [437, 211] width 21 height 8
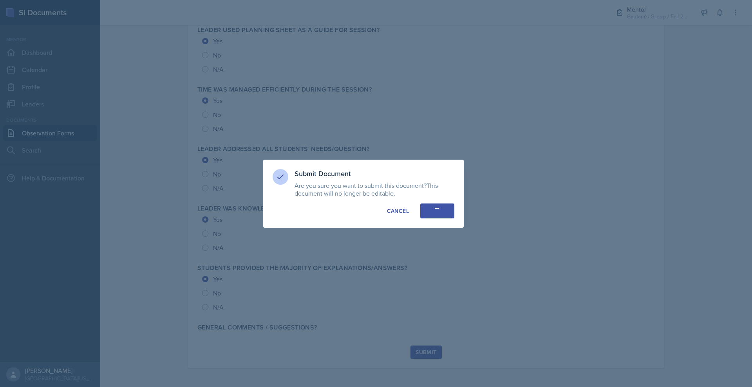
radio input "true"
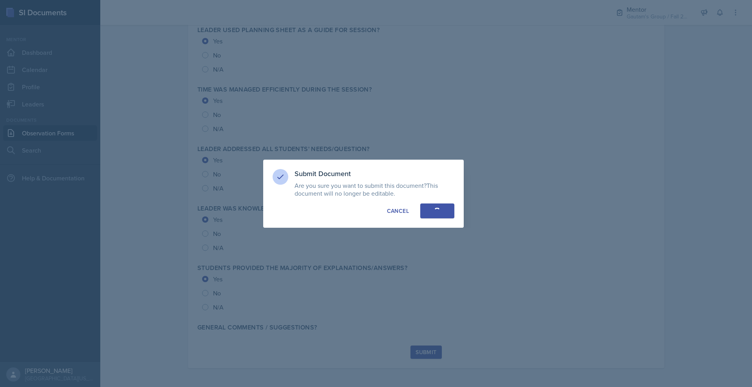
radio input "true"
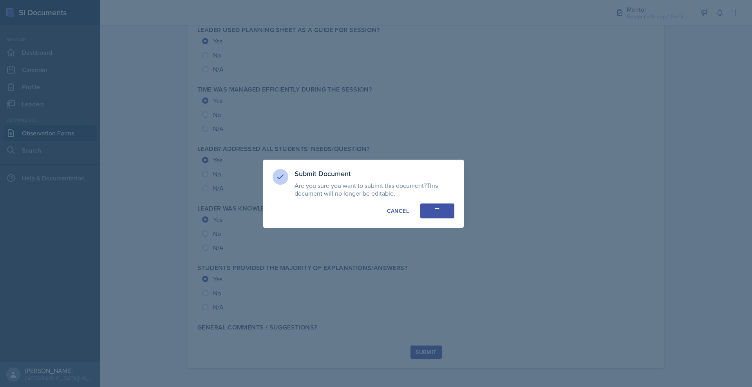
radio input "true"
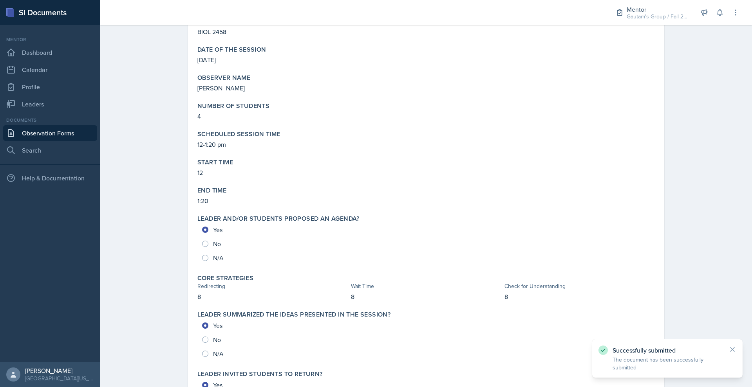
scroll to position [0, 0]
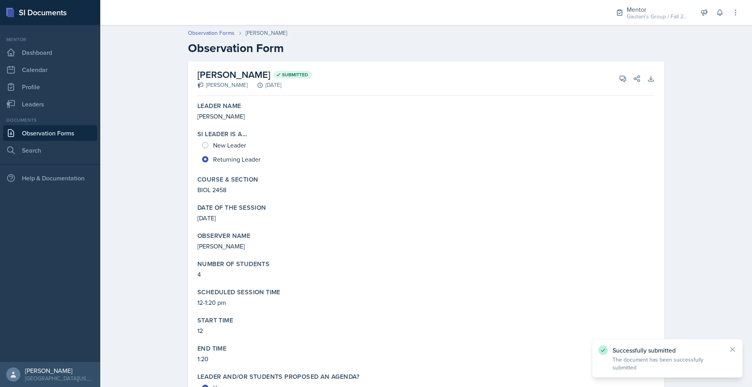
click at [82, 141] on link "Observation Forms" at bounding box center [50, 133] width 94 height 16
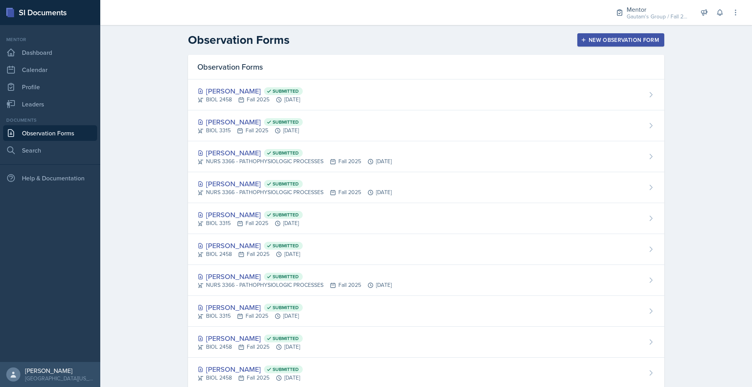
click at [648, 43] on div "New Observation Form" at bounding box center [620, 40] width 77 height 6
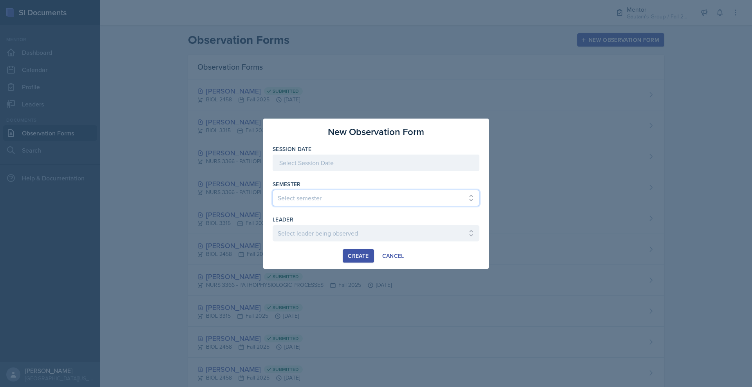
click at [292, 200] on select "Select semester All Fall 2024 Spring 2025 Fall 2025 Spring 2024 Fall 2023" at bounding box center [375, 198] width 207 height 16
select select "a8c40de0-d7eb-4f82-90ee-ac0c6ce45f71"
click at [272, 190] on select "Select semester All Fall 2024 Spring 2025 Fall 2025 Spring 2024 Fall 2023" at bounding box center [375, 198] width 207 height 16
click at [280, 158] on div at bounding box center [375, 163] width 207 height 16
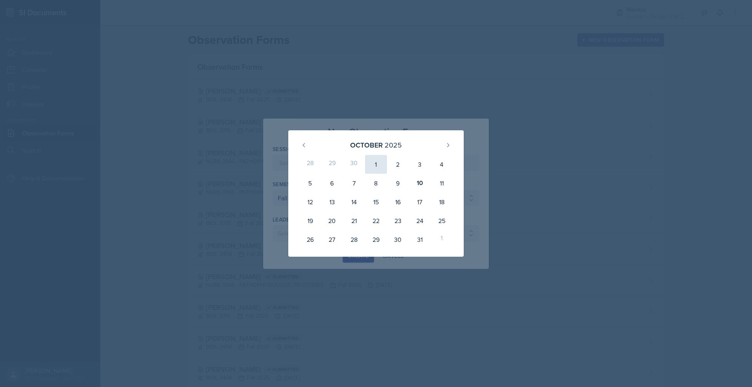
click at [381, 156] on div "1" at bounding box center [376, 164] width 22 height 19
type input "[DATE]"
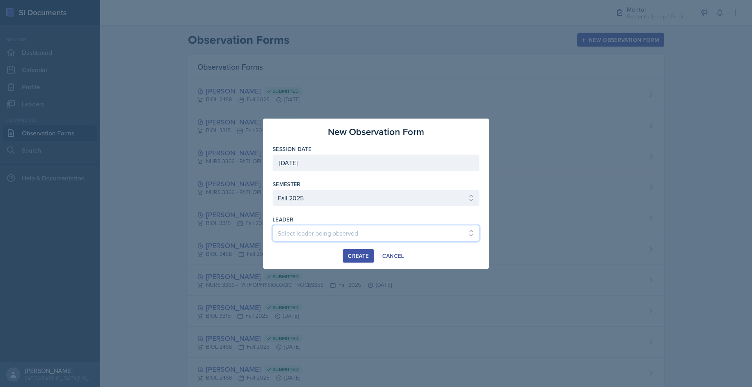
click at [295, 239] on select "Select leader being observed [PERSON_NAME] / NURS 3366 - PATHOPHYSIOLOGIC PROCE…" at bounding box center [375, 233] width 207 height 16
select select "c51b5844-1027-469b-b168-c77f7cf6aa15"
click at [272, 233] on select "Select leader being observed [PERSON_NAME] / NURS 3366 - PATHOPHYSIOLOGIC PROCE…" at bounding box center [375, 233] width 207 height 16
click at [354, 259] on div "Create" at bounding box center [358, 256] width 21 height 6
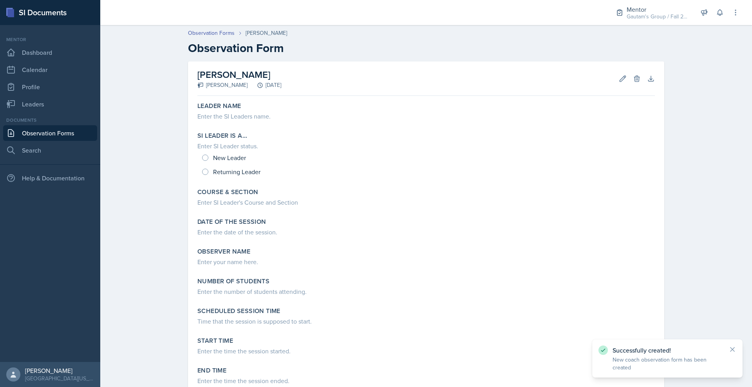
drag, startPoint x: 268, startPoint y: 41, endPoint x: 211, endPoint y: 45, distance: 56.9
click at [245, 37] on div "[PERSON_NAME]" at bounding box center [265, 33] width 41 height 8
click at [211, 37] on div "Observation Forms" at bounding box center [217, 33] width 58 height 8
drag, startPoint x: 211, startPoint y: 41, endPoint x: 277, endPoint y: 42, distance: 66.5
click at [277, 37] on div "Observation Forms [PERSON_NAME]" at bounding box center [426, 33] width 476 height 8
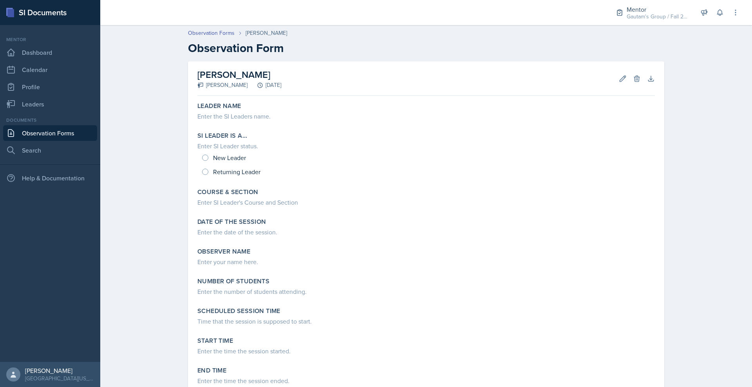
copy div "[PERSON_NAME]"
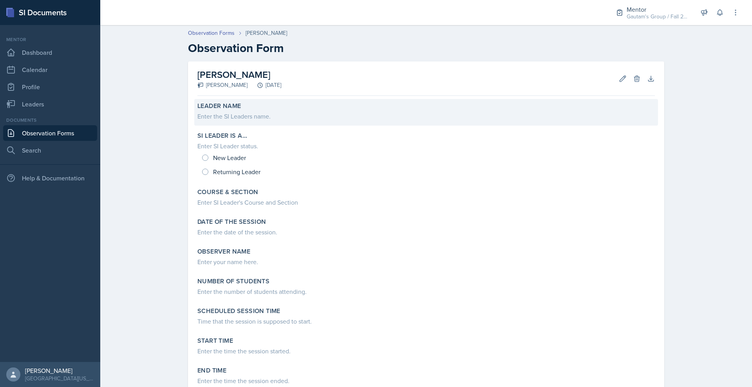
click at [230, 121] on div "Enter the SI Leaders name." at bounding box center [425, 116] width 457 height 9
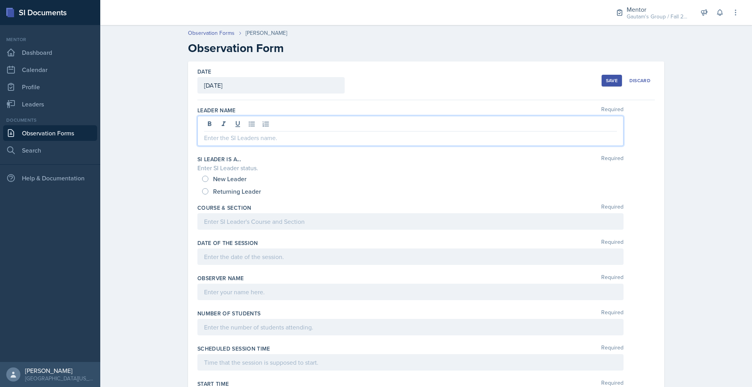
click at [228, 146] on div at bounding box center [410, 131] width 426 height 30
click at [202, 195] on input "Returning Leader" at bounding box center [205, 191] width 6 height 6
radio input "true"
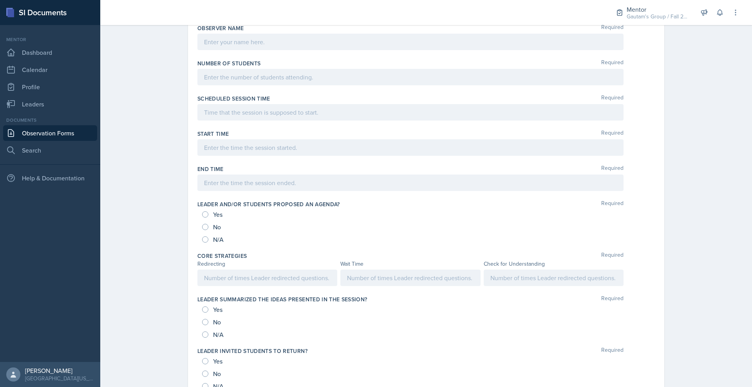
scroll to position [245, 0]
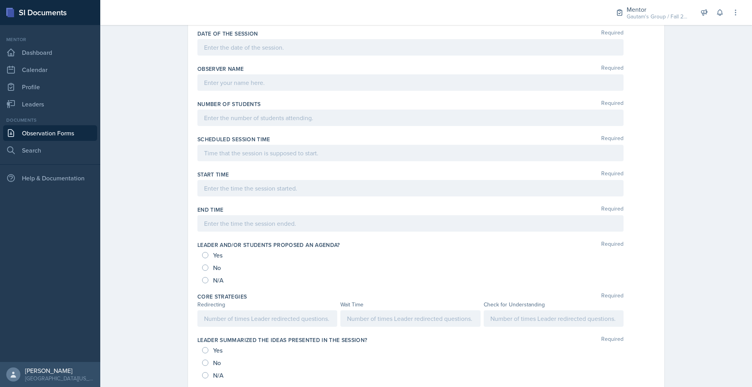
click at [204, 17] on p at bounding box center [410, 11] width 413 height 9
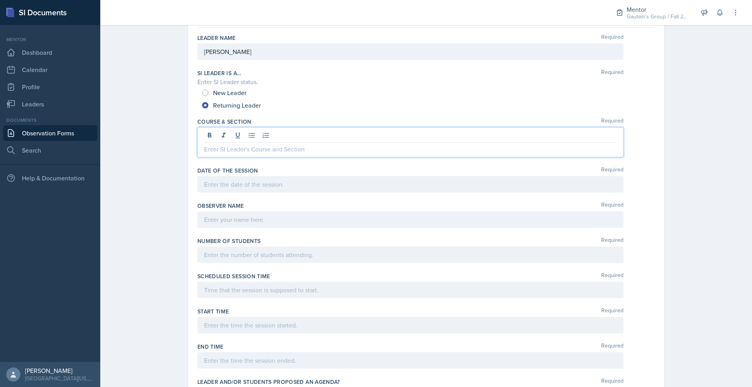
scroll to position [66, 0]
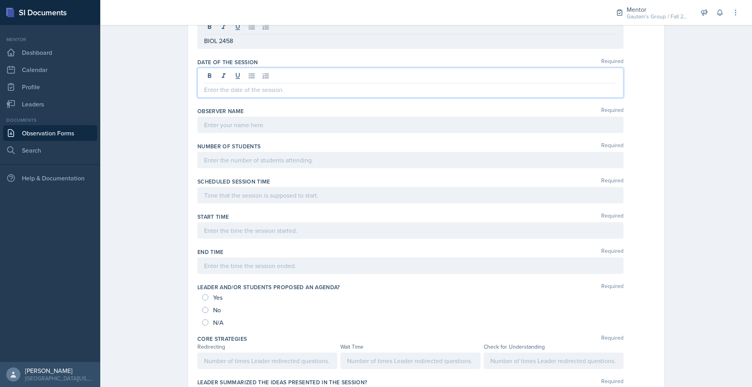
click at [204, 94] on p at bounding box center [410, 89] width 413 height 9
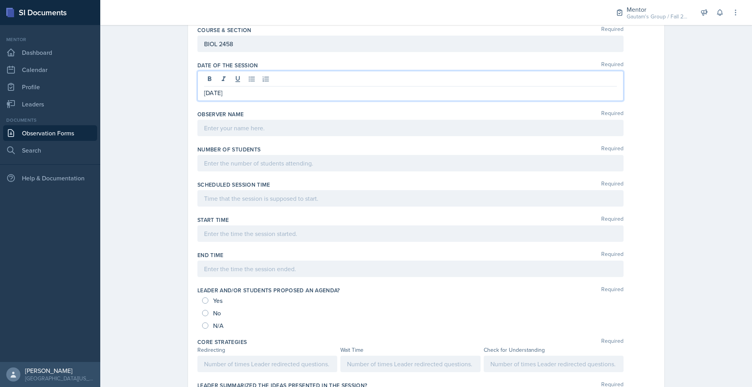
click at [204, 97] on p "[DATE]" at bounding box center [410, 92] width 413 height 9
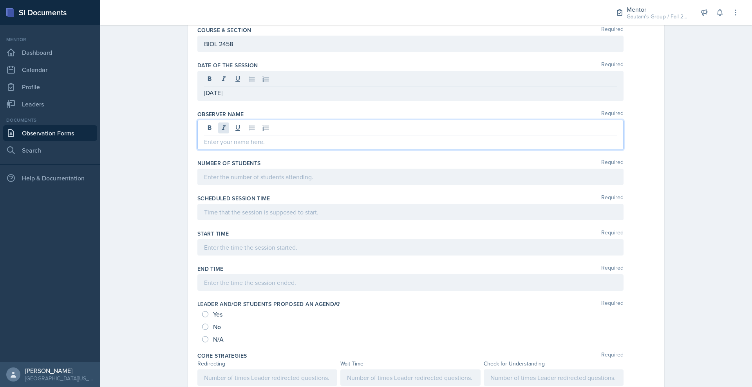
click at [197, 150] on div at bounding box center [410, 135] width 426 height 30
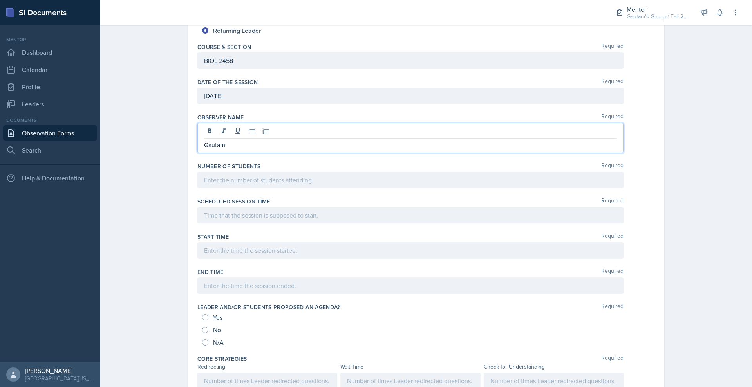
click at [443, 104] on div "[DATE]" at bounding box center [410, 96] width 426 height 16
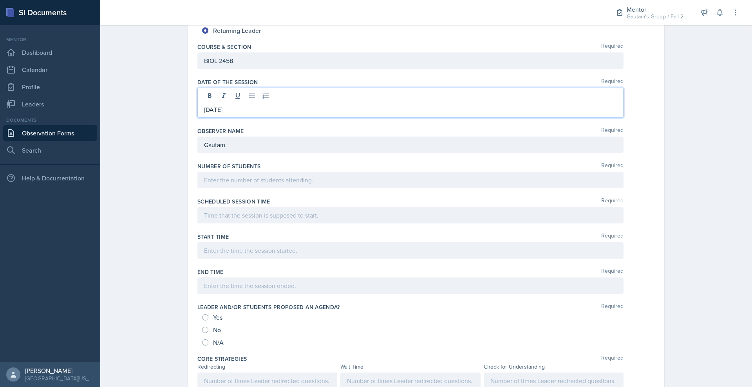
scroll to position [164, 0]
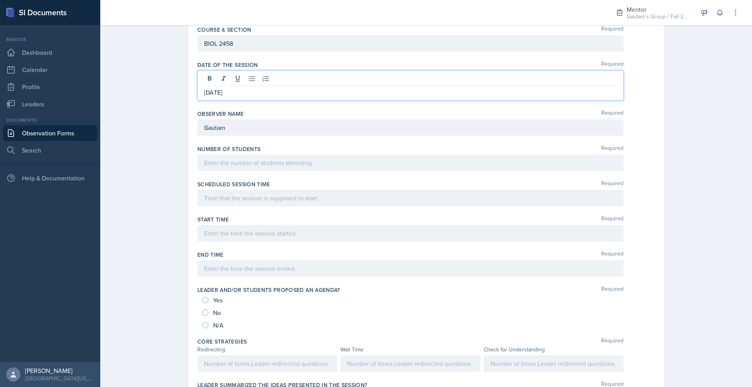
click at [282, 136] on div "Gautam" at bounding box center [410, 127] width 426 height 16
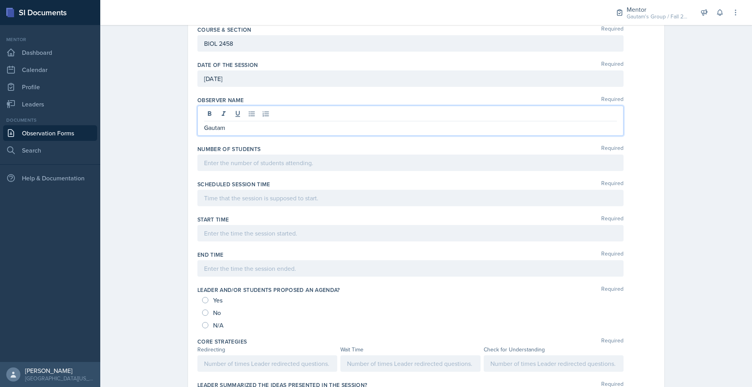
scroll to position [182, 0]
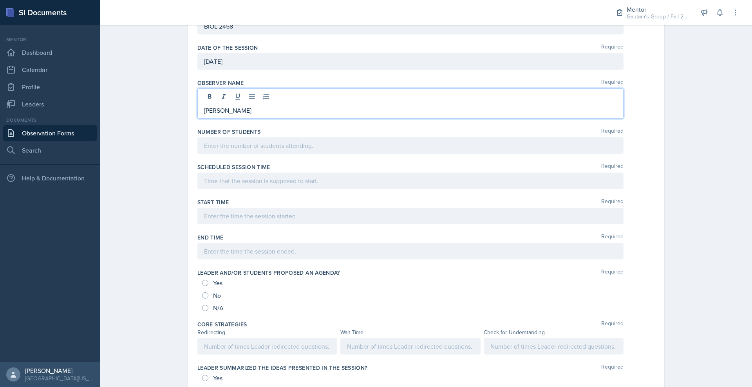
click at [210, 154] on div at bounding box center [410, 145] width 426 height 16
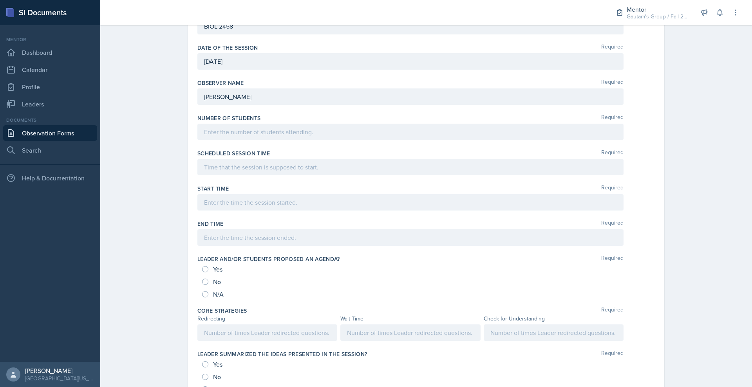
scroll to position [199, 0]
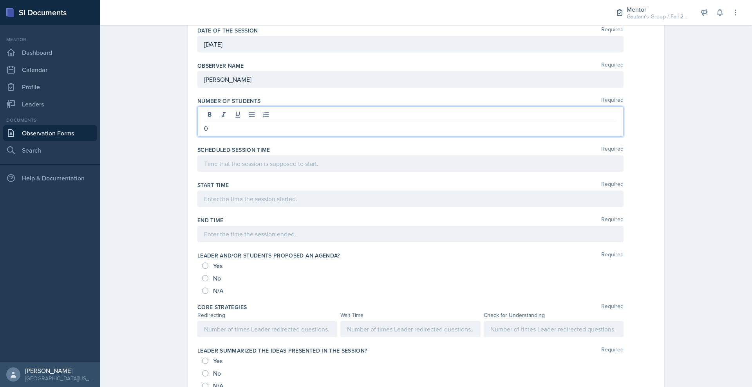
click at [197, 172] on div at bounding box center [410, 163] width 426 height 16
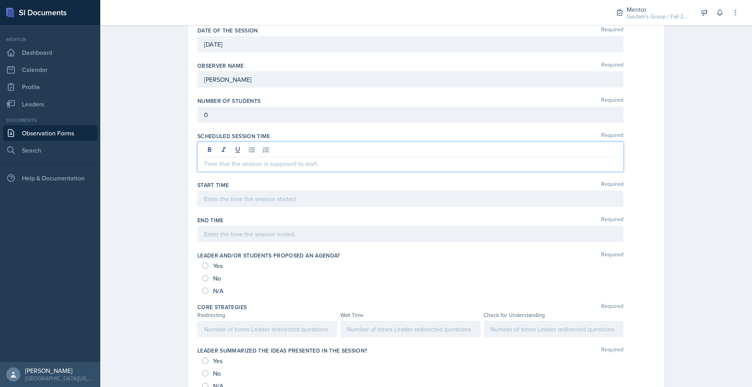
scroll to position [182, 0]
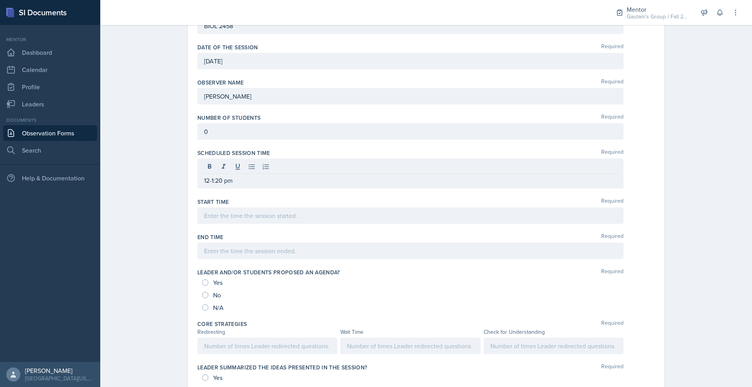
click at [267, 230] on div "Start Time Required" at bounding box center [425, 212] width 457 height 35
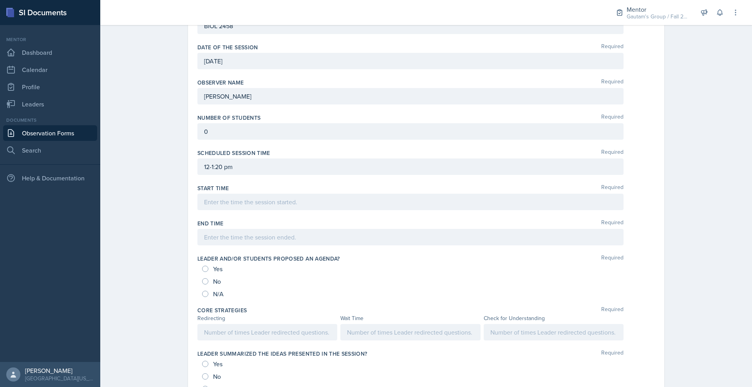
click at [224, 210] on div at bounding box center [410, 202] width 426 height 16
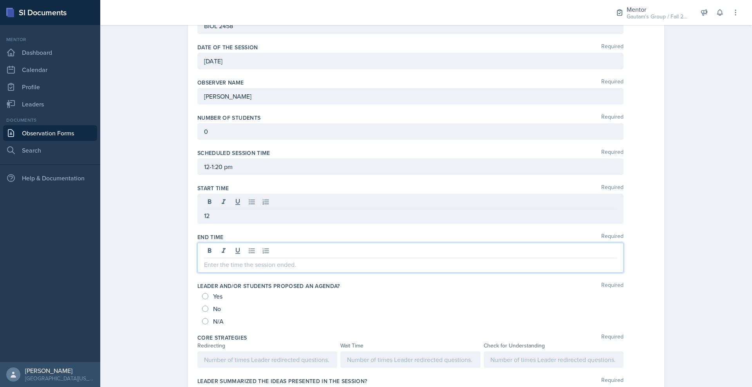
click at [202, 273] on div at bounding box center [410, 258] width 426 height 30
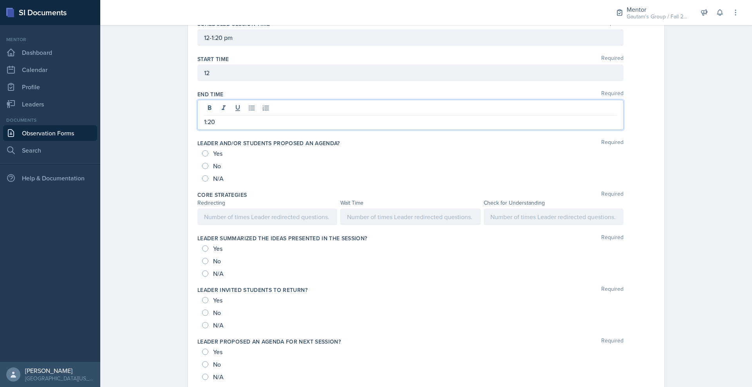
scroll to position [312, 0]
click at [202, 156] on input "Yes" at bounding box center [205, 153] width 6 height 6
radio input "true"
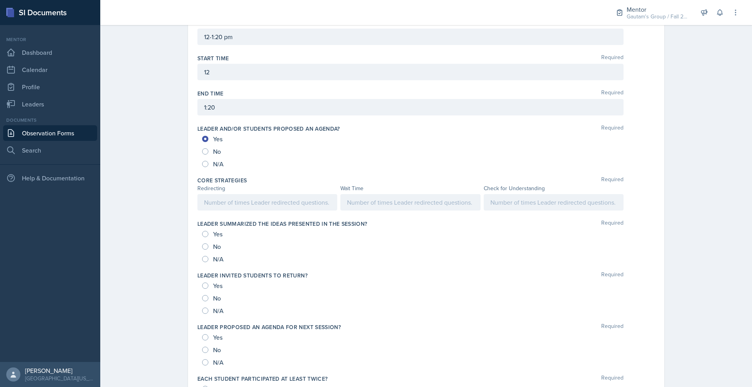
click at [197, 211] on div at bounding box center [267, 202] width 140 height 16
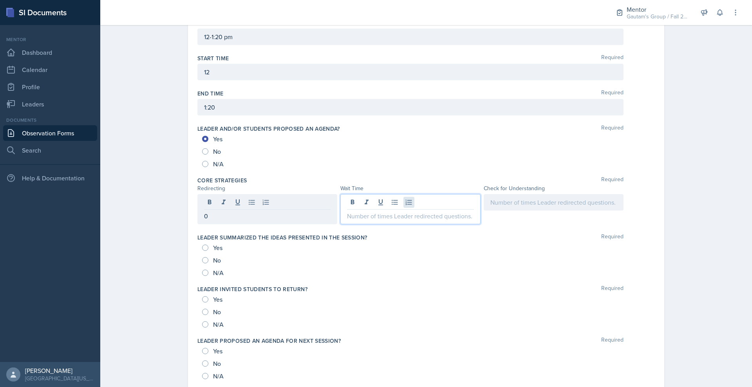
click at [420, 224] on div at bounding box center [410, 209] width 140 height 30
click at [588, 211] on div at bounding box center [553, 202] width 140 height 16
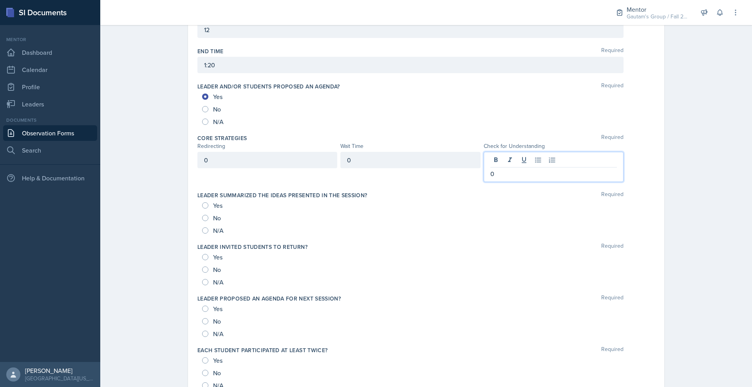
scroll to position [459, 0]
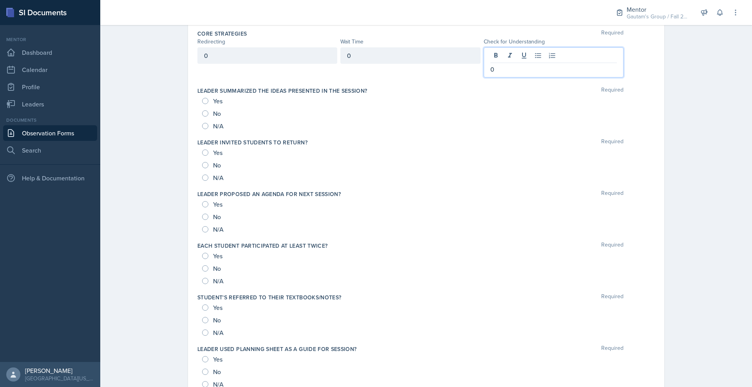
click at [202, 107] on div "Yes" at bounding box center [213, 101] width 22 height 13
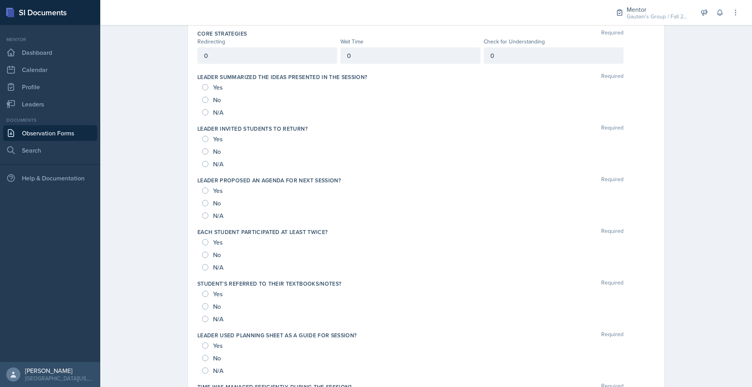
click at [202, 119] on div "N/A" at bounding box center [213, 112] width 23 height 13
click at [202, 115] on input "N/A" at bounding box center [205, 112] width 6 height 6
radio input "true"
click at [202, 167] on input "N/A" at bounding box center [205, 164] width 6 height 6
radio input "true"
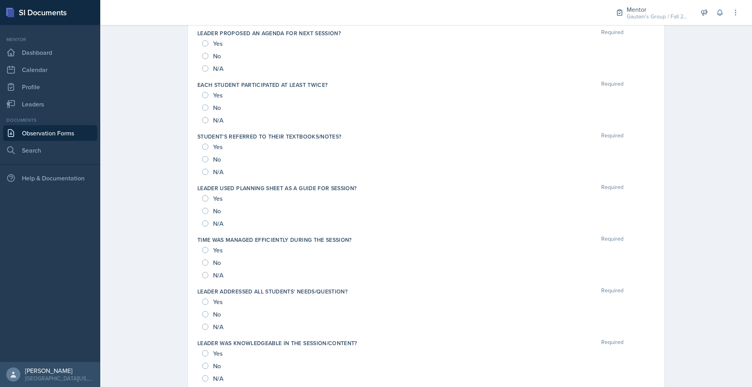
scroll to position [654, 0]
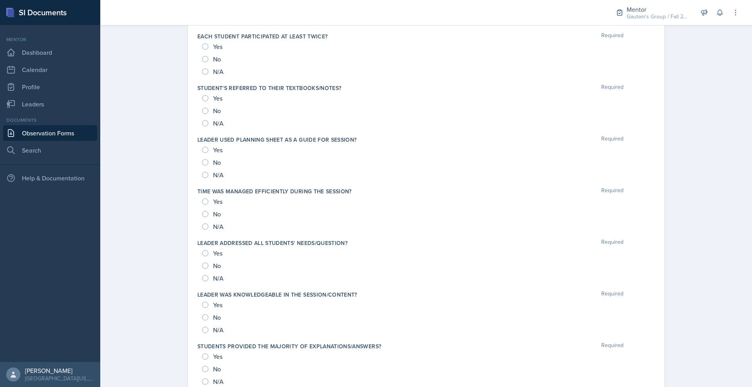
click at [202, 23] on input "N/A" at bounding box center [205, 20] width 6 height 6
radio input "true"
click at [202, 75] on input "N/A" at bounding box center [205, 72] width 6 height 6
radio input "true"
click at [202, 130] on div "N/A" at bounding box center [213, 123] width 23 height 13
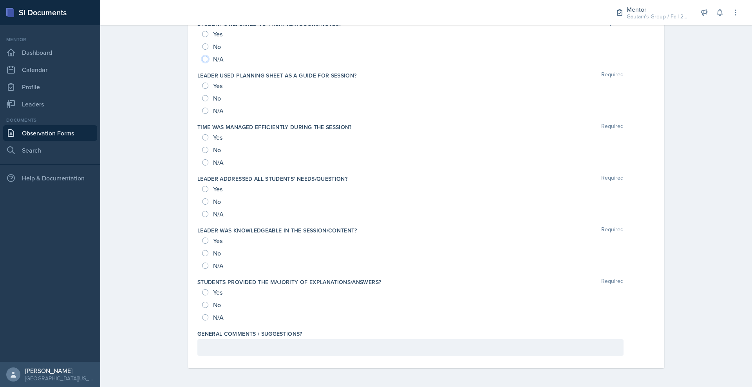
scroll to position [752, 0]
click at [202, 62] on input "N/A" at bounding box center [205, 59] width 6 height 6
radio input "true"
click at [202, 114] on input "N/A" at bounding box center [205, 111] width 6 height 6
radio input "true"
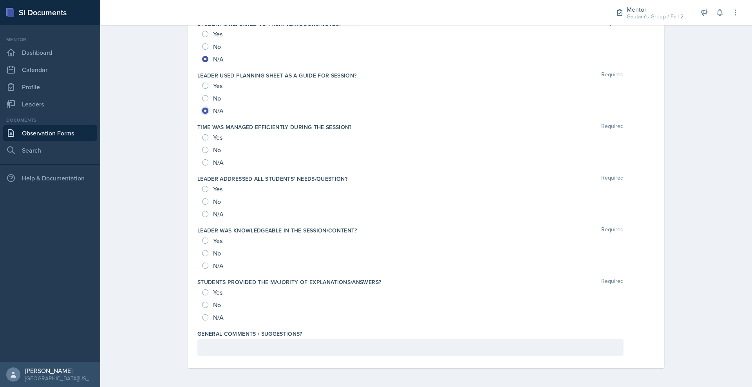
scroll to position [850, 0]
click at [202, 166] on input "N/A" at bounding box center [205, 162] width 6 height 6
radio input "true"
click at [202, 217] on input "N/A" at bounding box center [205, 214] width 6 height 6
radio input "true"
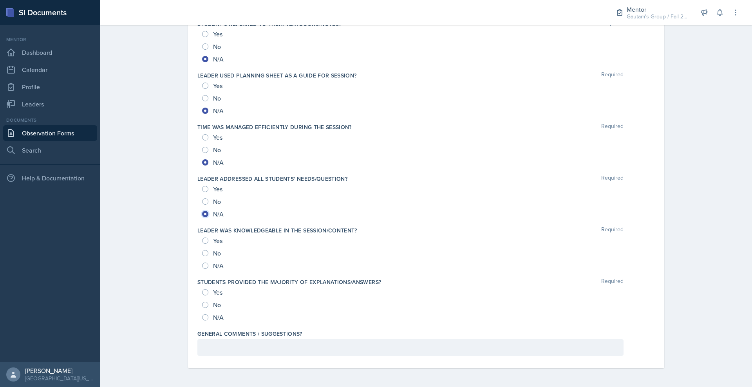
scroll to position [993, 0]
click at [202, 263] on input "N/A" at bounding box center [205, 266] width 6 height 6
radio input "true"
click at [202, 311] on div "N/A" at bounding box center [213, 317] width 23 height 13
click at [202, 314] on input "N/A" at bounding box center [205, 317] width 6 height 6
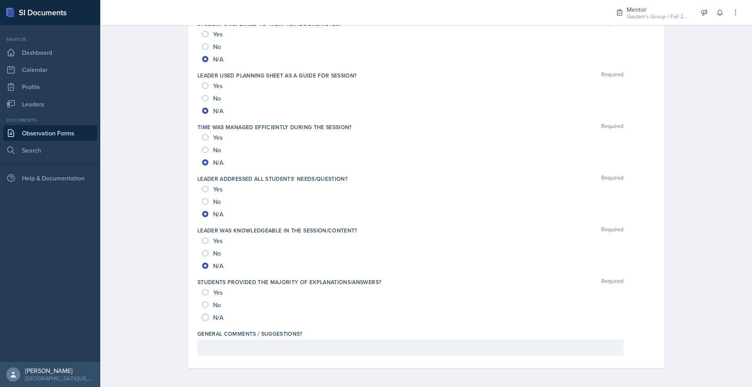
radio input "true"
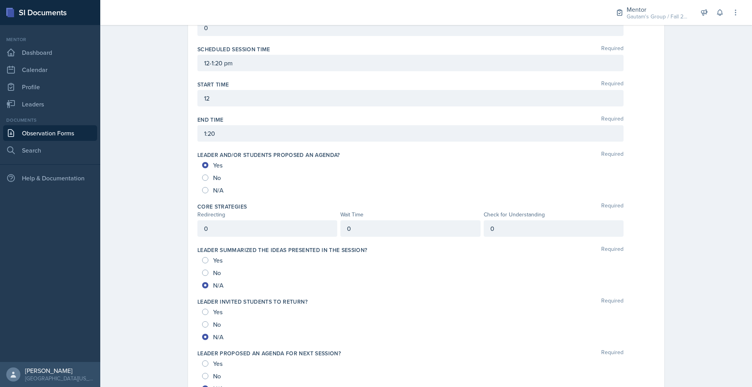
scroll to position [0, 0]
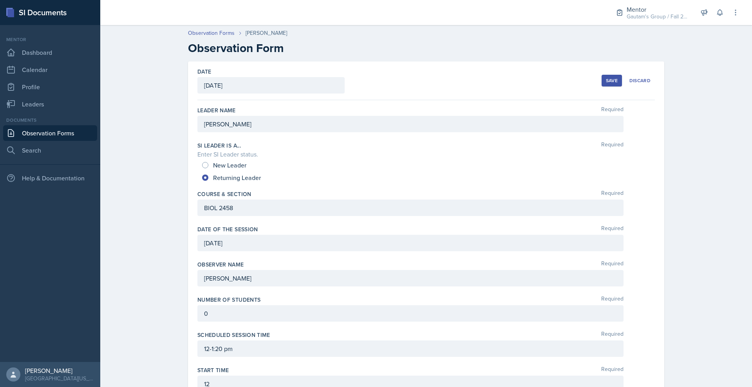
click at [622, 87] on button "Save" at bounding box center [611, 81] width 20 height 12
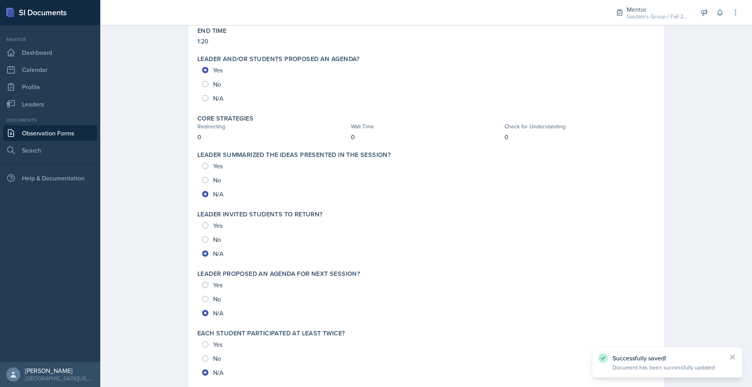
scroll to position [1022, 0]
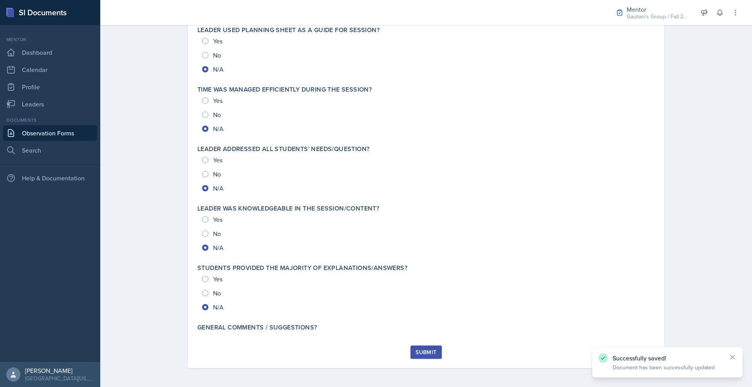
click at [441, 346] on button "Submit" at bounding box center [425, 352] width 31 height 13
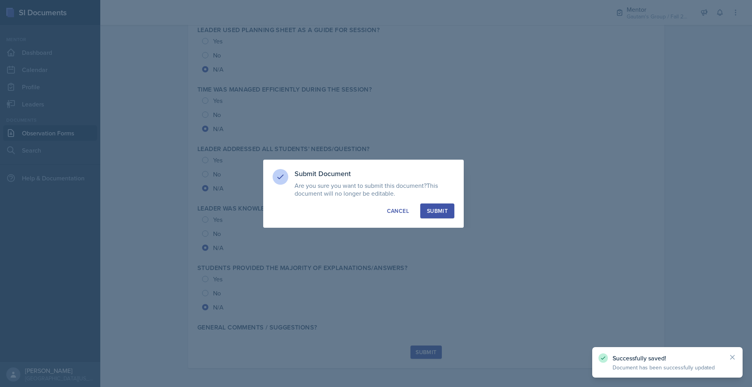
click at [447, 213] on div "Submit" at bounding box center [437, 211] width 21 height 8
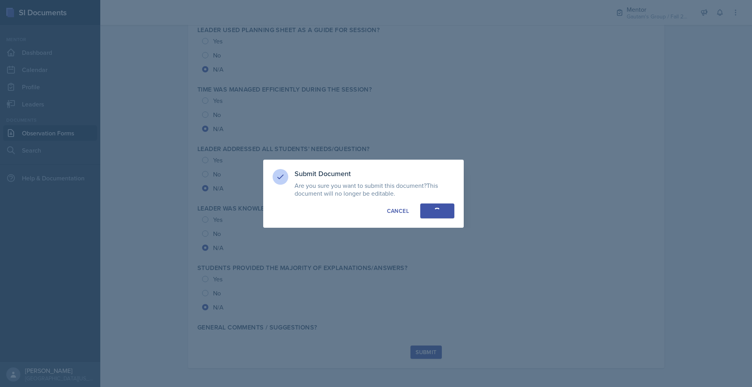
radio input "true"
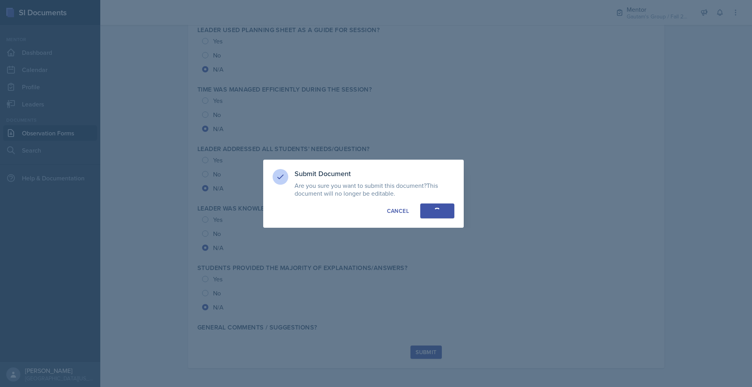
radio input "true"
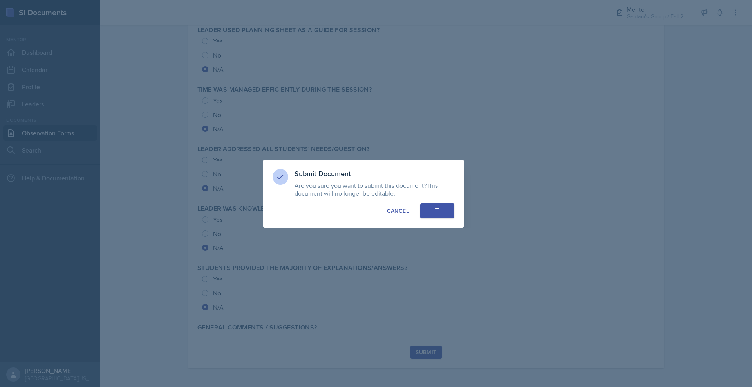
radio input "true"
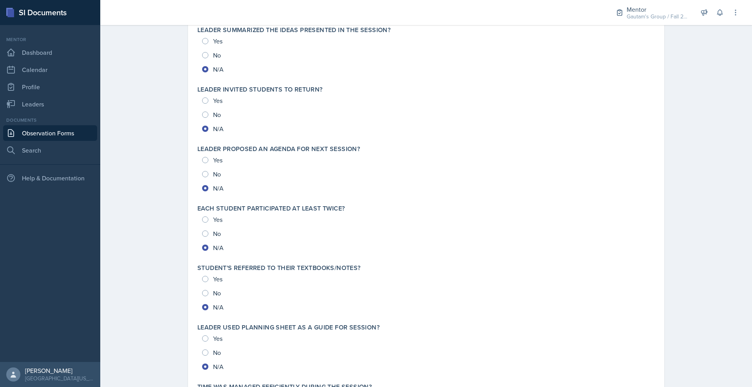
scroll to position [993, 0]
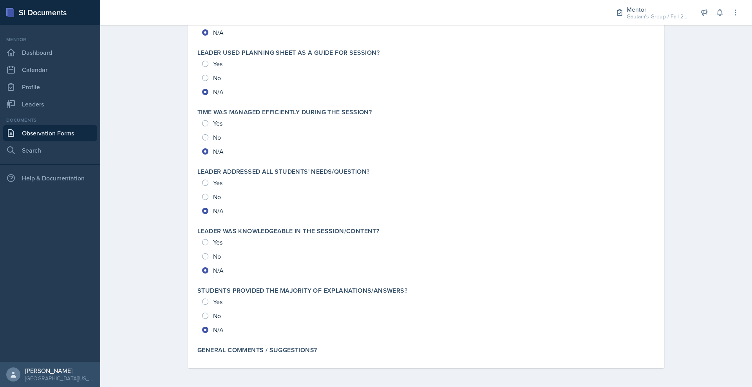
click at [84, 141] on link "Observation Forms" at bounding box center [50, 133] width 94 height 16
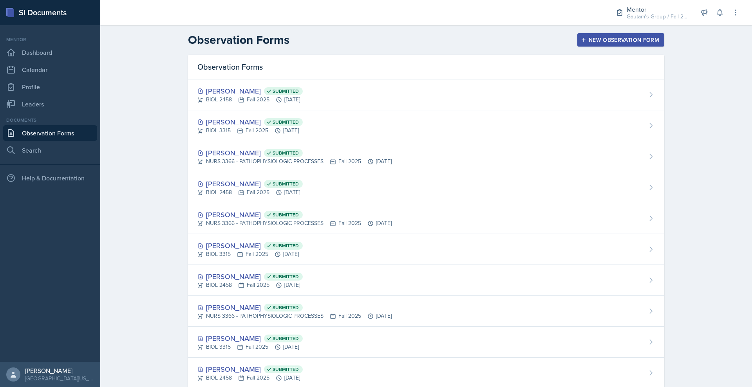
click at [647, 43] on div "New Observation Form" at bounding box center [620, 40] width 77 height 6
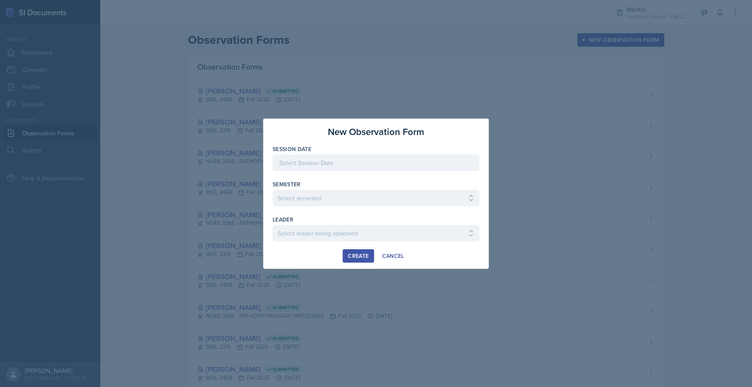
click at [296, 156] on div at bounding box center [375, 163] width 207 height 16
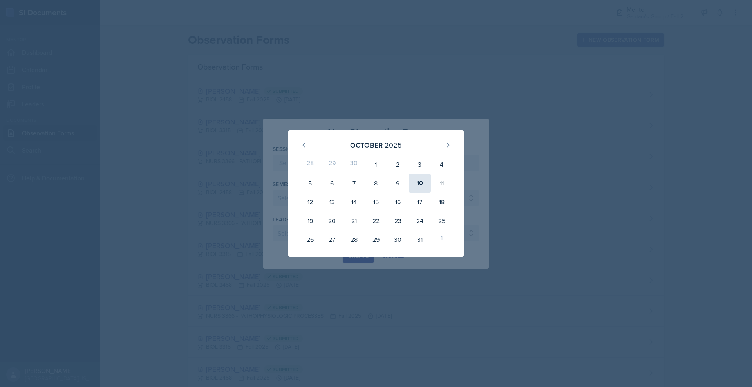
click at [422, 180] on div "10" at bounding box center [420, 183] width 22 height 19
type input "[DATE]"
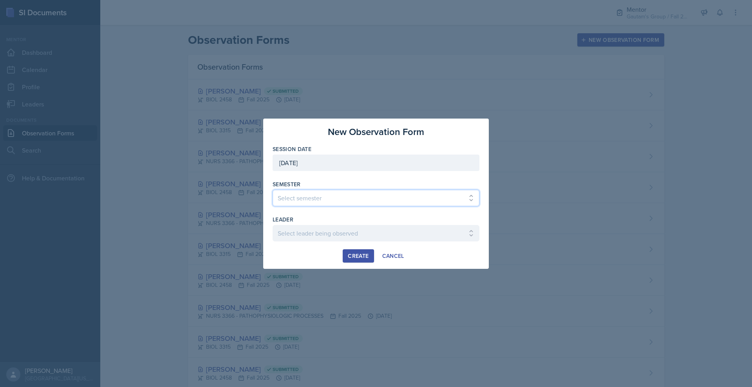
click at [299, 200] on select "Select semester All Fall 2024 Spring 2025 Fall 2025 Spring 2024 Fall 2023" at bounding box center [375, 198] width 207 height 16
click at [272, 190] on select "Select semester All Fall 2024 Spring 2025 Fall 2025 Spring 2024 Fall 2023" at bounding box center [375, 198] width 207 height 16
click at [291, 200] on select "Select semester All Fall 2024 Spring 2025 Fall 2025 Spring 2024 Fall 2023" at bounding box center [375, 198] width 207 height 16
select select "a8c40de0-d7eb-4f82-90ee-ac0c6ce45f71"
click at [272, 190] on select "Select semester All Fall 2024 Spring 2025 Fall 2025 Spring 2024 Fall 2023" at bounding box center [375, 198] width 207 height 16
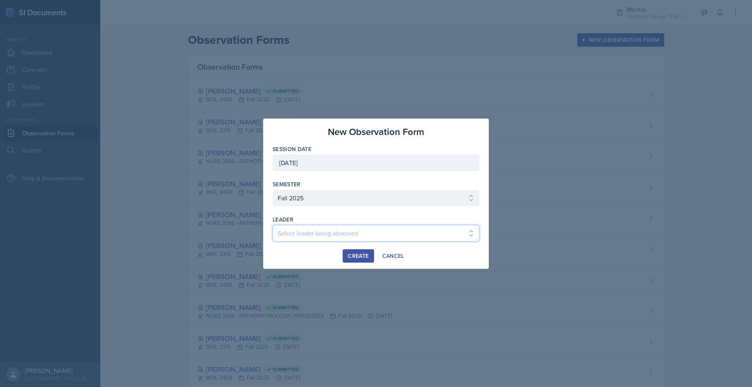
click at [302, 237] on select "Select leader being observed [PERSON_NAME] / NURS 3366 - PATHOPHYSIOLOGIC PROCE…" at bounding box center [375, 233] width 207 height 16
select select "46231274-948a-4cf0-961c-7c1285d612e1"
click at [272, 233] on select "Select leader being observed [PERSON_NAME] / NURS 3366 - PATHOPHYSIOLOGIC PROCE…" at bounding box center [375, 233] width 207 height 16
click at [354, 259] on div "Create" at bounding box center [358, 256] width 21 height 6
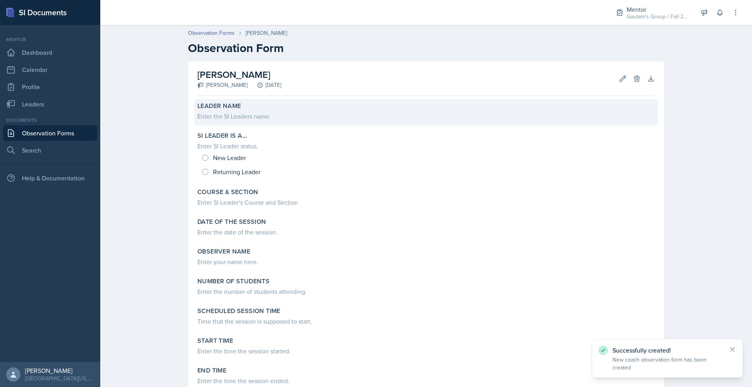
click at [209, 121] on div "Enter the SI Leaders name." at bounding box center [425, 115] width 457 height 11
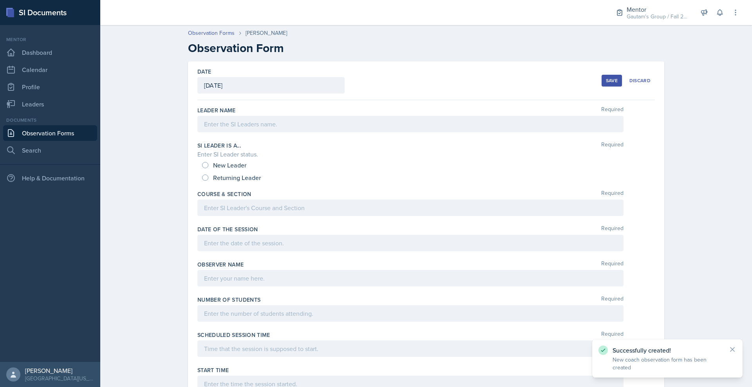
click at [213, 132] on div at bounding box center [410, 124] width 426 height 16
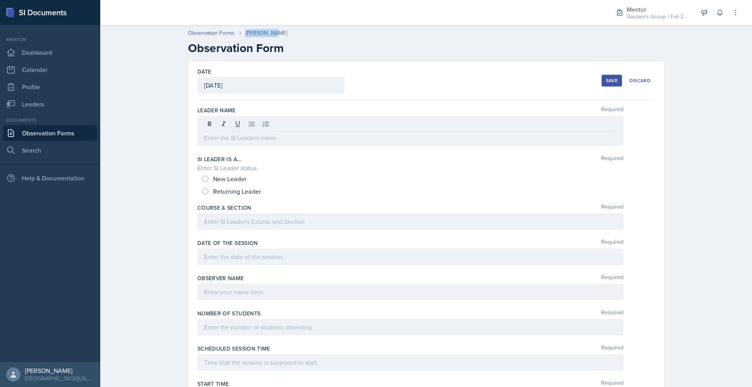
drag, startPoint x: 244, startPoint y: 41, endPoint x: 205, endPoint y: 45, distance: 39.0
click at [205, 37] on div "Observation Forms [PERSON_NAME]" at bounding box center [426, 33] width 476 height 8
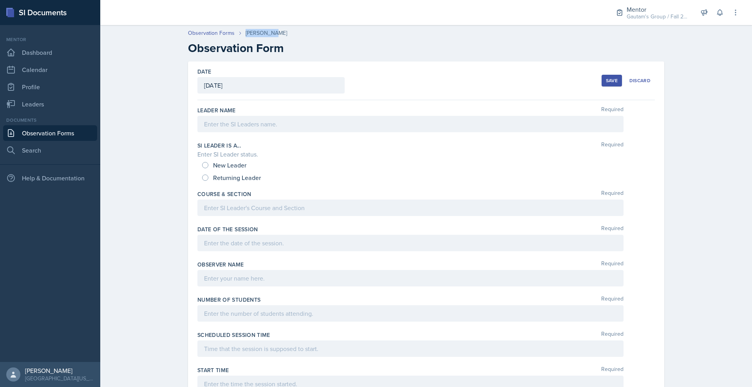
copy div "[PERSON_NAME]"
click at [212, 132] on div at bounding box center [410, 124] width 426 height 16
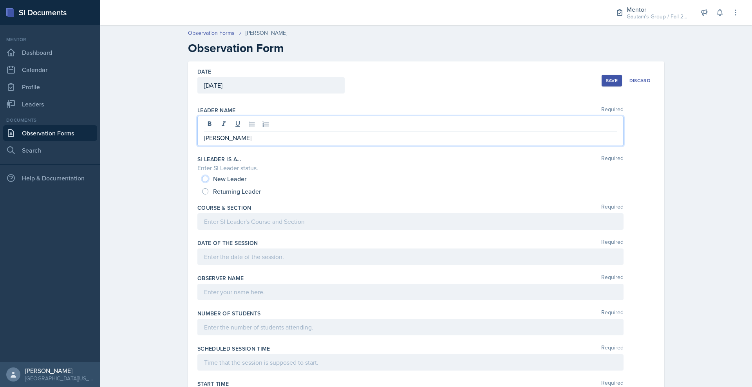
click at [202, 182] on input "New Leader" at bounding box center [205, 179] width 6 height 6
radio input "true"
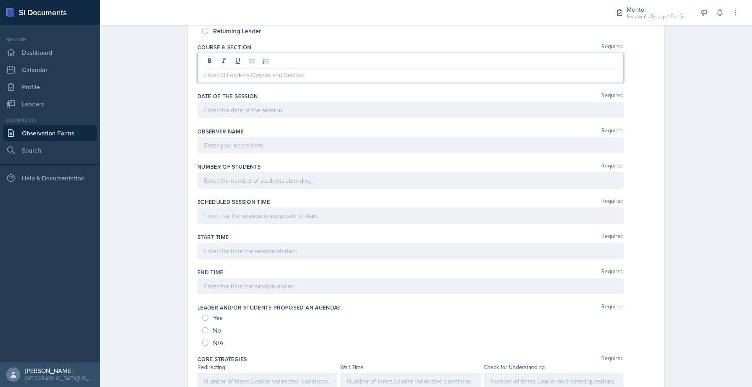
scroll to position [164, 0]
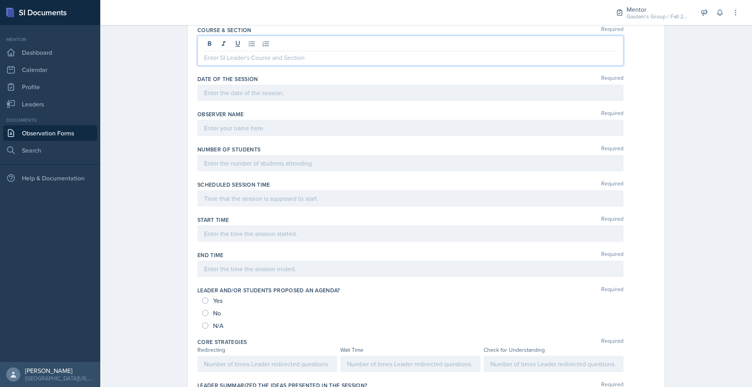
click at [204, 62] on p at bounding box center [410, 57] width 413 height 9
click at [220, 62] on p at bounding box center [410, 57] width 413 height 9
click at [209, 101] on div at bounding box center [410, 93] width 426 height 16
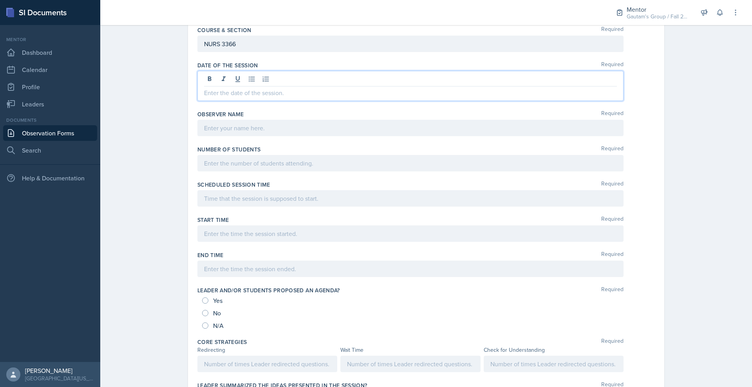
scroll to position [147, 0]
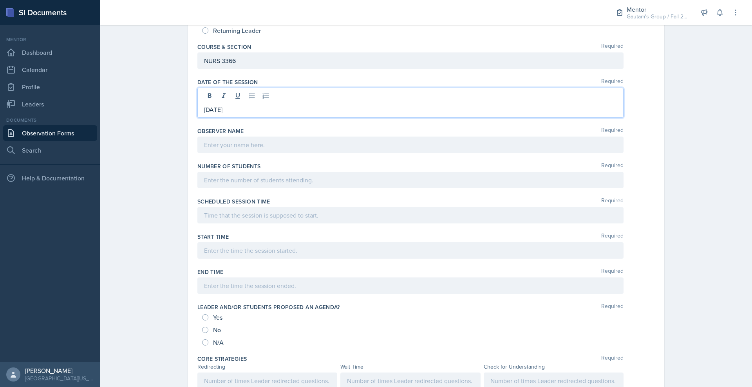
click at [204, 114] on p "[DATE]" at bounding box center [410, 109] width 413 height 9
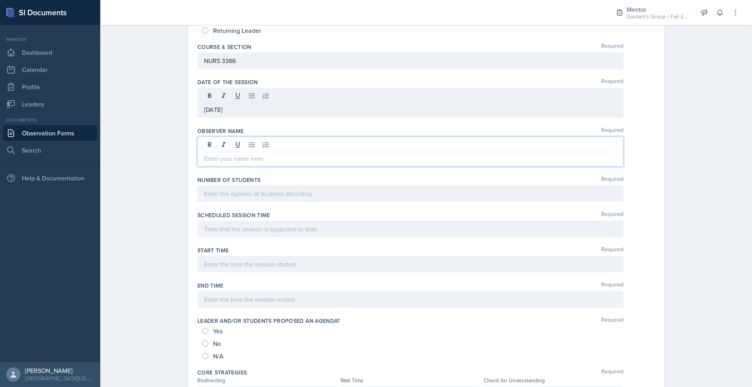
click at [240, 167] on div at bounding box center [410, 152] width 426 height 30
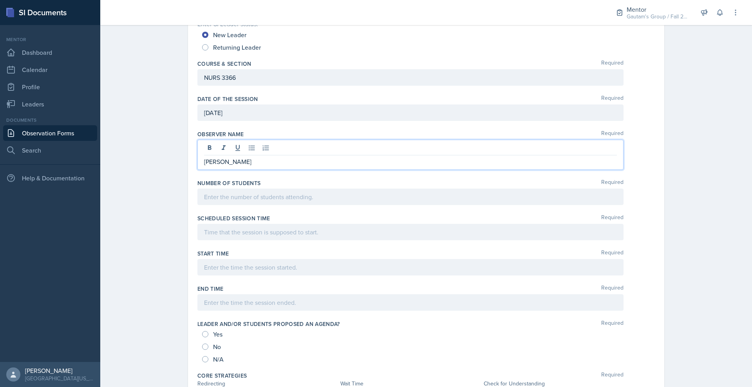
click at [250, 205] on div at bounding box center [410, 197] width 426 height 16
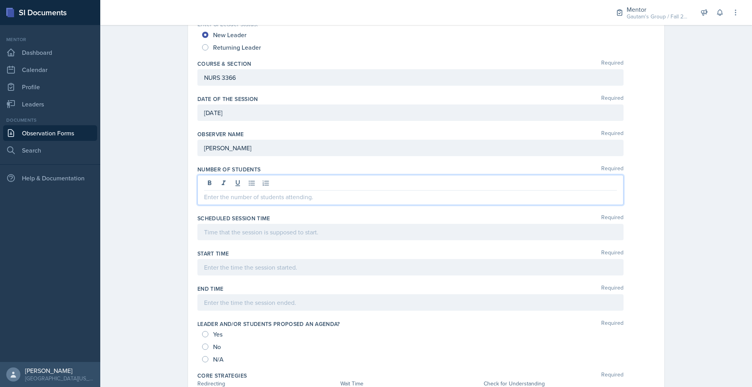
scroll to position [114, 0]
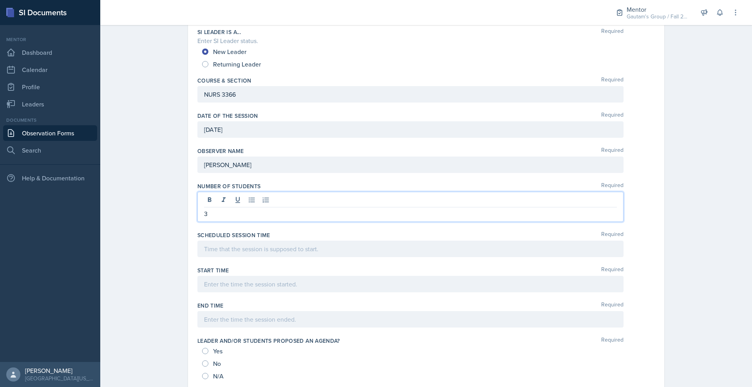
click at [213, 257] on div at bounding box center [410, 249] width 426 height 16
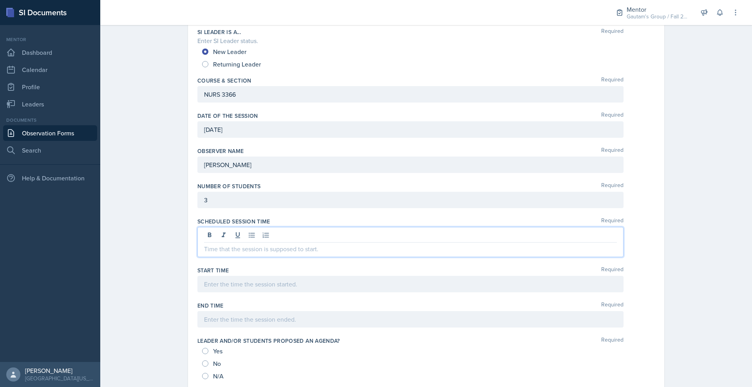
scroll to position [97, 0]
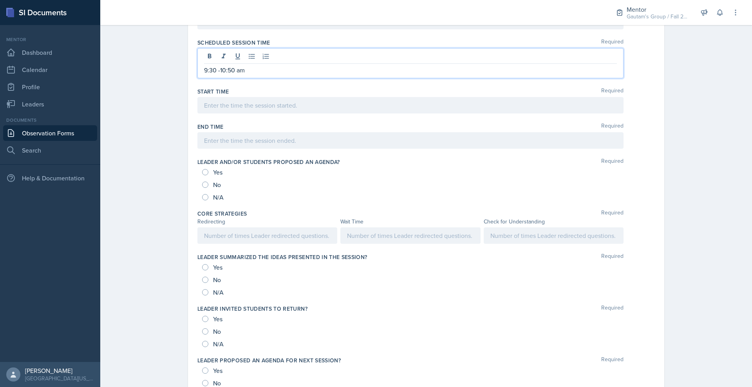
click at [225, 110] on p at bounding box center [410, 105] width 413 height 9
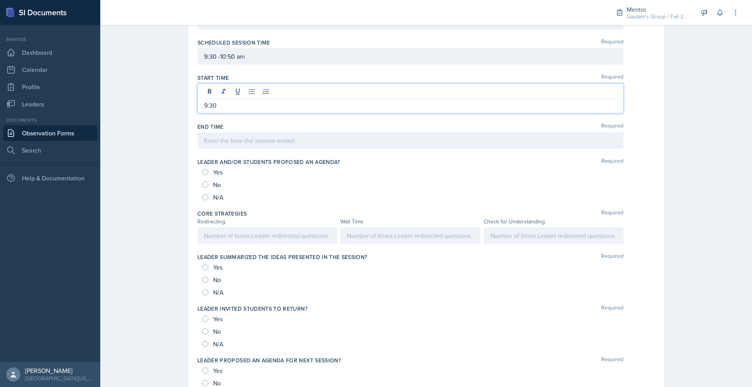
click at [259, 149] on div at bounding box center [410, 140] width 426 height 16
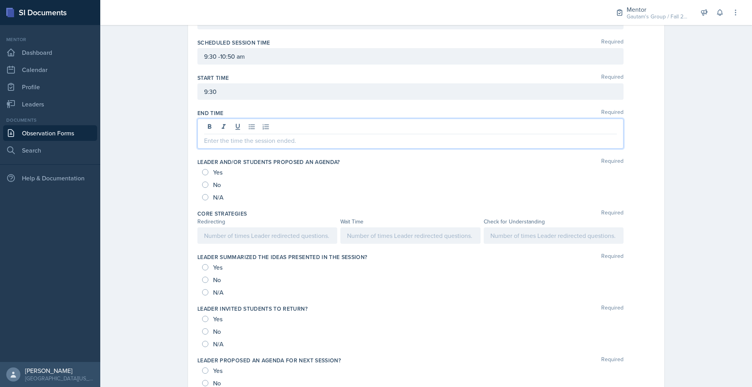
scroll to position [310, 0]
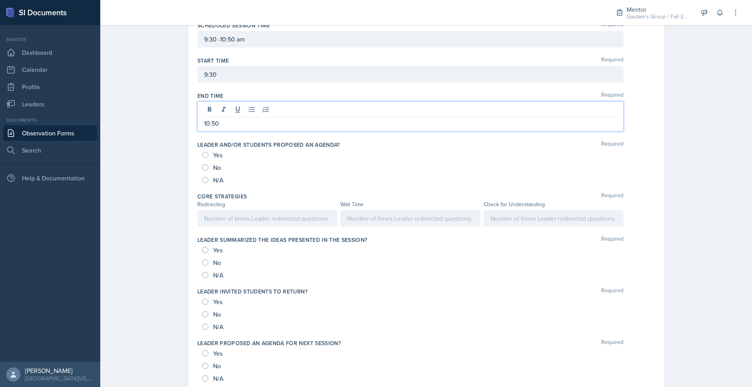
click at [197, 186] on div "Yes No N/A" at bounding box center [425, 168] width 457 height 38
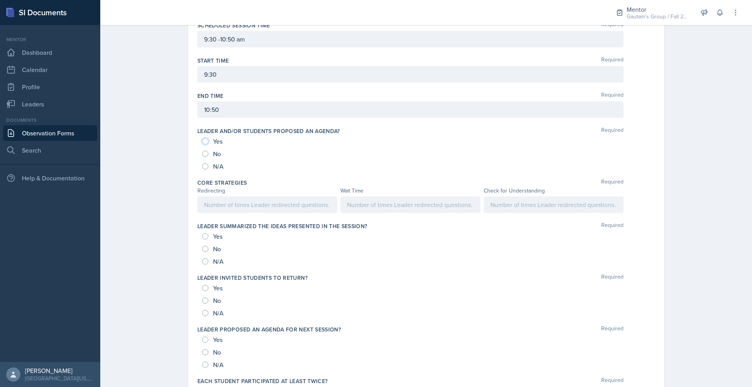
click at [202, 144] on input "Yes" at bounding box center [205, 141] width 6 height 6
radio input "true"
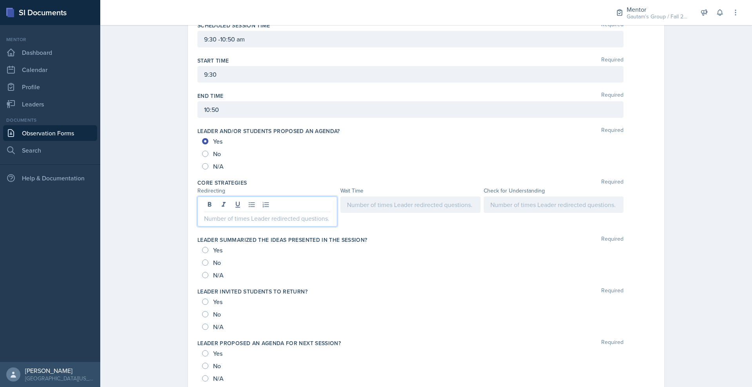
scroll to position [326, 0]
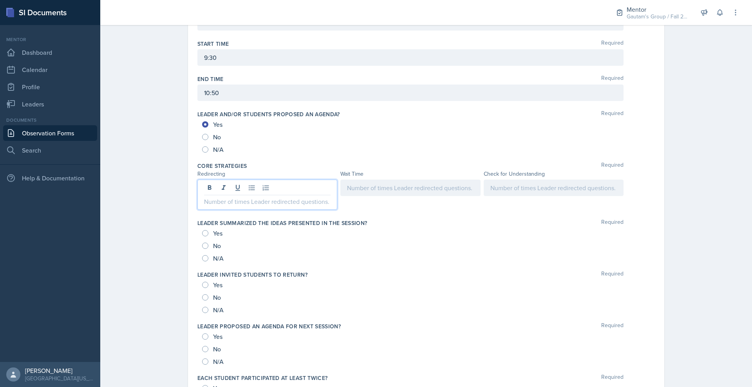
click at [204, 206] on p at bounding box center [267, 201] width 126 height 9
click at [373, 196] on div at bounding box center [410, 188] width 140 height 16
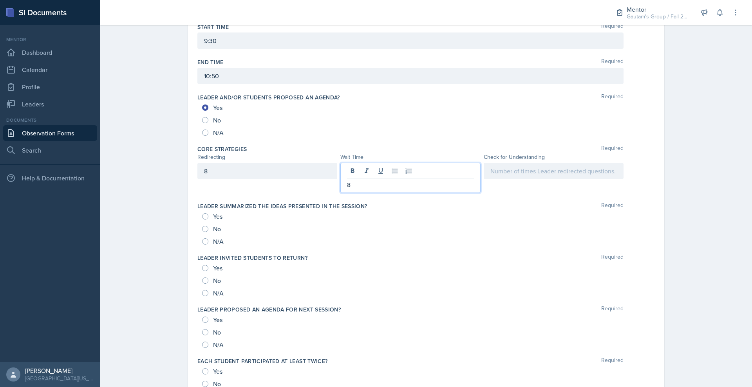
click at [570, 179] on div at bounding box center [553, 171] width 140 height 16
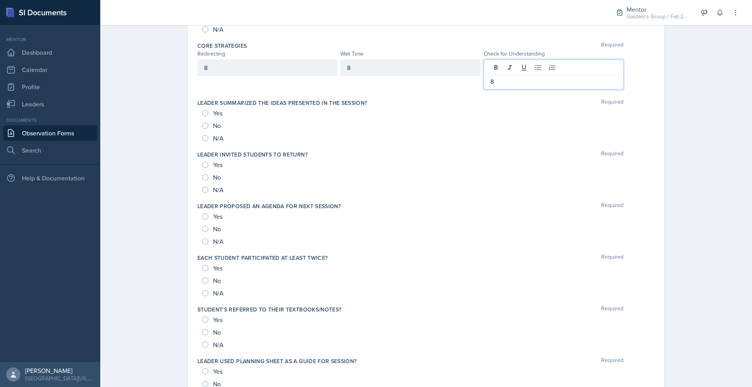
scroll to position [458, 0]
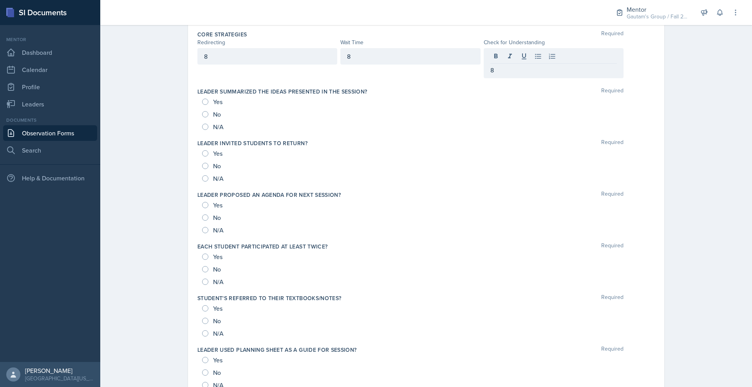
click at [202, 108] on div "Yes" at bounding box center [213, 102] width 22 height 13
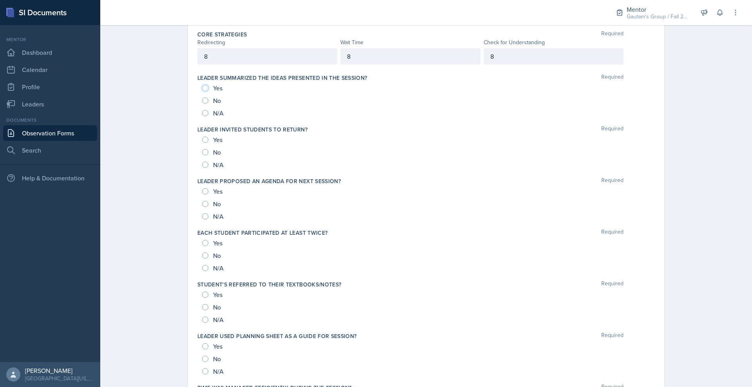
click at [202, 91] on input "Yes" at bounding box center [205, 88] width 6 height 6
radio input "true"
click at [202, 143] on input "Yes" at bounding box center [205, 140] width 6 height 6
radio input "true"
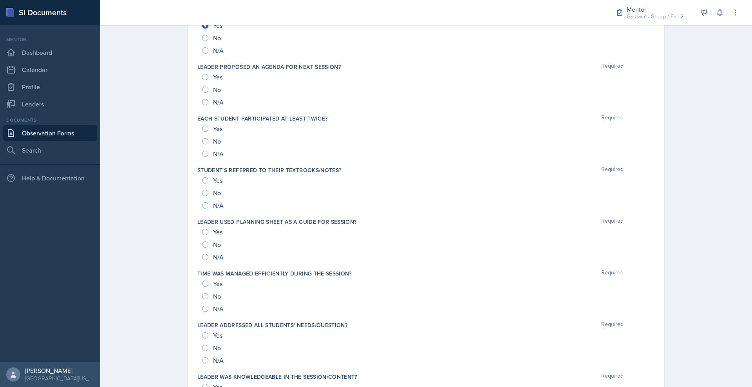
scroll to position [605, 0]
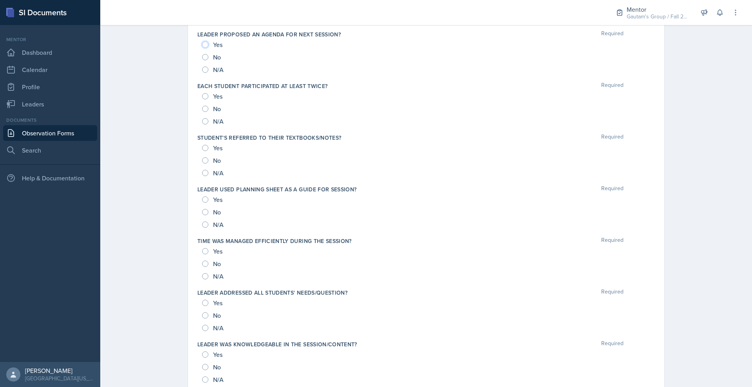
drag, startPoint x: 162, startPoint y: 202, endPoint x: 168, endPoint y: 231, distance: 30.0
click at [202, 48] on input "Yes" at bounding box center [205, 44] width 6 height 6
radio input "true"
click at [202, 99] on input "Yes" at bounding box center [205, 96] width 6 height 6
radio input "true"
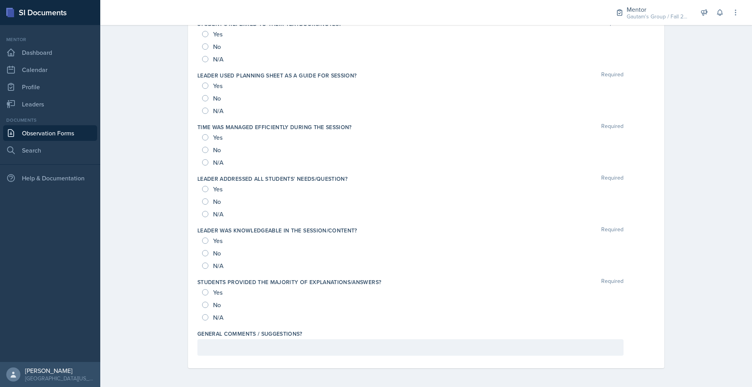
scroll to position [800, 0]
click at [202, 37] on input "Yes" at bounding box center [205, 34] width 6 height 6
radio input "true"
click at [202, 89] on input "Yes" at bounding box center [205, 86] width 6 height 6
radio input "true"
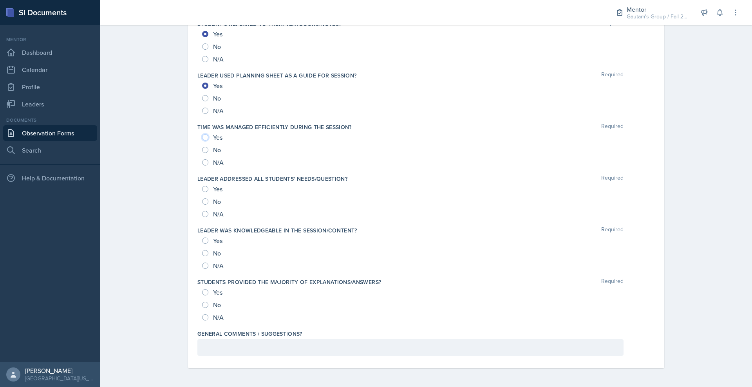
click at [202, 141] on input "Yes" at bounding box center [205, 137] width 6 height 6
radio input "true"
click at [202, 186] on input "Yes" at bounding box center [205, 189] width 6 height 6
radio input "true"
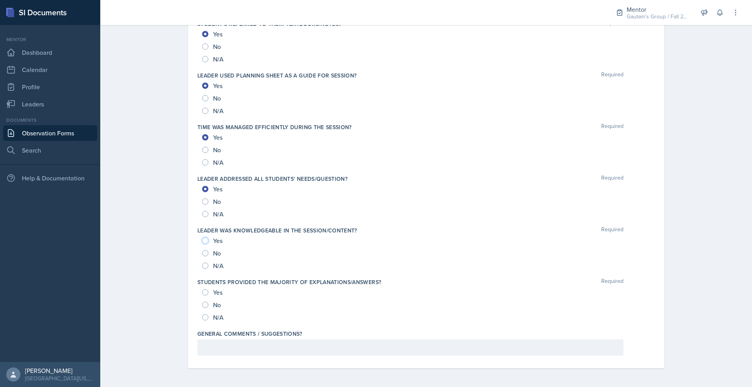
click at [202, 238] on input "Yes" at bounding box center [205, 241] width 6 height 6
radio input "true"
drag, startPoint x: 160, startPoint y: 263, endPoint x: 166, endPoint y: 265, distance: 5.5
click at [202, 286] on div "Yes" at bounding box center [213, 292] width 22 height 13
click at [202, 302] on input "No" at bounding box center [205, 305] width 6 height 6
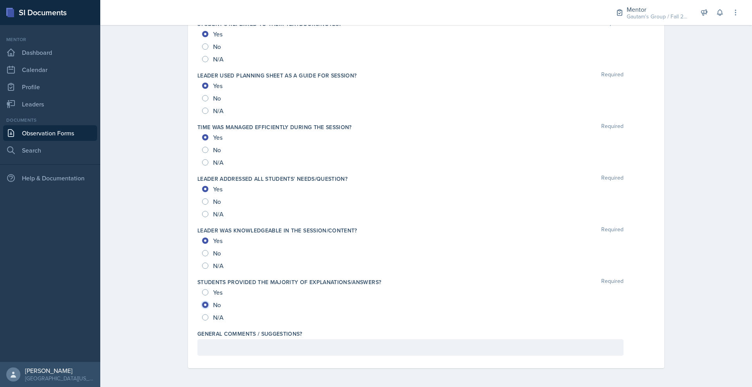
radio input "true"
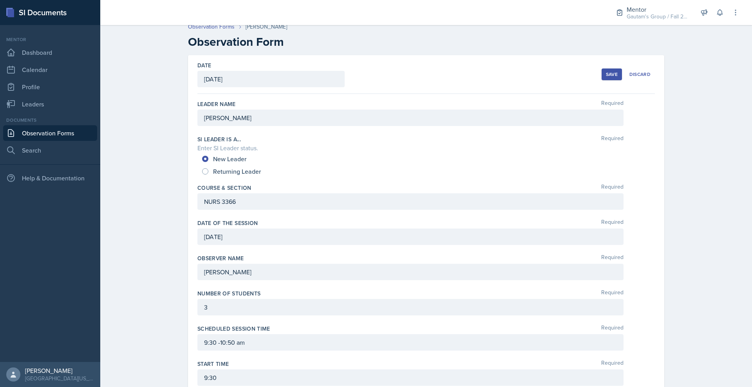
scroll to position [0, 0]
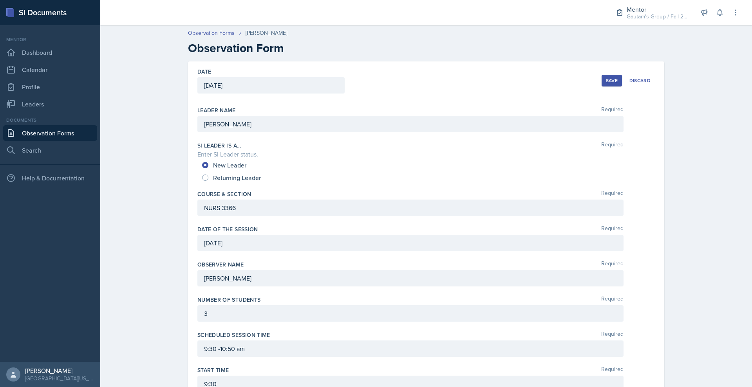
click at [617, 84] on div "Save" at bounding box center [612, 81] width 12 height 6
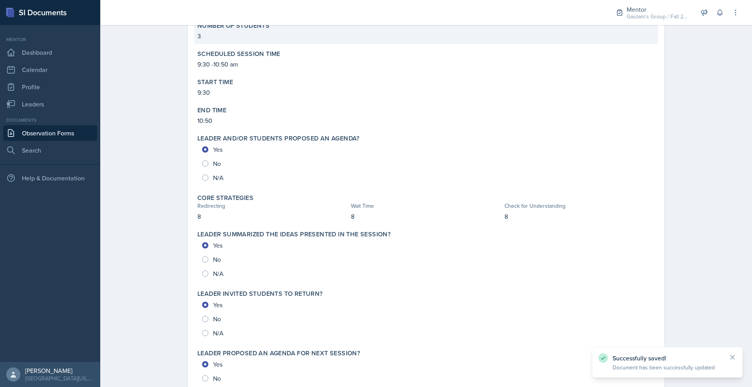
scroll to position [1022, 0]
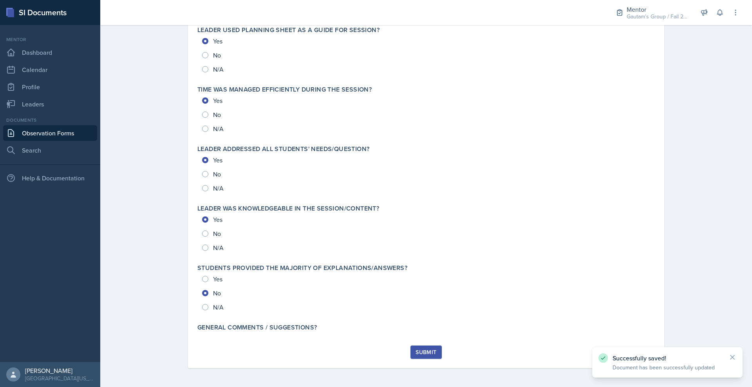
click at [436, 349] on div "Submit" at bounding box center [425, 352] width 21 height 6
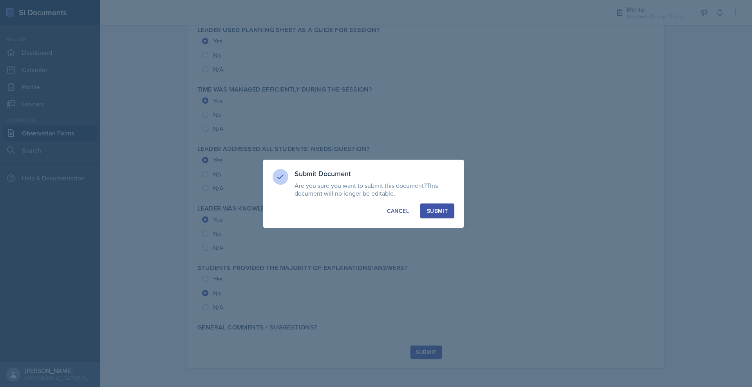
click at [447, 215] on div "Submit" at bounding box center [437, 211] width 21 height 8
radio input "true"
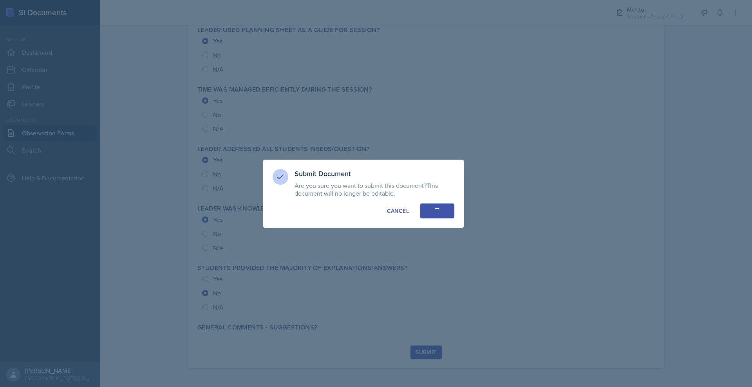
radio input "true"
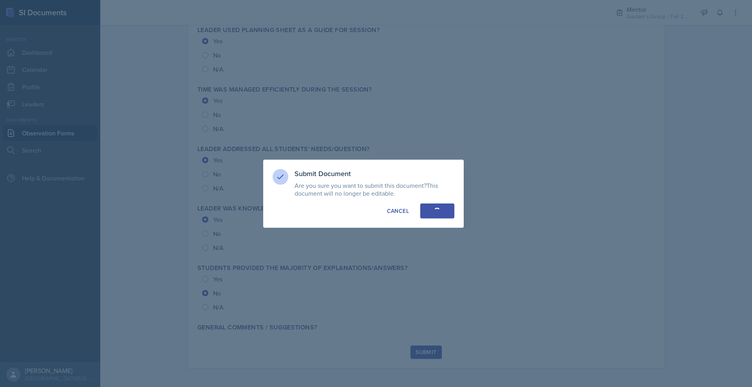
radio input "true"
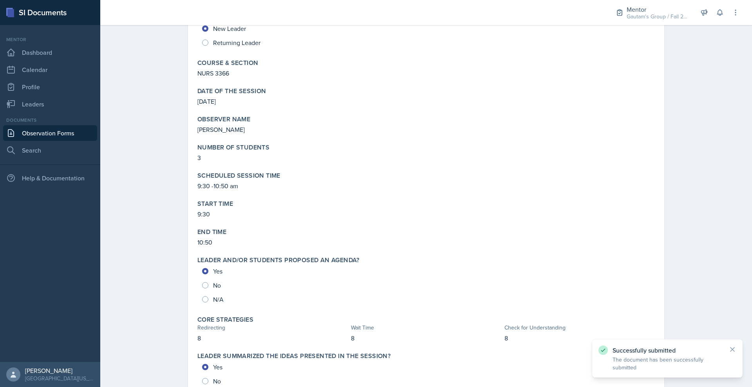
scroll to position [0, 0]
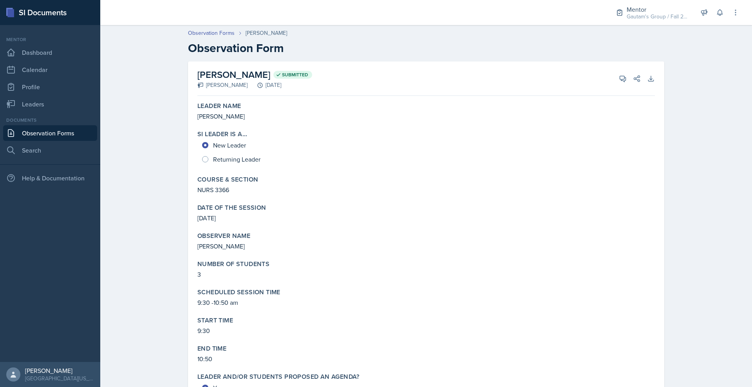
click at [82, 141] on link "Observation Forms" at bounding box center [50, 133] width 94 height 16
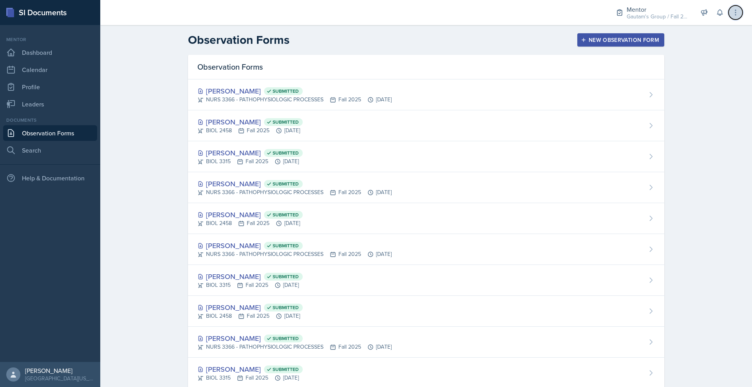
click at [731, 16] on icon at bounding box center [735, 13] width 8 height 8
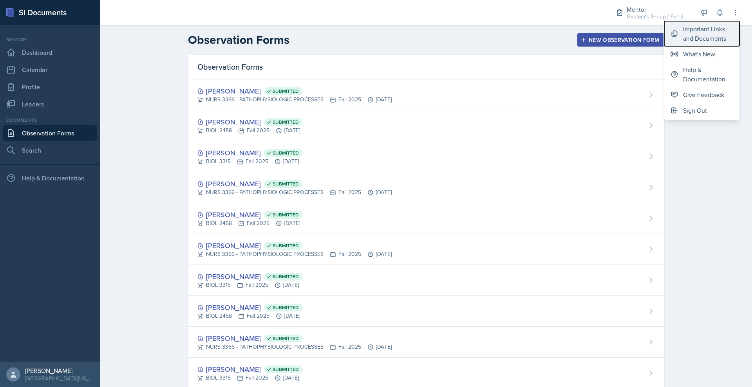
click at [685, 43] on div "Important Links and Documents" at bounding box center [708, 33] width 50 height 19
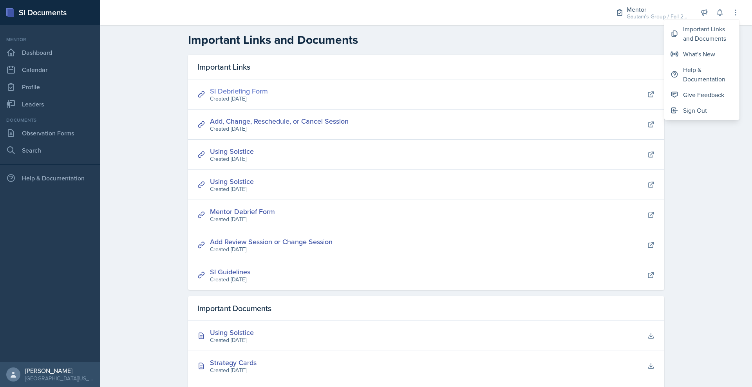
click at [210, 96] on link "SI Debriefing Form" at bounding box center [239, 91] width 58 height 10
click at [731, 13] on icon at bounding box center [735, 13] width 8 height 8
click at [692, 43] on div "Important Links and Documents" at bounding box center [708, 33] width 50 height 19
click at [692, 42] on div "Important Links and Documents" at bounding box center [708, 33] width 50 height 19
click at [214, 96] on link "SI Debriefing Form" at bounding box center [239, 91] width 58 height 10
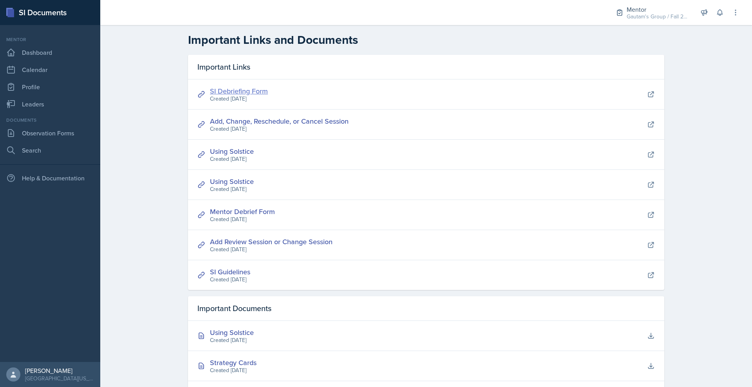
click at [210, 96] on link "SI Debriefing Form" at bounding box center [239, 91] width 58 height 10
click at [65, 60] on link "Dashboard" at bounding box center [50, 53] width 94 height 16
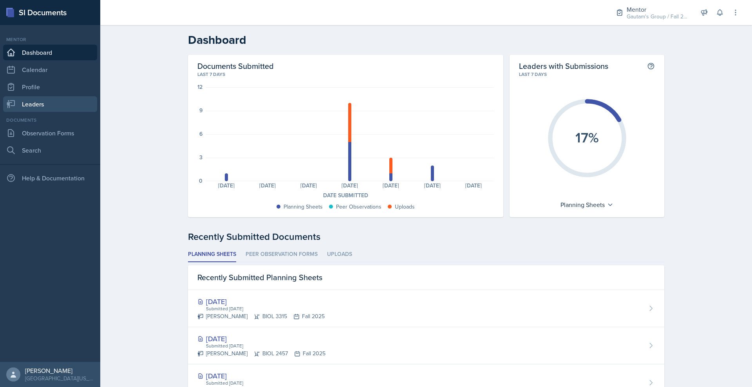
click at [28, 112] on link "Leaders" at bounding box center [50, 104] width 94 height 16
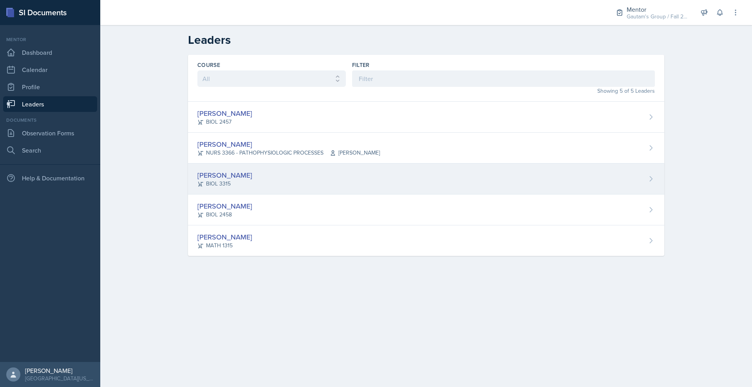
click at [197, 180] on div "[PERSON_NAME]" at bounding box center [224, 175] width 55 height 11
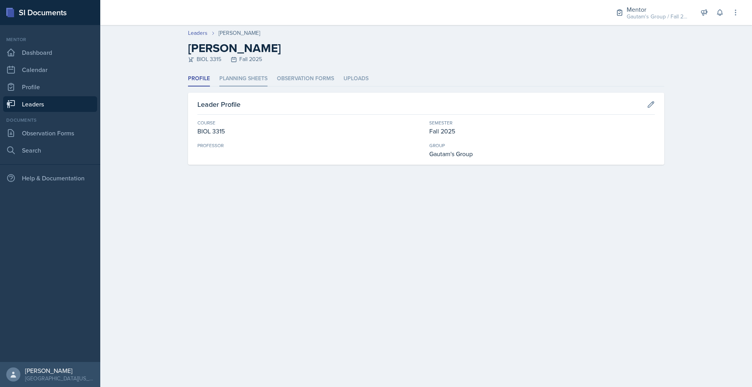
click at [221, 87] on li "Planning Sheets" at bounding box center [243, 78] width 48 height 15
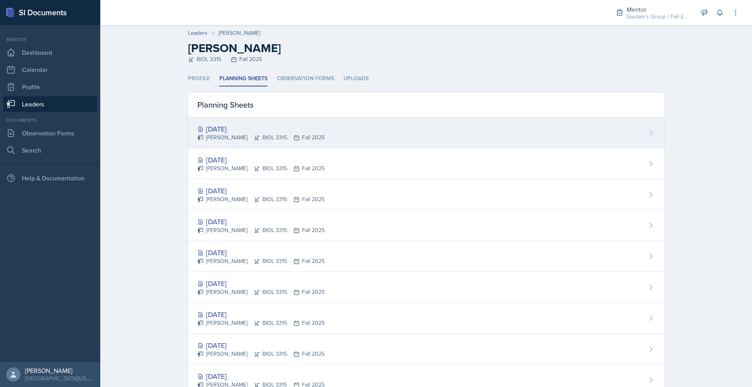
click at [212, 134] on div "[DATE]" at bounding box center [260, 129] width 127 height 11
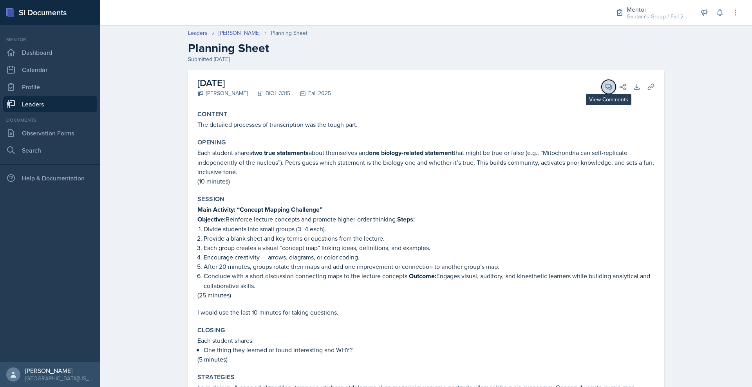
click at [612, 91] on icon at bounding box center [608, 87] width 8 height 8
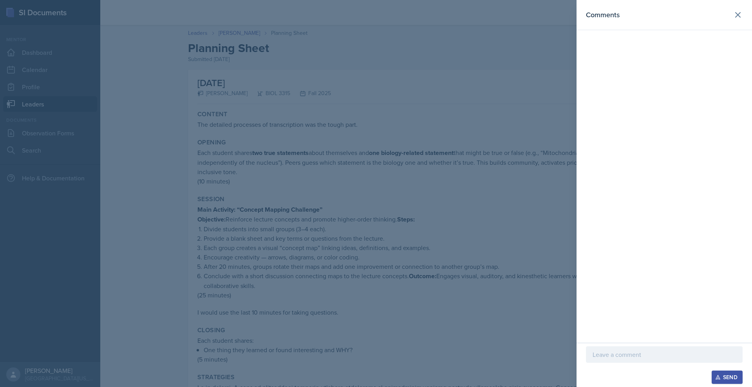
click at [202, 157] on div at bounding box center [376, 193] width 752 height 387
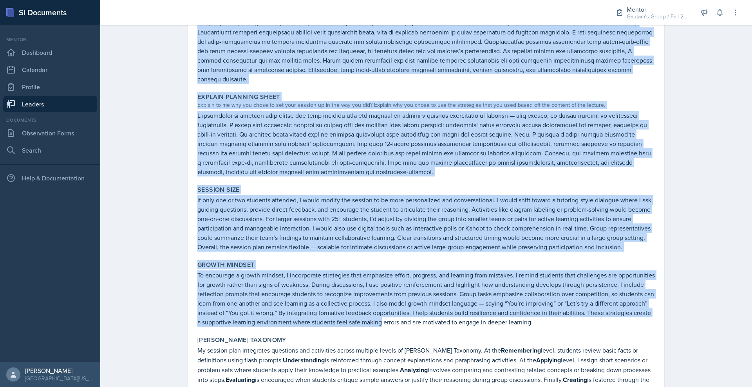
scroll to position [736, 0]
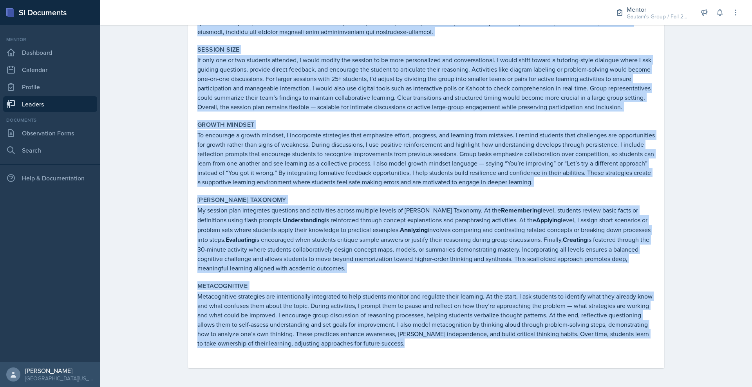
drag, startPoint x: 151, startPoint y: 140, endPoint x: 496, endPoint y: 409, distance: 437.0
click at [496, 387] on html "SI Documents Mentor Dashboard Calendar Profile Leaders Documents Observation Fo…" at bounding box center [376, 193] width 752 height 387
copy div "Loremip Dol sitametc adipiscin el seddoeiusmodt inc utl etdol magn. Aliquae Adm…"
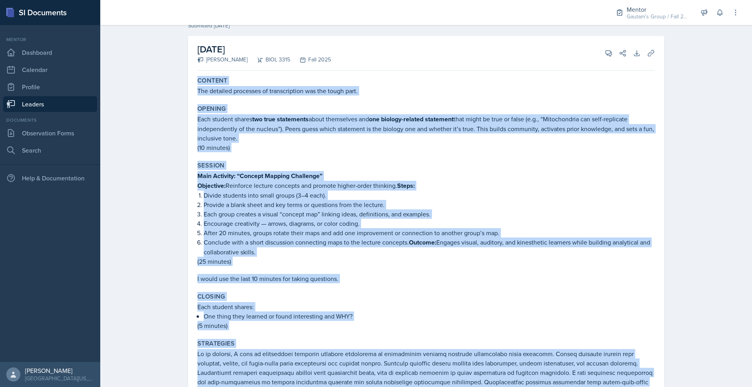
scroll to position [0, 0]
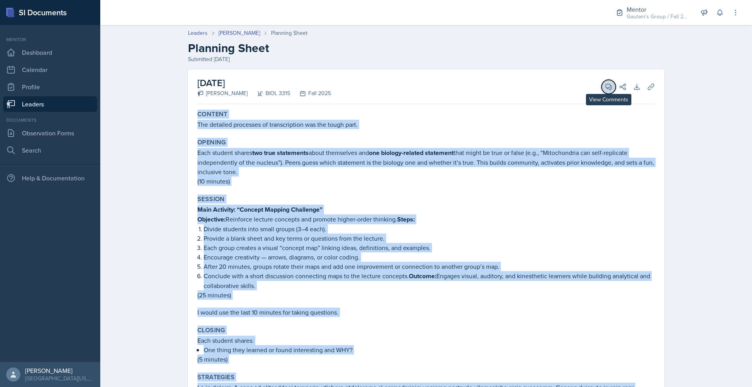
click at [612, 91] on icon at bounding box center [608, 87] width 8 height 8
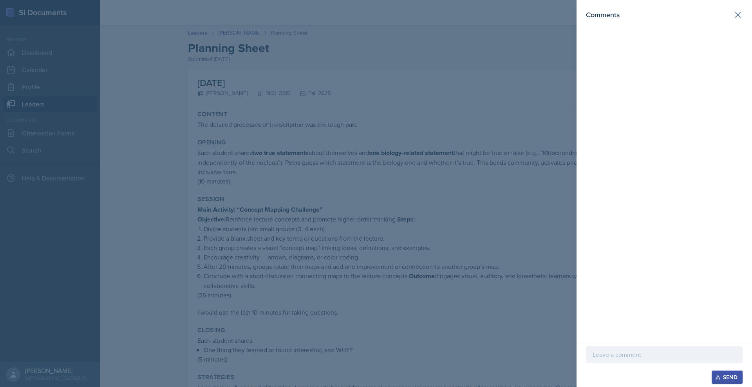
click at [591, 353] on div at bounding box center [664, 354] width 157 height 16
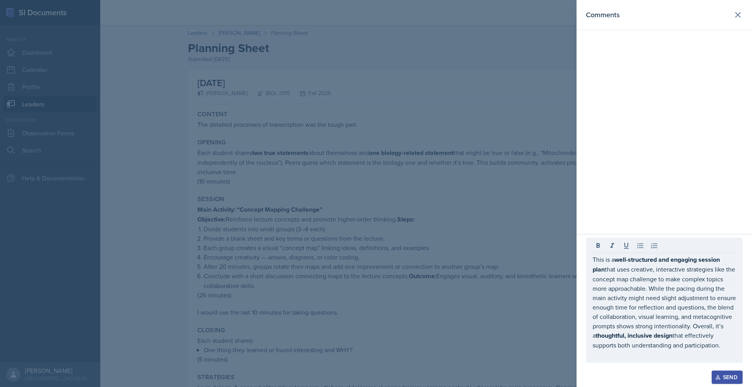
click at [712, 371] on button "Send" at bounding box center [726, 377] width 31 height 13
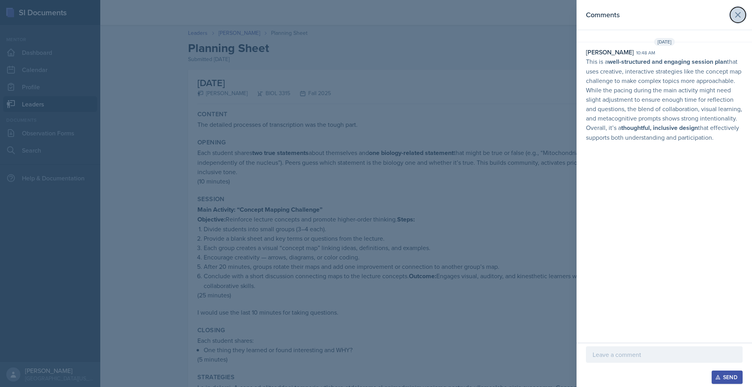
click at [735, 20] on icon at bounding box center [737, 14] width 9 height 9
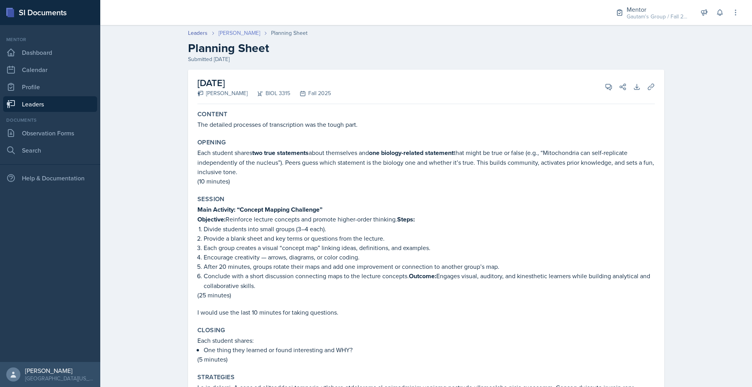
click at [218, 37] on link "[PERSON_NAME]" at bounding box center [238, 33] width 41 height 8
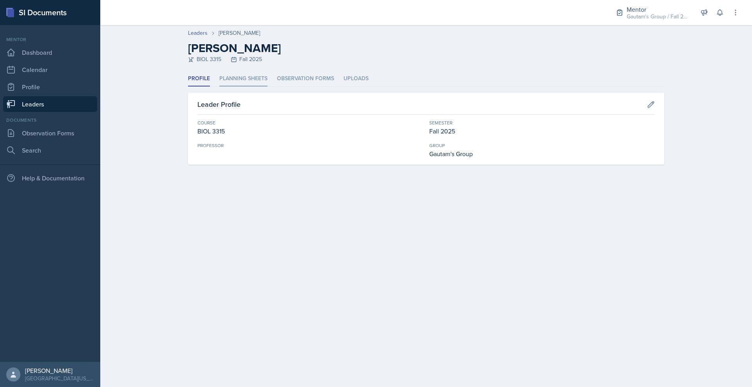
click at [219, 87] on li "Planning Sheets" at bounding box center [243, 78] width 48 height 15
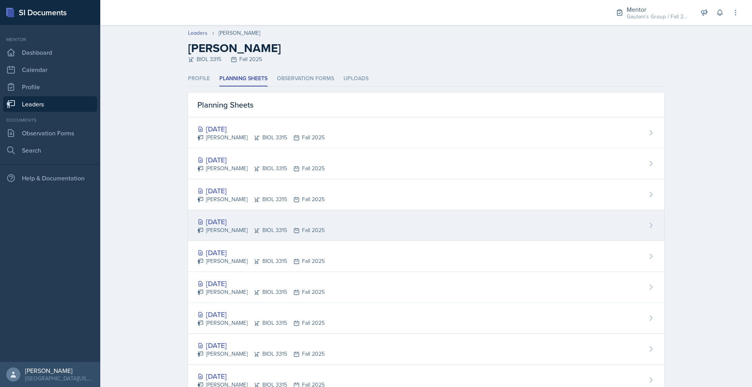
click at [197, 227] on div "[DATE]" at bounding box center [260, 221] width 127 height 11
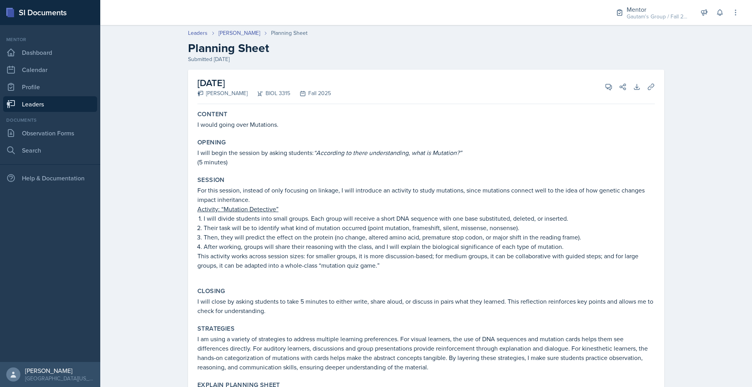
drag, startPoint x: 654, startPoint y: 122, endPoint x: 664, endPoint y: 123, distance: 9.5
click at [654, 104] on div "[DATE] [PERSON_NAME] BIOL 3315 Fall 2025 View Comments Comments Send Share Down…" at bounding box center [425, 87] width 457 height 34
click at [612, 91] on icon at bounding box center [608, 87] width 8 height 8
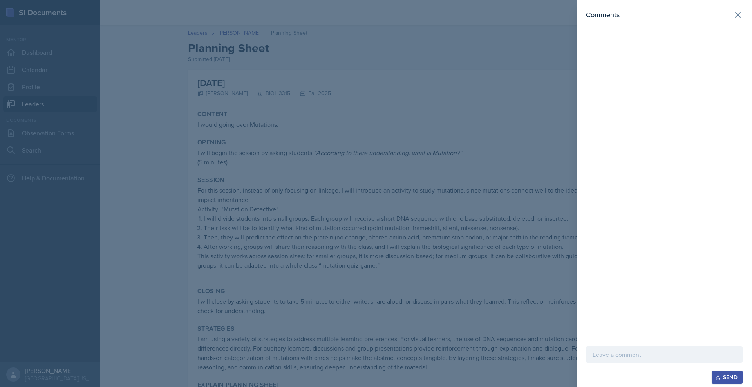
click at [596, 350] on p at bounding box center [663, 354] width 143 height 9
click at [330, 76] on div at bounding box center [376, 193] width 752 height 387
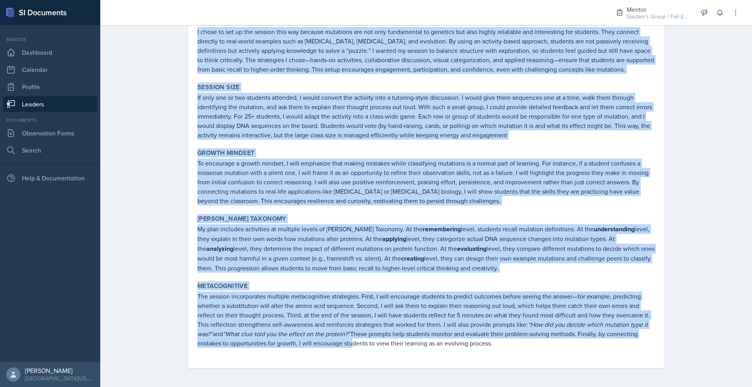
scroll to position [572, 0]
drag, startPoint x: 151, startPoint y: 133, endPoint x: 346, endPoint y: 394, distance: 325.7
click at [346, 387] on html "SI Documents Mentor Dashboard Calendar Profile Leaders Documents Observation Fo…" at bounding box center [376, 193] width 752 height 387
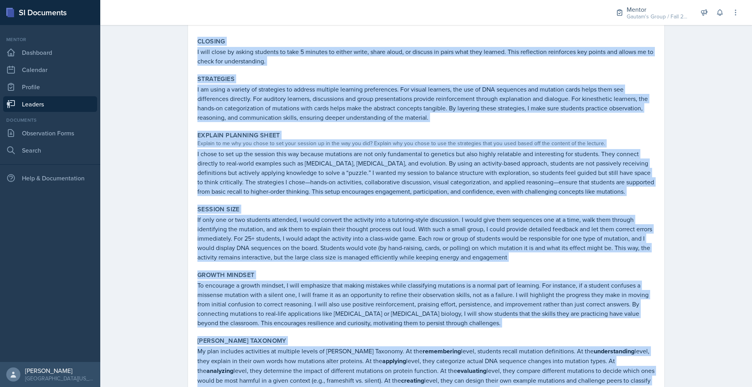
scroll to position [0, 0]
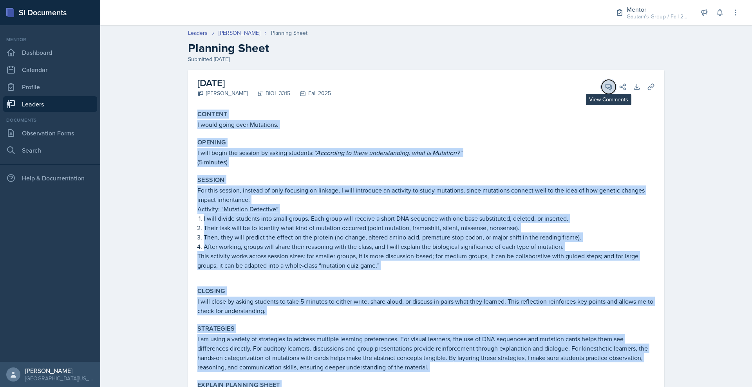
click at [615, 94] on button "View Comments" at bounding box center [608, 87] width 14 height 14
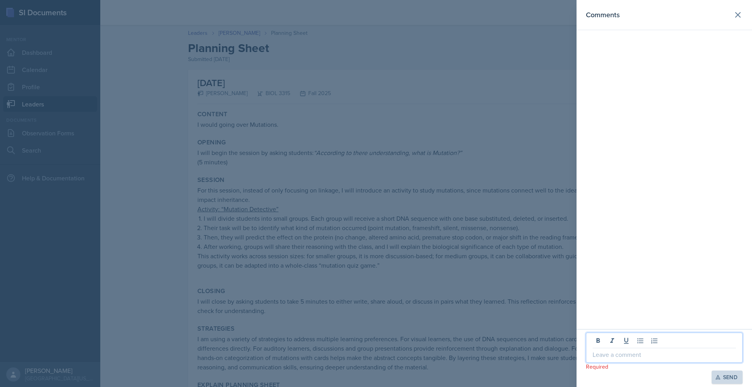
click at [592, 350] on p at bounding box center [663, 354] width 143 height 9
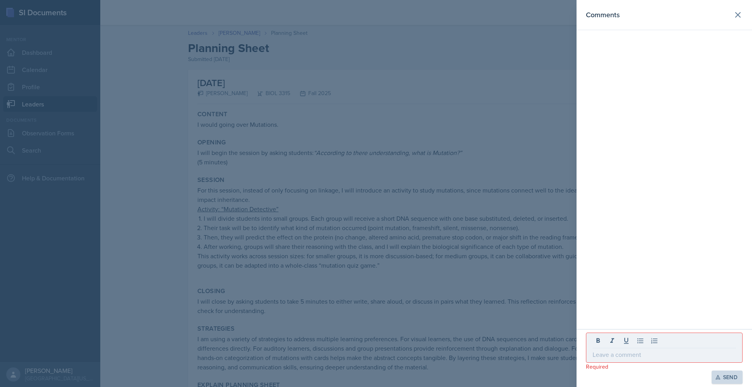
click at [586, 338] on div at bounding box center [664, 348] width 157 height 30
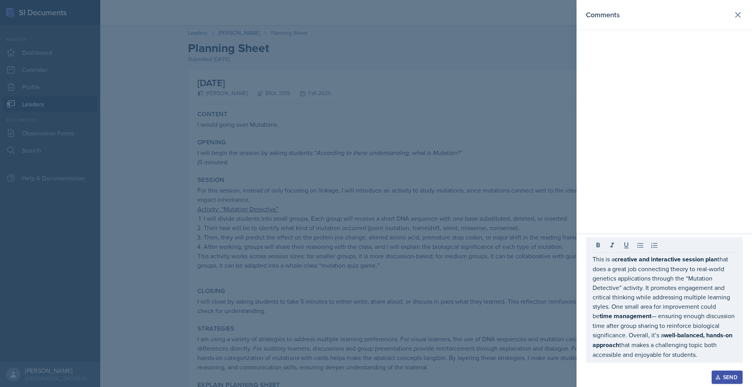
click at [711, 371] on button "Send" at bounding box center [726, 377] width 31 height 13
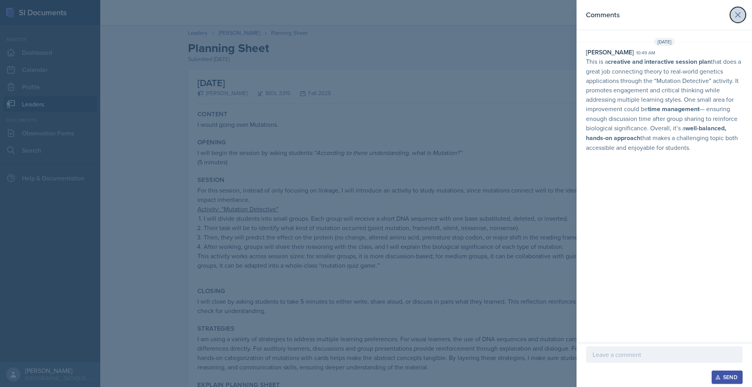
click at [734, 20] on icon at bounding box center [737, 14] width 9 height 9
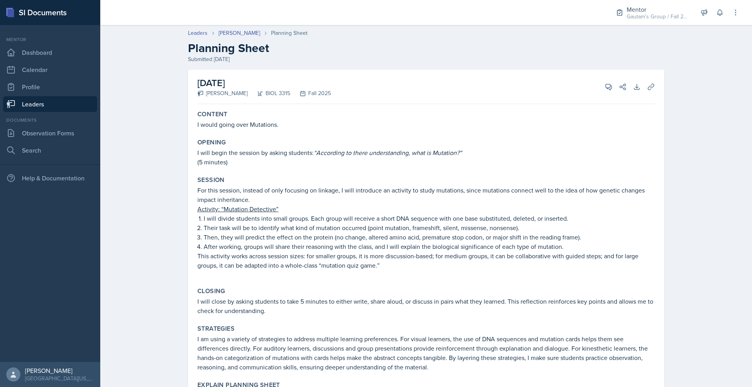
click at [75, 112] on link "Leaders" at bounding box center [50, 104] width 94 height 16
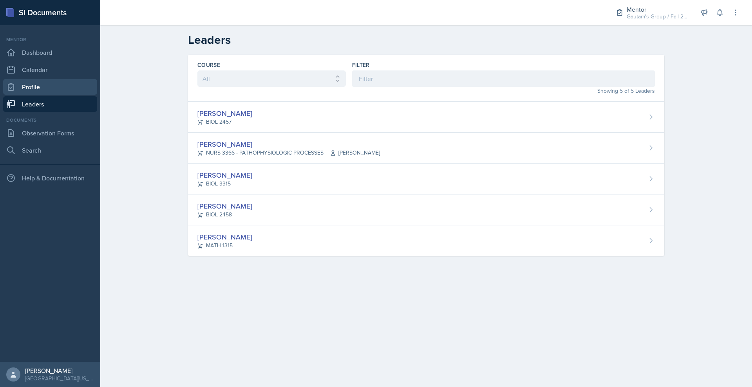
click at [61, 95] on link "Profile" at bounding box center [50, 87] width 94 height 16
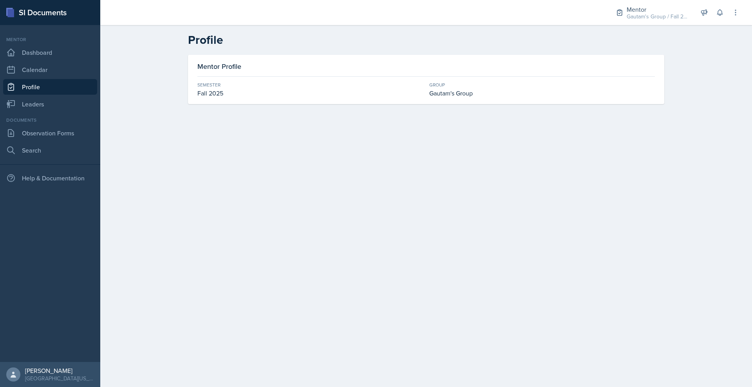
click at [73, 95] on link "Profile" at bounding box center [50, 87] width 94 height 16
click at [69, 95] on link "Profile" at bounding box center [50, 87] width 94 height 16
click at [41, 95] on link "Profile" at bounding box center [50, 87] width 94 height 16
click at [78, 60] on link "Dashboard" at bounding box center [50, 53] width 94 height 16
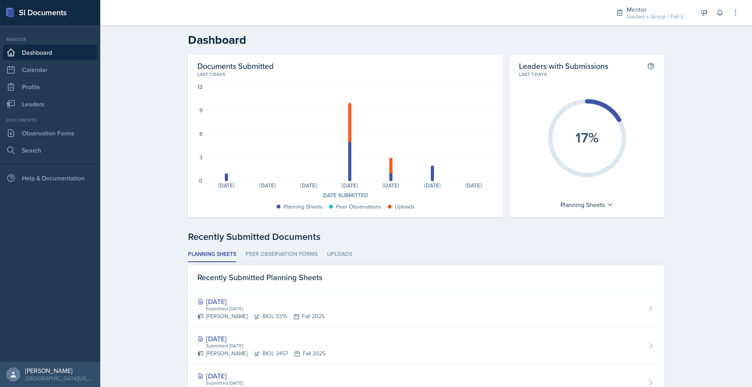
click at [71, 60] on link "Dashboard" at bounding box center [50, 53] width 94 height 16
click at [70, 60] on link "Dashboard" at bounding box center [50, 53] width 94 height 16
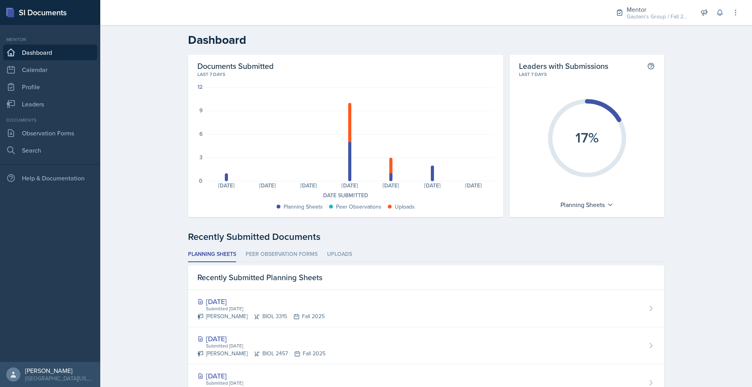
click at [70, 60] on link "Dashboard" at bounding box center [50, 53] width 94 height 16
click at [63, 141] on link "Observation Forms" at bounding box center [50, 133] width 94 height 16
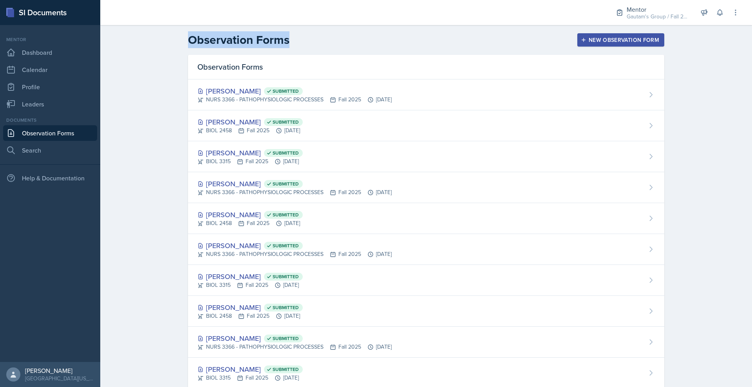
drag, startPoint x: 277, startPoint y: 49, endPoint x: 130, endPoint y: 51, distance: 147.2
click at [175, 47] on div "Observation Forms New Observation Form" at bounding box center [425, 40] width 501 height 14
click at [294, 47] on div "Observation Forms New Observation Form" at bounding box center [425, 40] width 501 height 14
click at [375, 47] on div "Observation Forms New Observation Form" at bounding box center [425, 40] width 501 height 14
click at [60, 141] on link "Observation Forms" at bounding box center [50, 133] width 94 height 16
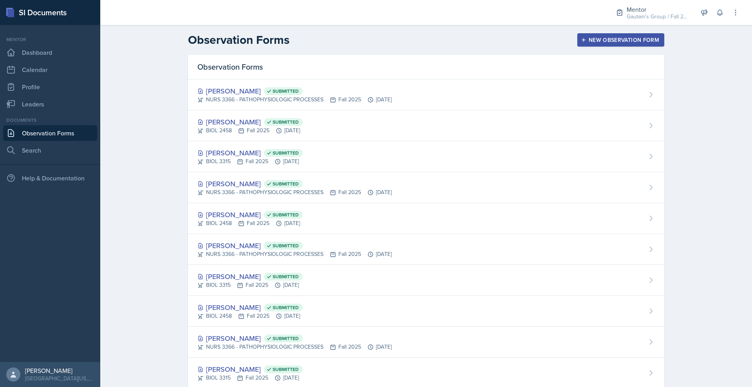
click at [60, 141] on link "Observation Forms" at bounding box center [50, 133] width 94 height 16
drag, startPoint x: 618, startPoint y: 78, endPoint x: 622, endPoint y: 83, distance: 6.4
drag, startPoint x: 622, startPoint y: 83, endPoint x: 671, endPoint y: 52, distance: 57.6
click at [659, 43] on div "New Observation Form" at bounding box center [620, 40] width 77 height 6
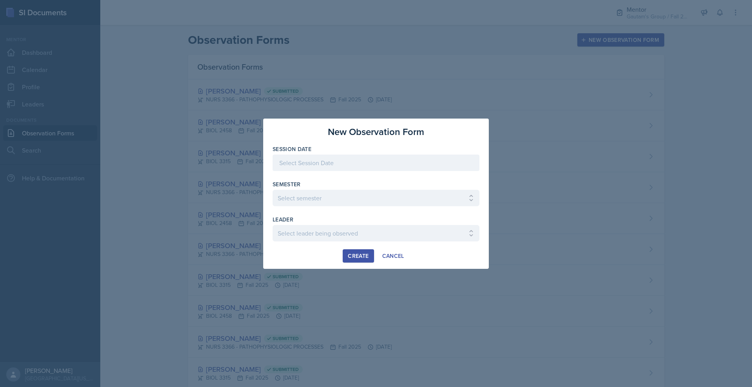
click at [310, 155] on div at bounding box center [375, 163] width 207 height 16
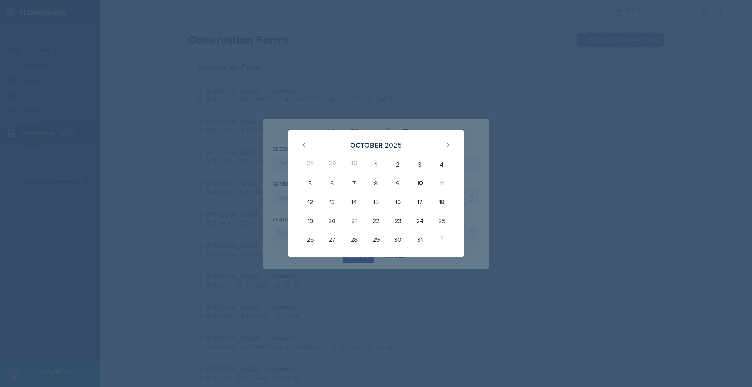
click at [420, 69] on div at bounding box center [376, 193] width 752 height 387
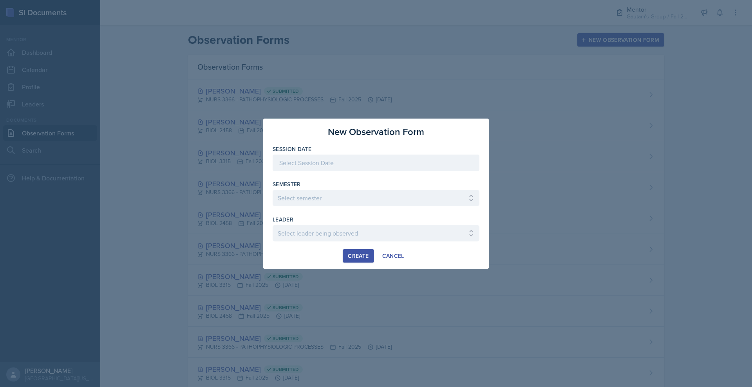
click at [458, 72] on div at bounding box center [376, 193] width 752 height 387
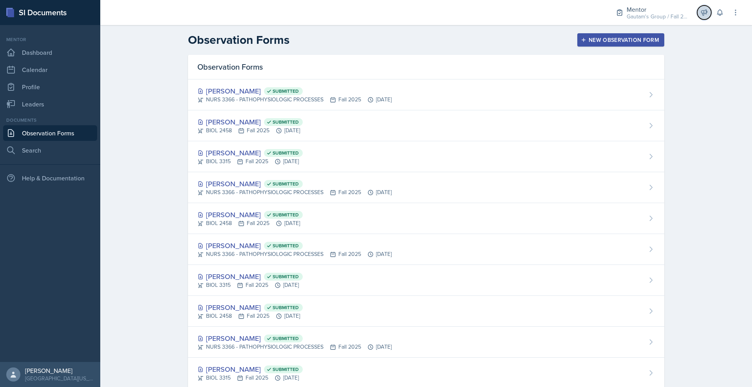
click at [698, 14] on button at bounding box center [704, 12] width 14 height 14
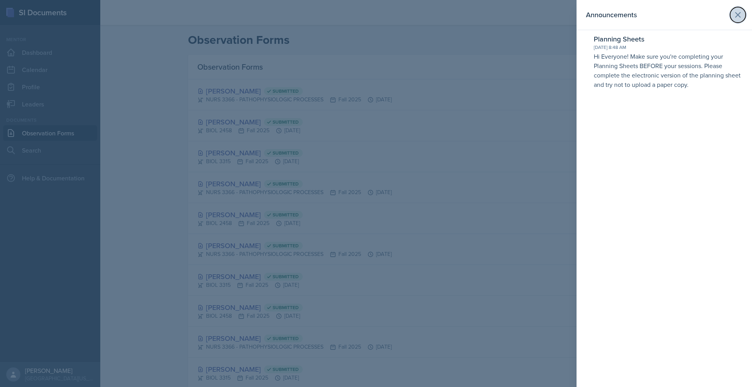
click at [738, 12] on button at bounding box center [738, 15] width 16 height 16
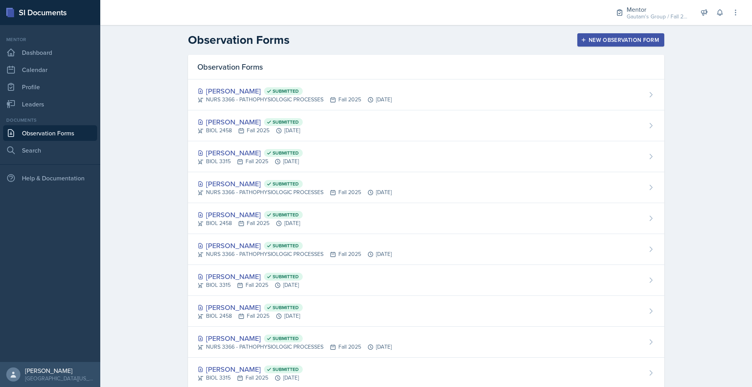
click at [722, 14] on div "Mentor Gautam's Group / Fall 2025 Mentor Gautam's Group / Fall 2025 Leader MAE …" at bounding box center [671, 12] width 135 height 25
click at [731, 13] on icon at bounding box center [735, 13] width 8 height 8
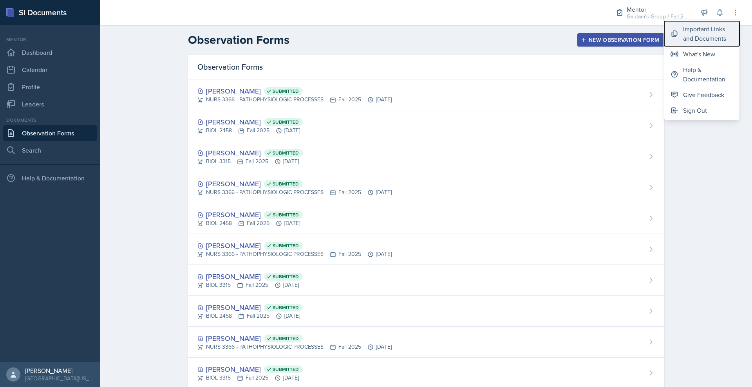
click at [691, 41] on div "Important Links and Documents" at bounding box center [708, 33] width 50 height 19
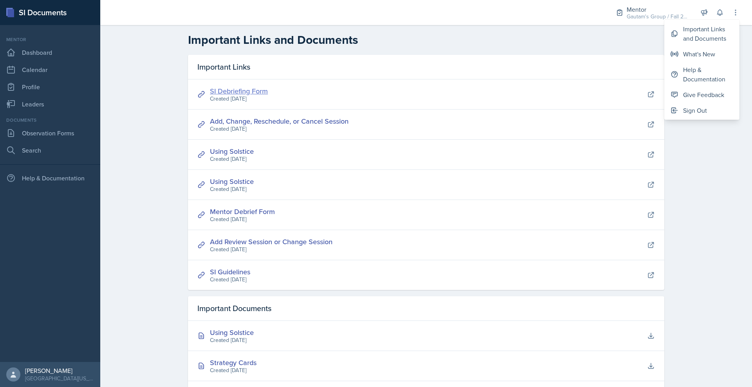
click at [210, 96] on link "SI Debriefing Form" at bounding box center [239, 91] width 58 height 10
click at [61, 60] on link "Dashboard" at bounding box center [50, 53] width 94 height 16
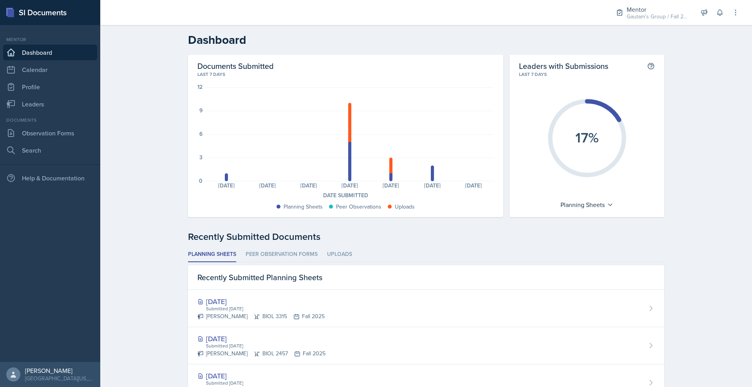
click at [631, 170] on icon "17%" at bounding box center [587, 138] width 88 height 88
click at [617, 211] on div "Planning Sheets" at bounding box center [586, 204] width 61 height 13
